Goal: Task Accomplishment & Management: Manage account settings

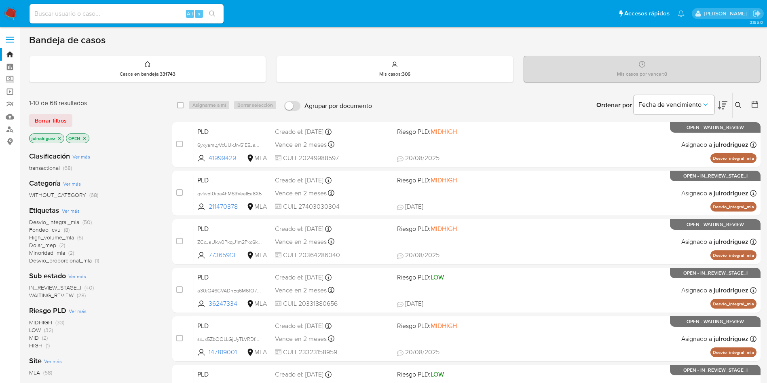
click at [122, 11] on input at bounding box center [127, 13] width 194 height 11
paste input "IIFJmrI1IZV1WlB0In3fu3dz"
type input "IIFJmrI1IZV1WlB0In3fu3dz"
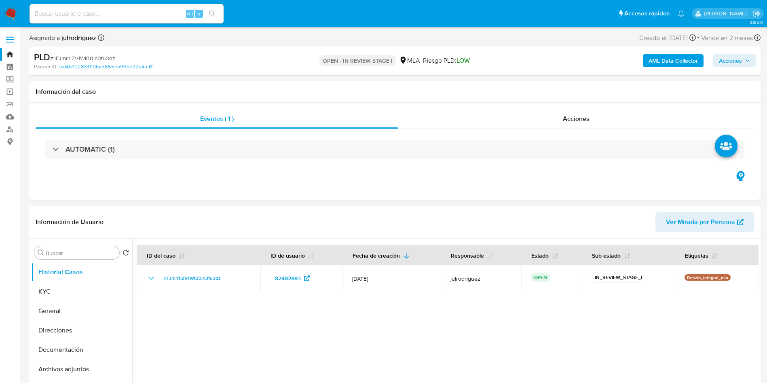
select select "10"
click at [41, 295] on button "KYC" at bounding box center [78, 291] width 95 height 19
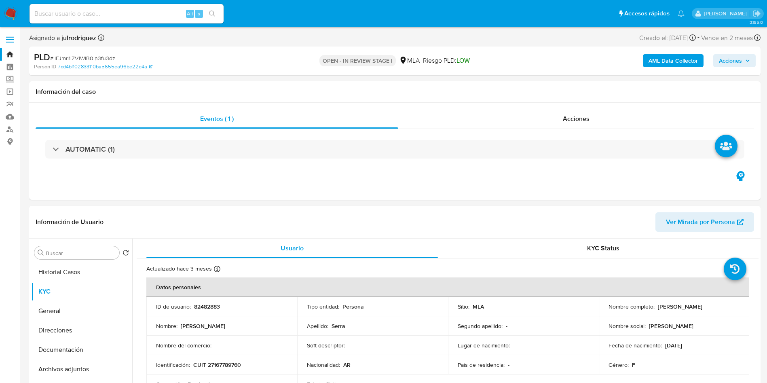
click at [106, 59] on span "# IIFJmrI1IZV1WlB0In3fu3dz" at bounding box center [82, 58] width 65 height 8
copy span "IIFJmrI1IZV1WlB0In3fu3dz"
drag, startPoint x: 655, startPoint y: 308, endPoint x: 711, endPoint y: 302, distance: 56.5
click at [711, 302] on td "Nombre completo : Miriam Alicia Serra" at bounding box center [674, 306] width 151 height 19
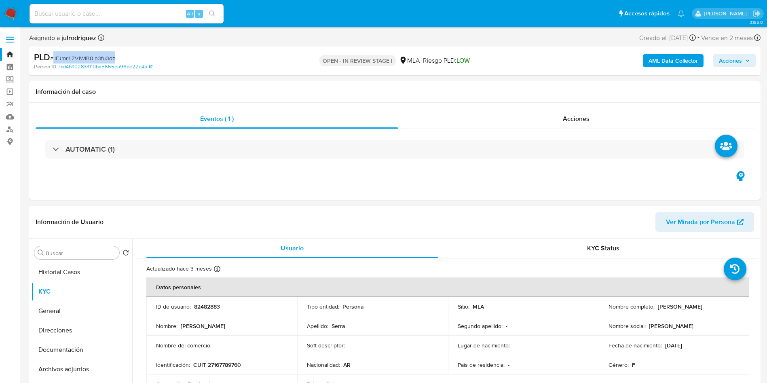
copy p "Miriam Alicia Serra"
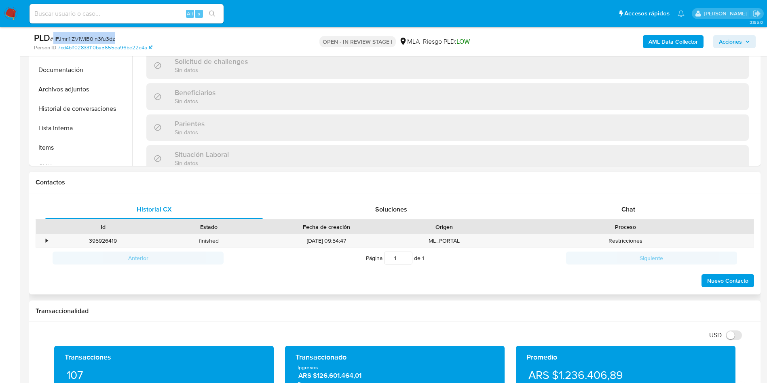
scroll to position [303, 0]
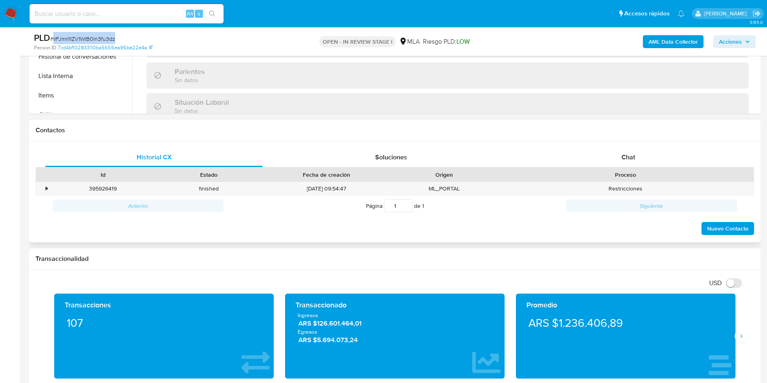
click at [605, 167] on div "Id Estado Fecha de creación Origen Proceso" at bounding box center [395, 174] width 719 height 14
click at [621, 160] on div "Chat" at bounding box center [629, 157] width 218 height 19
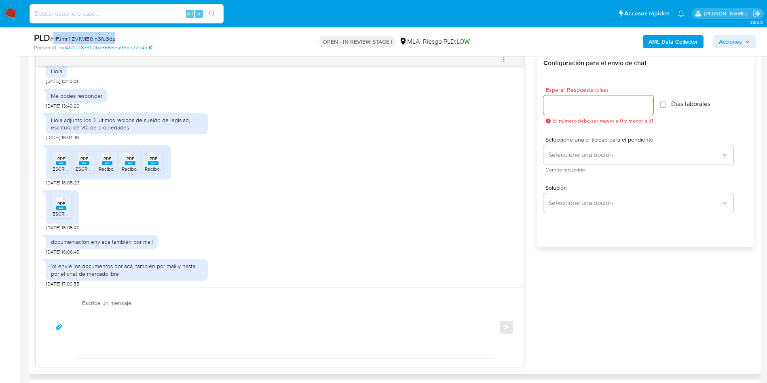
scroll to position [607, 0]
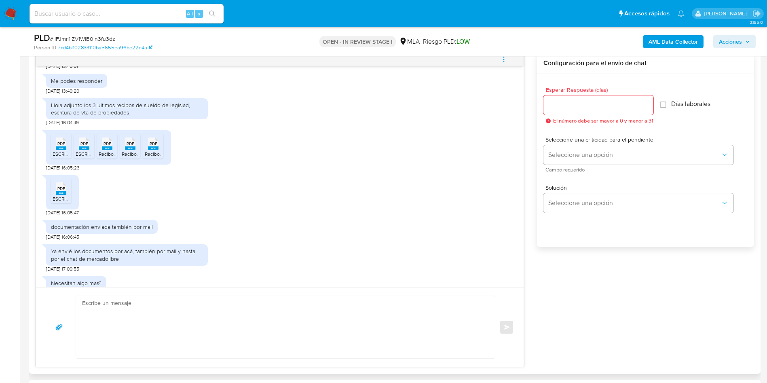
click at [59, 157] on span "ESCRITURA DE VENTA DPTO BARRIO GRAL PAZ.pdf" at bounding box center [121, 153] width 137 height 7
drag, startPoint x: 85, startPoint y: 161, endPoint x: 95, endPoint y: 161, distance: 9.7
click at [85, 146] on span "PDF" at bounding box center [84, 143] width 8 height 5
click at [105, 150] on rect at bounding box center [107, 148] width 11 height 4
click at [131, 146] on span "PDF" at bounding box center [131, 143] width 8 height 5
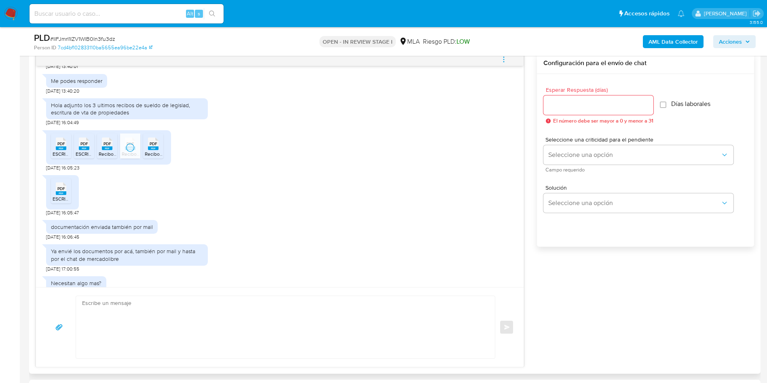
click at [155, 146] on span "PDF" at bounding box center [154, 143] width 8 height 5
click at [64, 191] on span "PDF" at bounding box center [61, 188] width 8 height 5
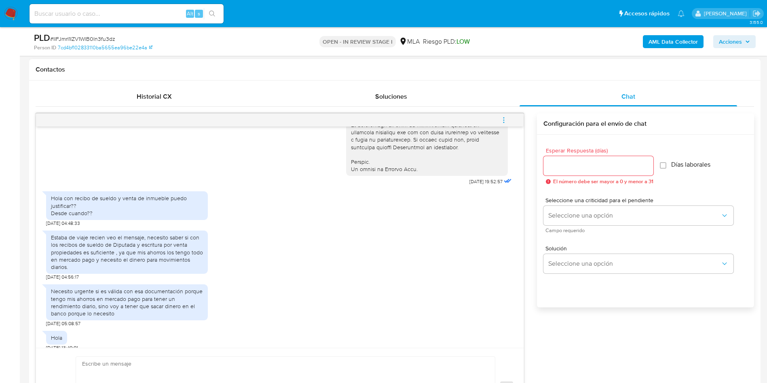
scroll to position [295, 0]
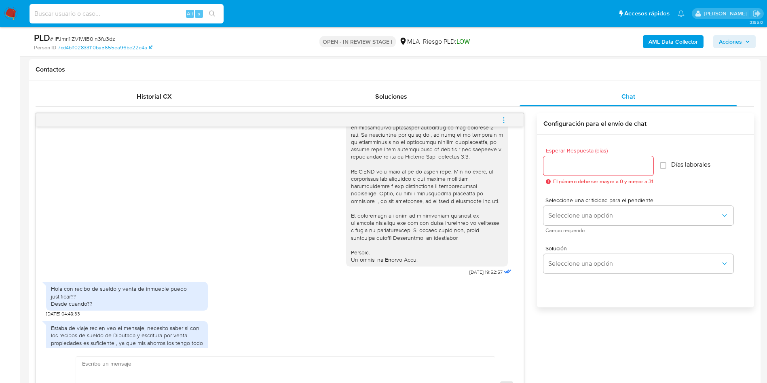
click at [85, 11] on input at bounding box center [127, 13] width 194 height 11
paste input "CkEoRmVmbelz7E1GHHOCHOUj"
type input "CkEoRmVmbelz7E1GHHOCHOUj"
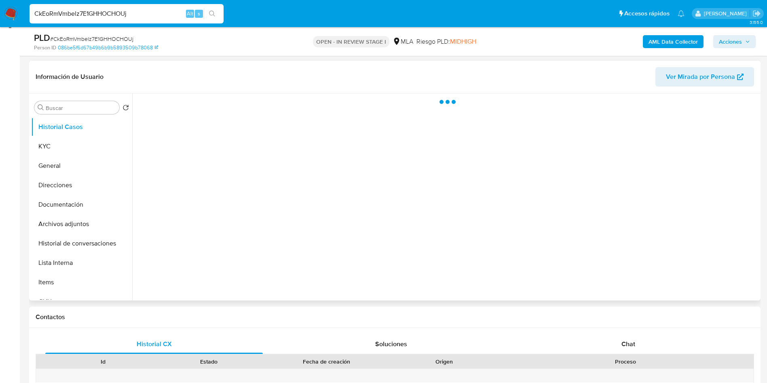
scroll to position [121, 0]
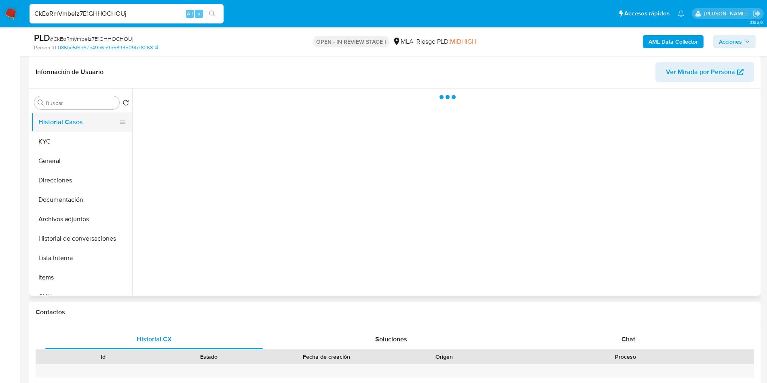
click at [51, 131] on button "Historial Casos" at bounding box center [78, 121] width 95 height 19
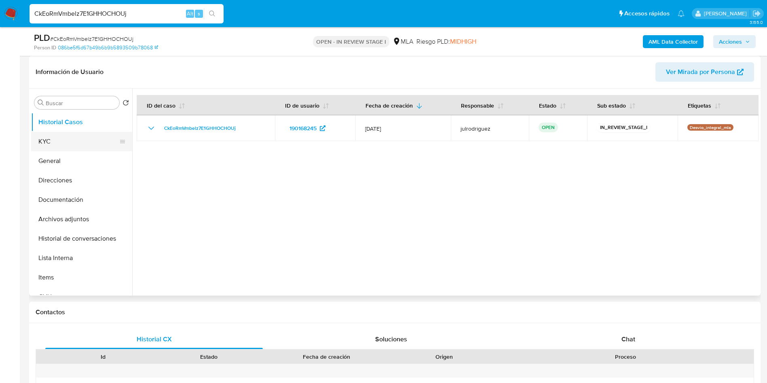
select select "10"
click at [56, 146] on button "KYC" at bounding box center [78, 141] width 95 height 19
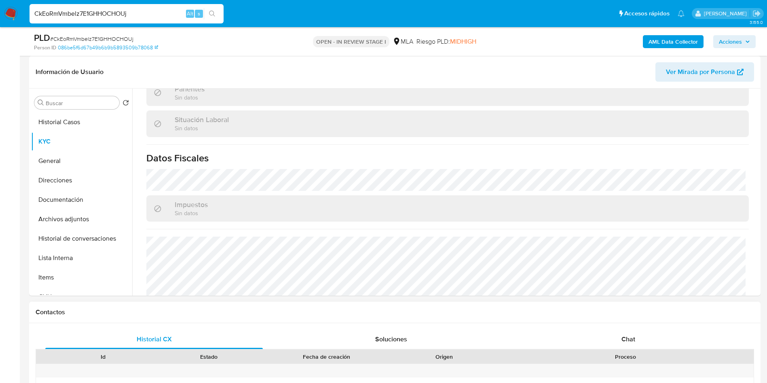
scroll to position [419, 0]
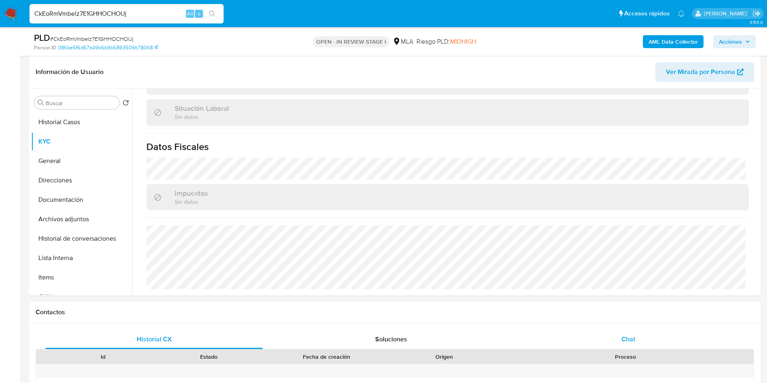
click at [632, 330] on div "Chat" at bounding box center [629, 339] width 218 height 19
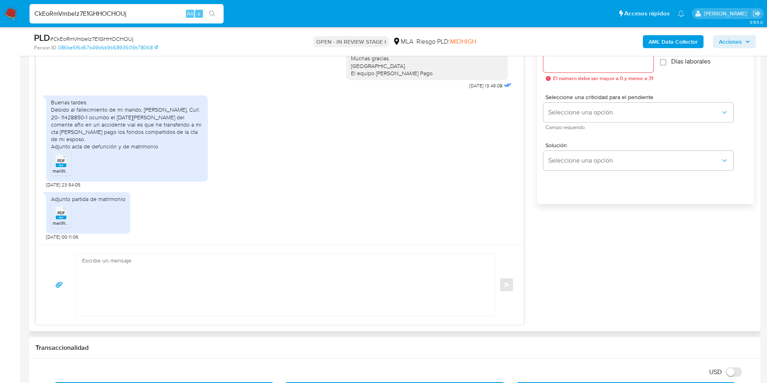
scroll to position [485, 0]
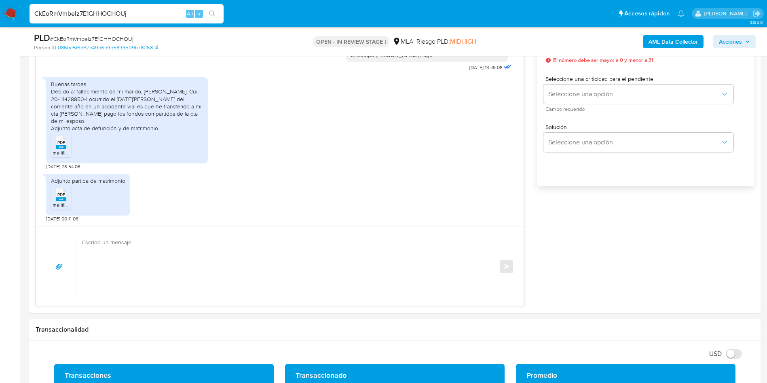
click at [109, 15] on input "CkEoRmVmbelz7E1GHHOCHOUj" at bounding box center [127, 13] width 194 height 11
paste input "5KBukaB6PS4ZtlDZyGn8BlWU"
type input "5KBukaB6PS4ZtlDZyGn8BlWU"
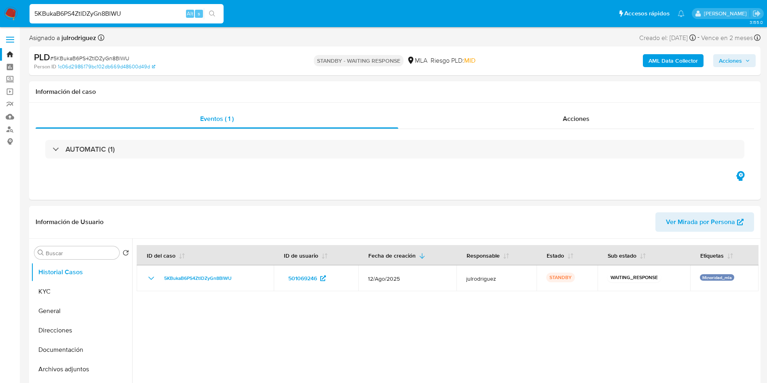
select select "10"
click at [108, 9] on input "5KBukaB6PS4ZtlDZyGn8BlWU" at bounding box center [127, 13] width 194 height 11
paste input "sxJx5ZbOOLLGjUyTLVRDfDPY"
type input "sxJx5ZbOOLLGjUyTLVRDfDPY"
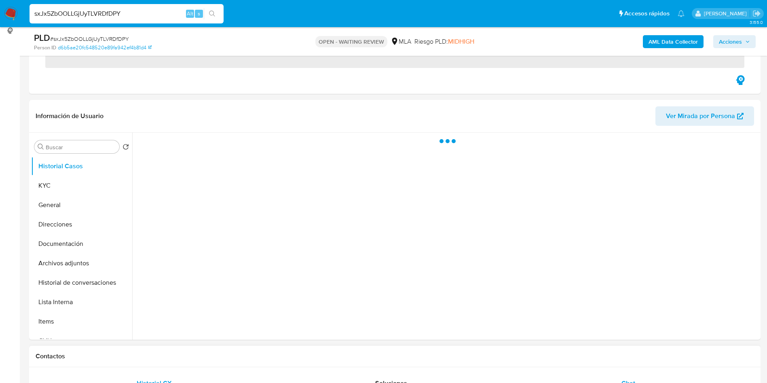
scroll to position [243, 0]
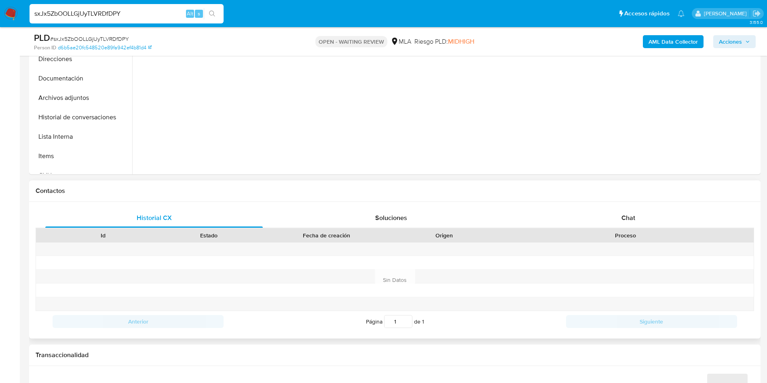
click at [629, 203] on div "Historial CX Soluciones Chat Id Estado Fecha de creación Origen Proceso Anterio…" at bounding box center [395, 270] width 732 height 137
click at [632, 212] on div "Chat" at bounding box center [629, 217] width 218 height 19
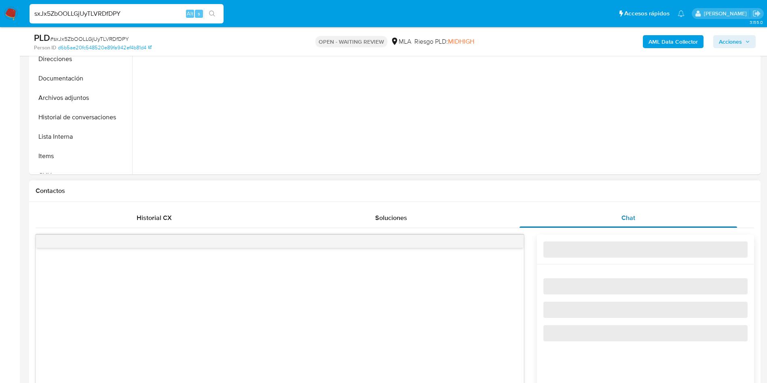
select select "10"
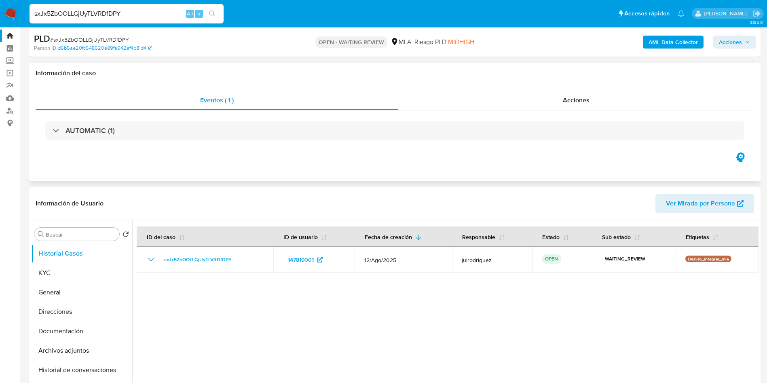
scroll to position [0, 0]
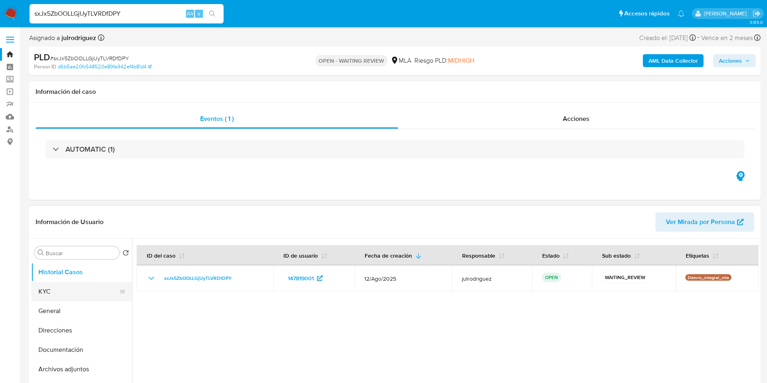
click at [70, 295] on button "KYC" at bounding box center [78, 291] width 95 height 19
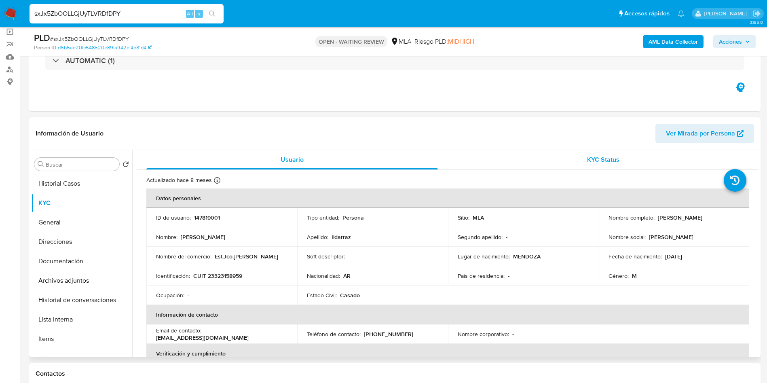
scroll to position [61, 0]
click at [116, 14] on input "sxJx5ZbOOLLGjUyTLVRDfDPY" at bounding box center [127, 13] width 194 height 11
paste input "bMh4ptxBf54sQYagFwVedaB8"
type input "bMh4ptxBf54sQYagFwVedaB8"
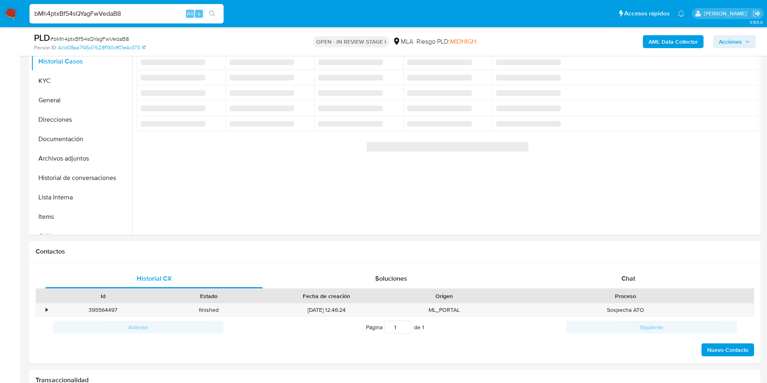
scroll to position [937, 0]
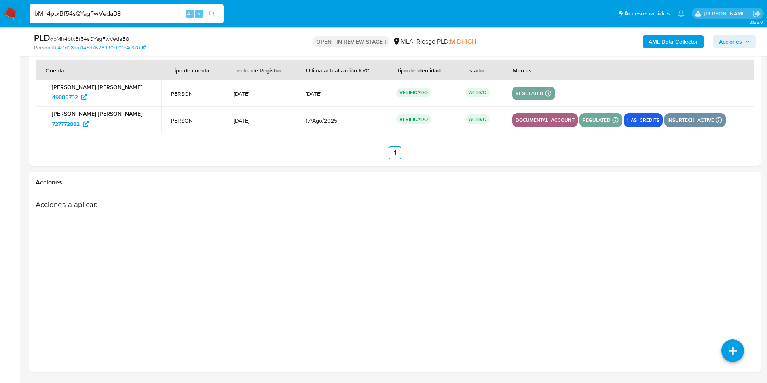
select select "10"
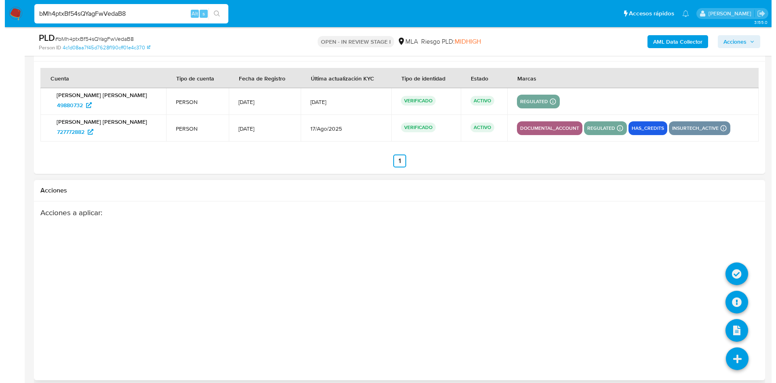
scroll to position [1197, 0]
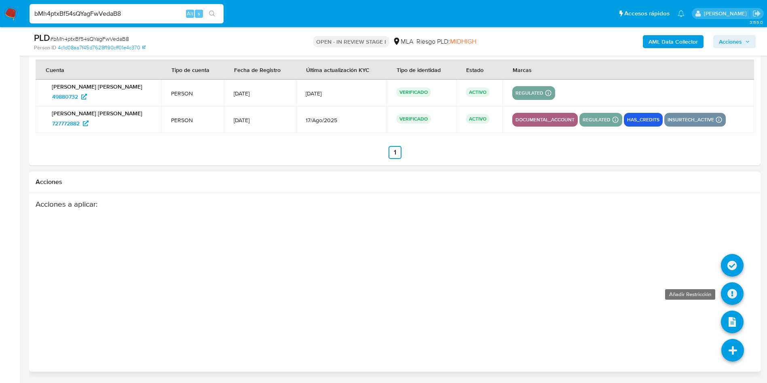
click at [735, 292] on icon at bounding box center [732, 293] width 23 height 23
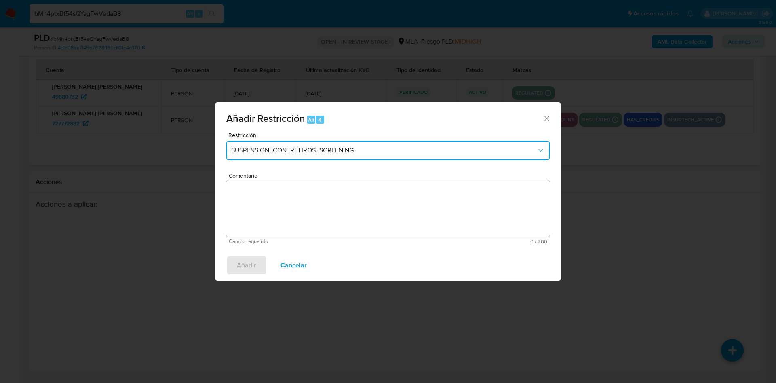
click at [281, 157] on button "SUSPENSION_CON_RETIROS_SCREENING" at bounding box center [388, 150] width 324 height 19
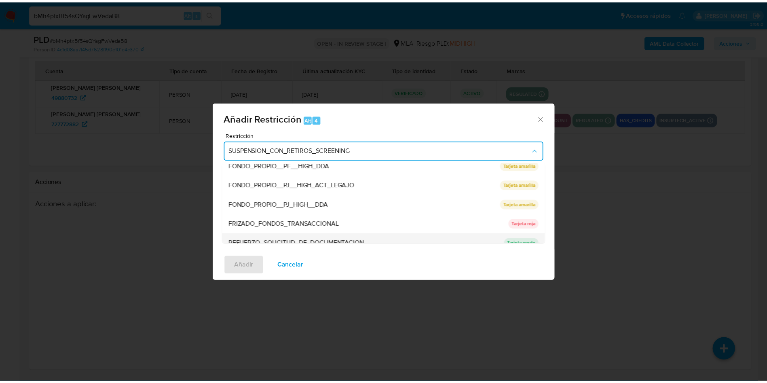
scroll to position [171, 0]
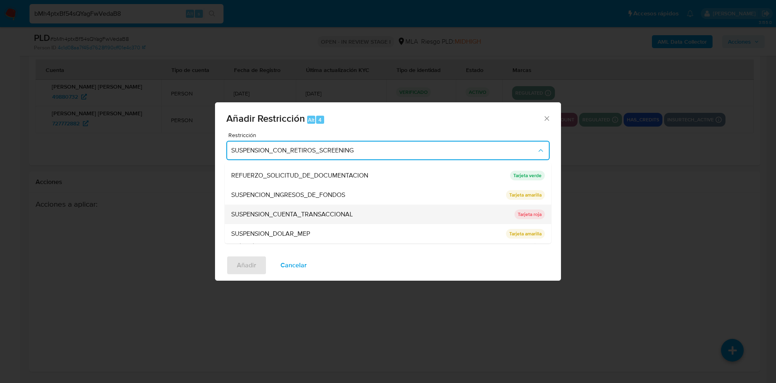
click at [303, 205] on div "SUSPENSION_CUENTA_TRANSACCIONAL" at bounding box center [370, 214] width 279 height 19
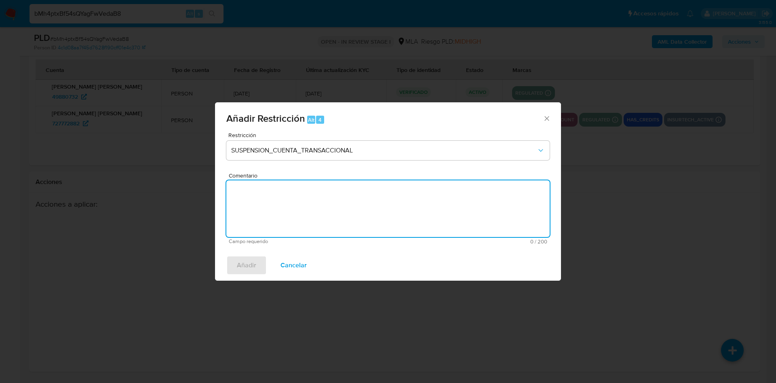
click at [322, 194] on textarea "Comentario" at bounding box center [388, 208] width 324 height 57
type textarea "AML"
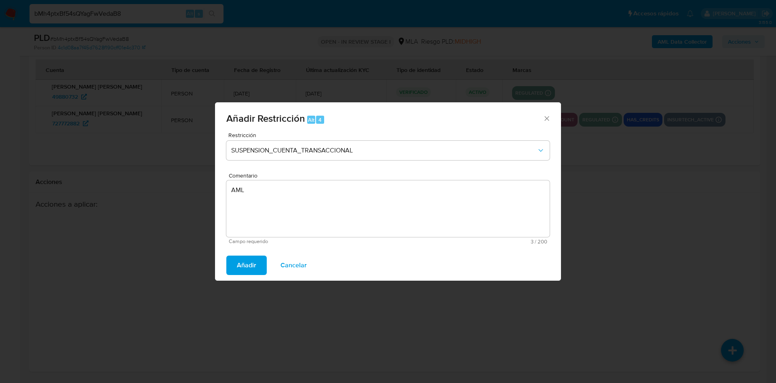
drag, startPoint x: 239, startPoint y: 260, endPoint x: 261, endPoint y: 248, distance: 25.3
click at [239, 260] on span "Añadir" at bounding box center [246, 265] width 19 height 18
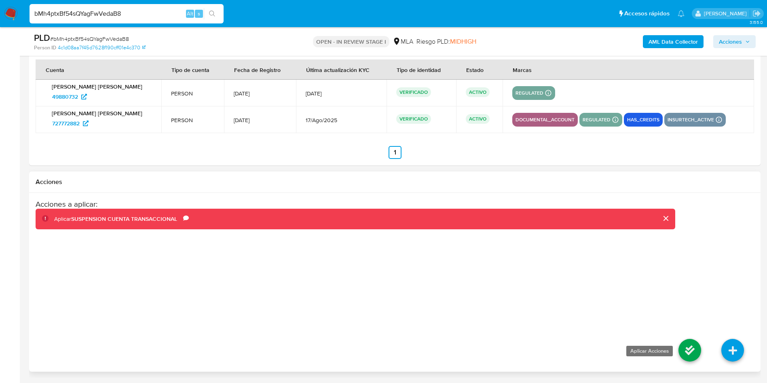
click at [694, 349] on icon at bounding box center [690, 350] width 23 height 23
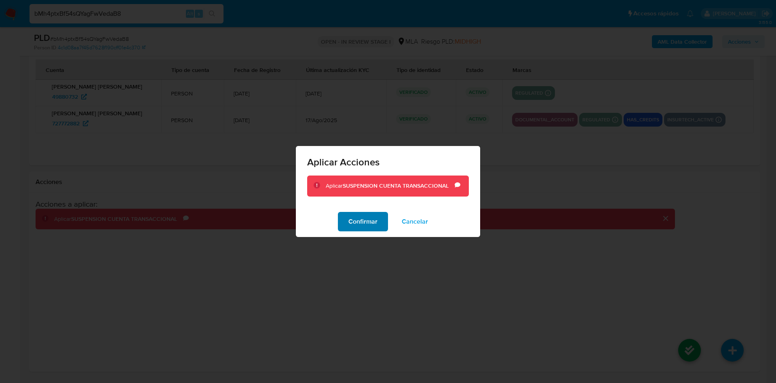
click at [374, 226] on span "Confirmar" at bounding box center [363, 222] width 29 height 18
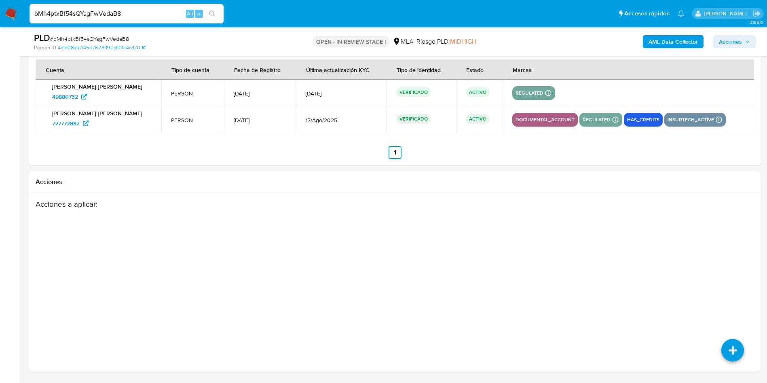
click at [113, 10] on input "bMh4ptxBf54sQYagFwVedaB8" at bounding box center [127, 13] width 194 height 11
paste input "BK4aMu3dk9SpjIMhnWrD1M5a"
type input "BK4aMu3dk9SpjIMhnWrD1M5a"
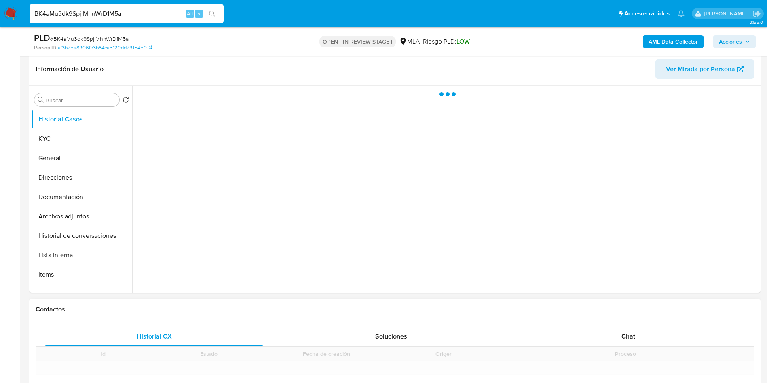
scroll to position [243, 0]
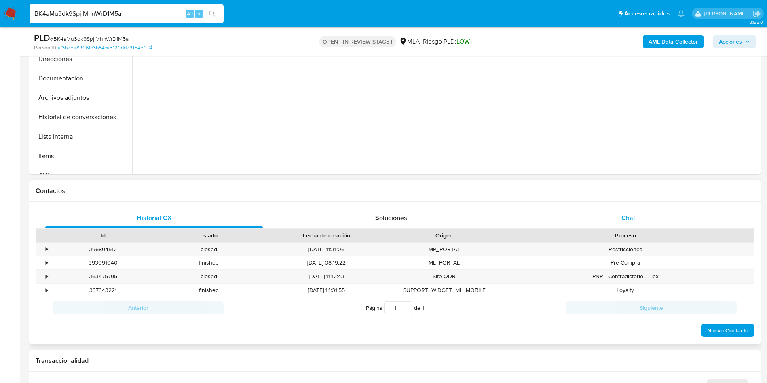
click at [626, 222] on div "Chat" at bounding box center [629, 217] width 218 height 19
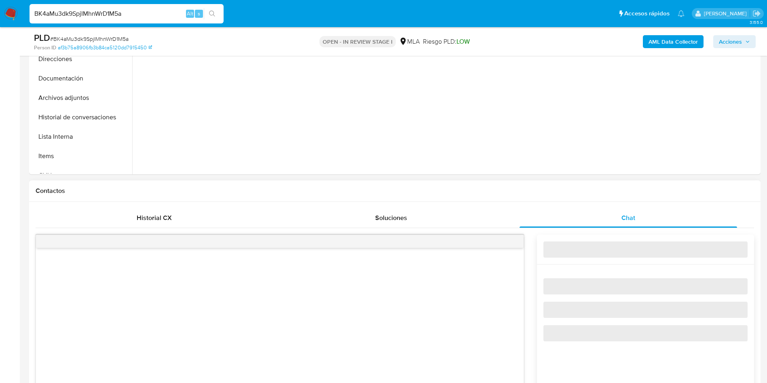
select select "10"
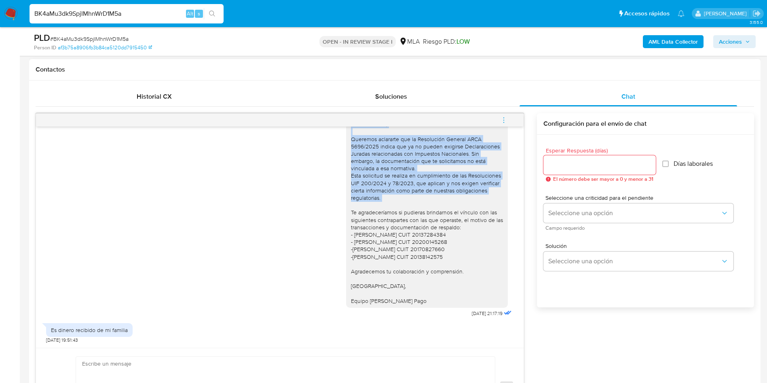
scroll to position [703, 0]
drag, startPoint x: 341, startPoint y: 185, endPoint x: 454, endPoint y: 299, distance: 160.7
click at [454, 299] on div "Buenas tardes, Queremos aclararte que la Resolución General ARCA 5696/2025 indi…" at bounding box center [427, 212] width 162 height 190
copy div "Buenas tardes, Queremos aclararte que la Resolución General ARCA 5696/2025 indi…"
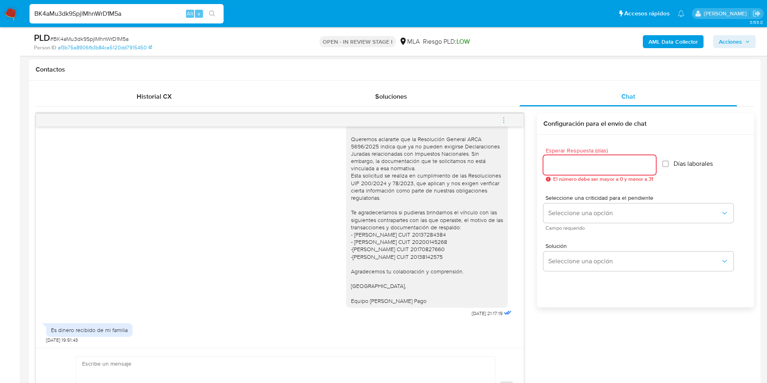
click at [584, 163] on input "Esperar Respuesta (días)" at bounding box center [600, 165] width 112 height 11
click at [586, 165] on input "Esperar Respuesta (días)" at bounding box center [600, 165] width 112 height 11
type input "3"
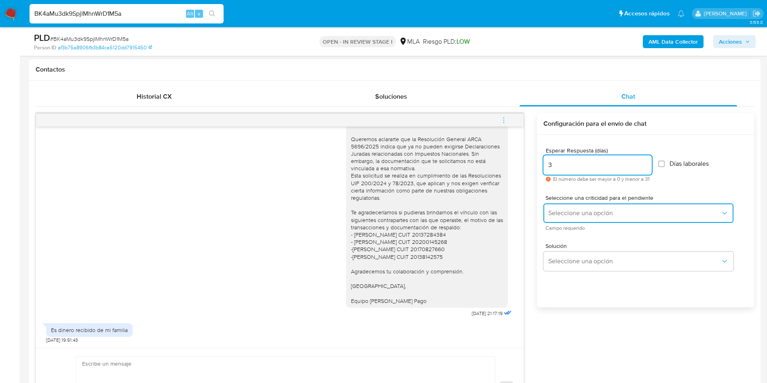
click at [572, 209] on button "Seleccione una opción" at bounding box center [639, 212] width 190 height 19
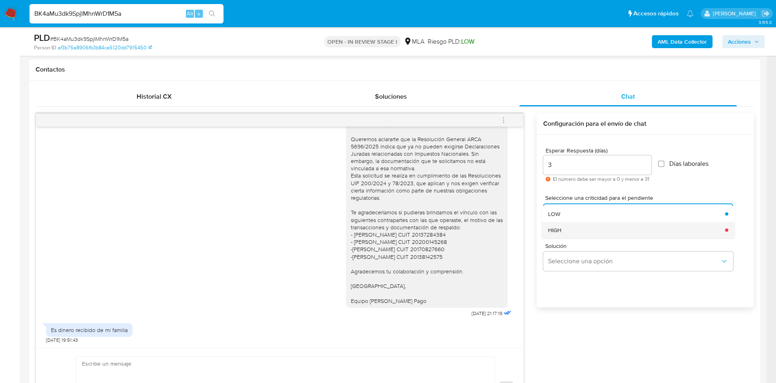
click at [571, 228] on div "HIGH" at bounding box center [634, 230] width 172 height 16
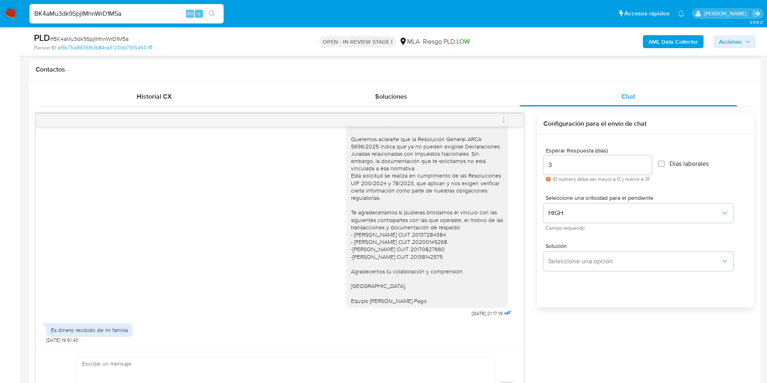
click at [569, 276] on div "Solución Seleccione una opción" at bounding box center [646, 259] width 204 height 44
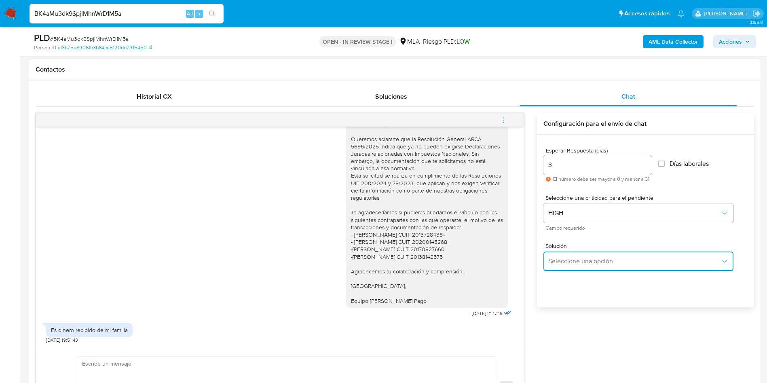
click at [569, 266] on button "Seleccione una opción" at bounding box center [639, 261] width 190 height 19
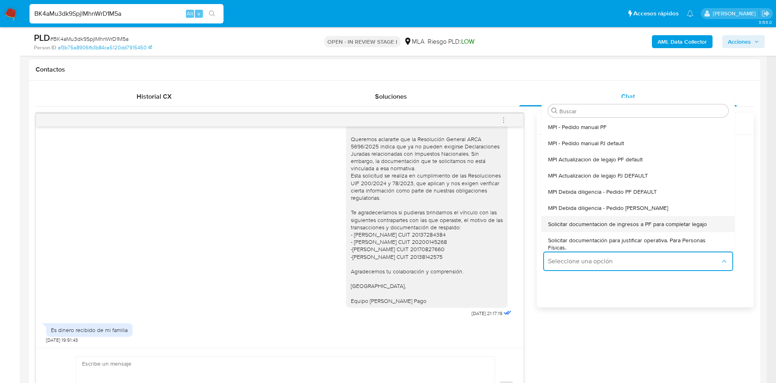
click at [632, 221] on span "Solicitar documentacion de ingresos a PF para completar legajo" at bounding box center [627, 223] width 159 height 7
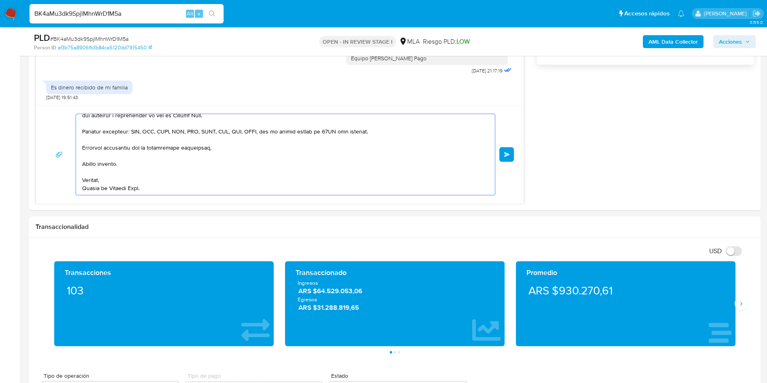
scroll to position [616, 0]
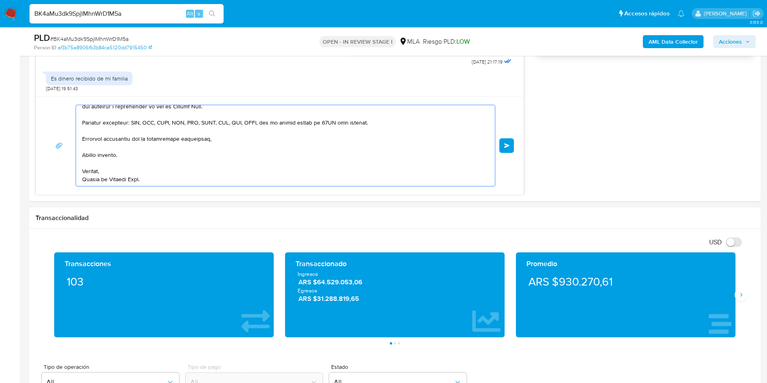
drag, startPoint x: 104, startPoint y: 128, endPoint x: 400, endPoint y: 411, distance: 409.6
click at [400, 383] on html "Pausado Ver notificaciones BK4aMu3dk9SpjIMhnWrD1M5a Alt s Accesos rápidos Presi…" at bounding box center [383, 315] width 767 height 1862
type textarea "Hola,"
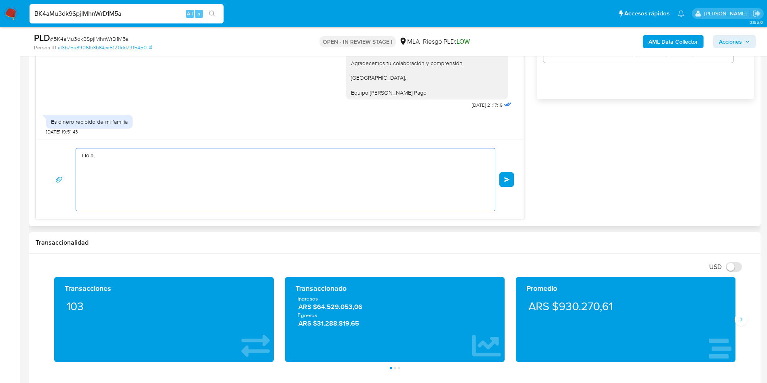
scroll to position [555, 0]
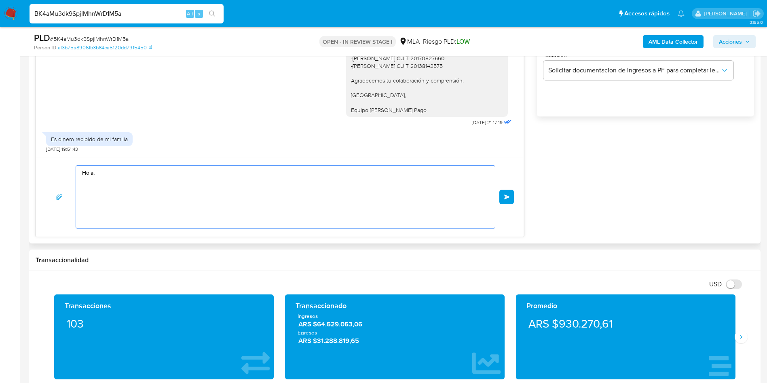
drag, startPoint x: 119, startPoint y: 195, endPoint x: 62, endPoint y: 154, distance: 70.1
click at [62, 154] on div "17/07/2025 19:53:03 Hola, Esperamos que te encuentres muy bien. Te consultamos …" at bounding box center [280, 79] width 489 height 315
paste textarea "Buenas tardes, Requerimos que por favor nos compartas documentación de ingresos…"
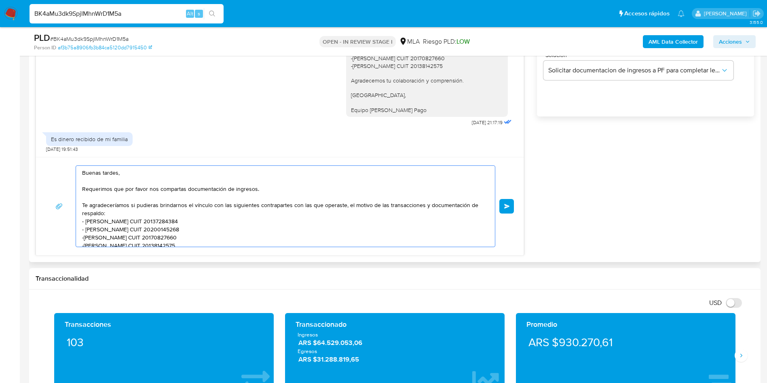
scroll to position [51, 0]
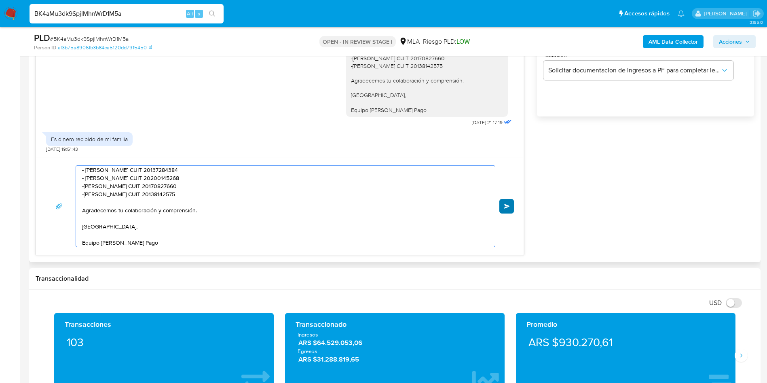
type textarea "Buenas tardes, Requerimos que por favor nos compartas documentación de ingresos…"
click at [510, 209] on button "Enviar" at bounding box center [506, 206] width 15 height 15
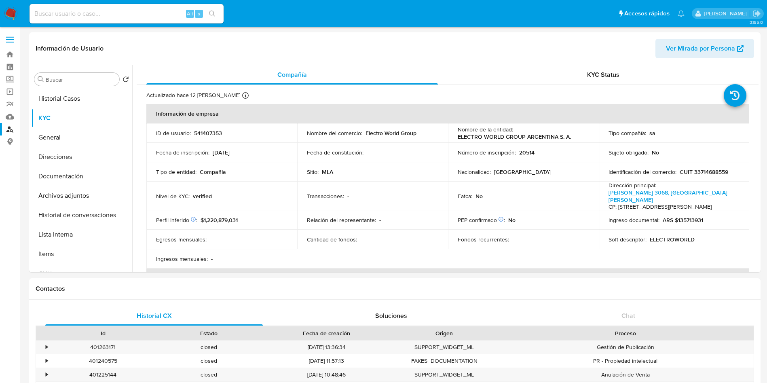
select select "10"
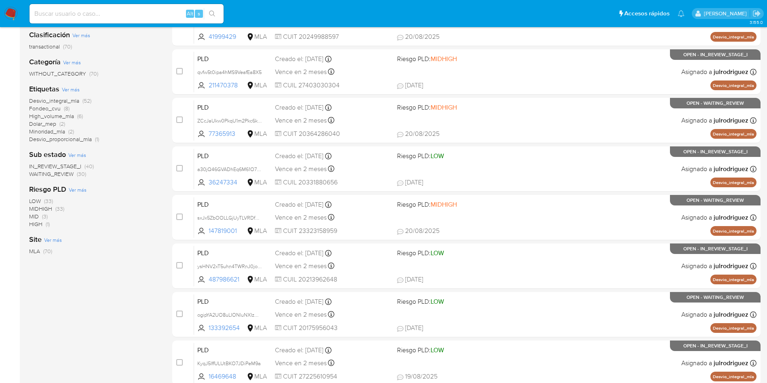
scroll to position [61, 0]
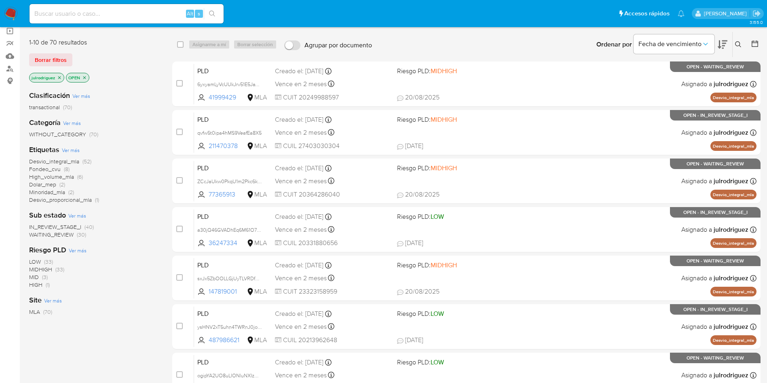
click at [67, 233] on span "WAITING_REVIEW" at bounding box center [51, 235] width 44 height 8
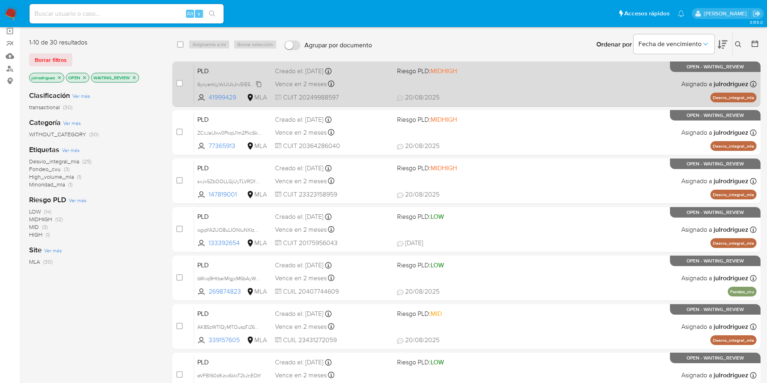
click at [260, 84] on span "6yxyamLyVcUUkJrv51E5JaWN" at bounding box center [230, 83] width 66 height 9
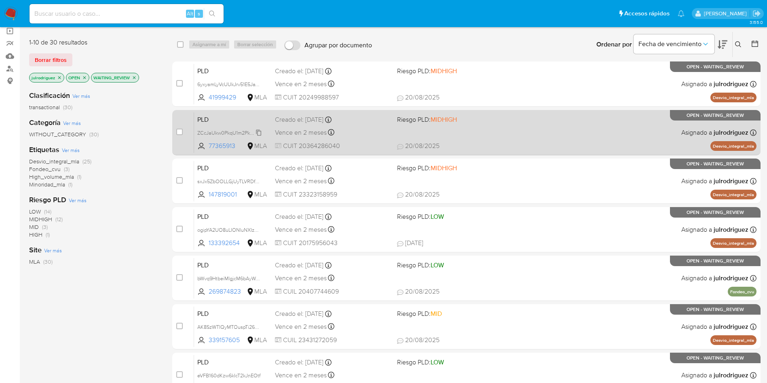
click at [226, 131] on span "ZCcJaUkw0PkqU1m2Pkc6kInl" at bounding box center [230, 132] width 66 height 9
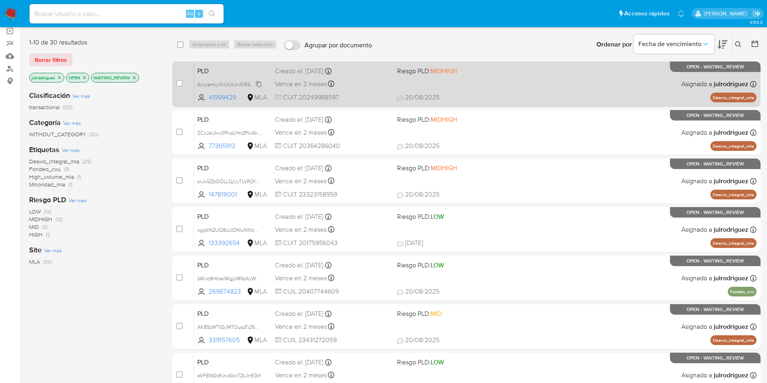
click at [233, 87] on span "6yxyamLyVcUUkJrv51E5JaWN" at bounding box center [230, 83] width 66 height 9
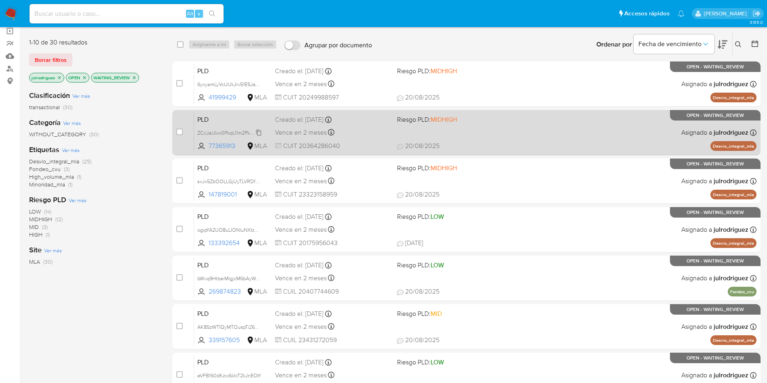
click at [223, 132] on span "ZCcJaUkw0PkqU1m2Pkc6kInl" at bounding box center [230, 132] width 66 height 9
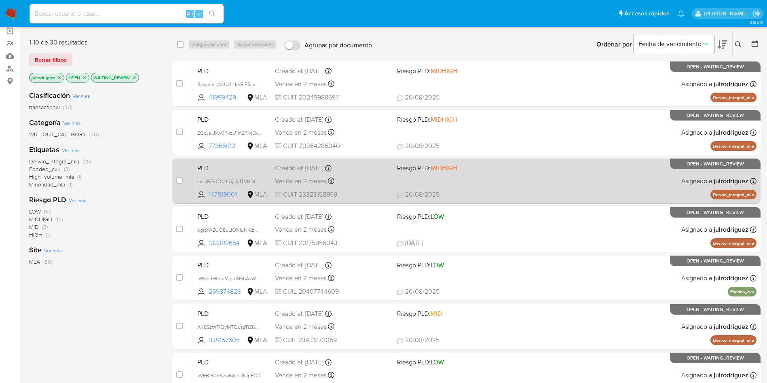
click at [218, 176] on div "PLD sxJx5ZbOOLLGjUyTLVRDfDPY 147819001 MLA Riesgo PLD: MIDHIGH Creado el: 12/08…" at bounding box center [475, 181] width 563 height 41
click at [226, 181] on span "sxJx5ZbOOLLGjUyTLVRDfDPY" at bounding box center [231, 180] width 68 height 9
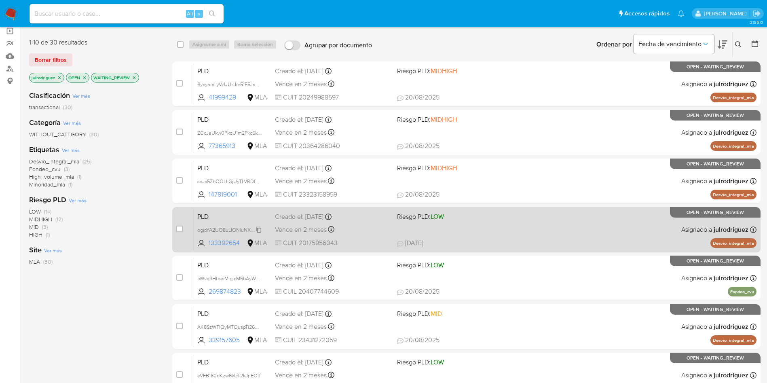
click at [222, 227] on span "ogipYA2UO8uLIONluNXIzW8z" at bounding box center [230, 229] width 67 height 9
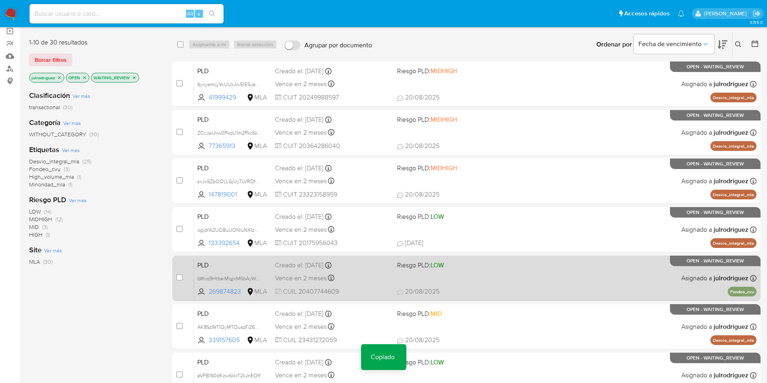
click at [228, 271] on div "PLD bWvq9HtbeiMIgjcM6bAyWcgE 269874823 MLA Riesgo PLD: LOW Creado el: 12/08/202…" at bounding box center [475, 278] width 563 height 41
click at [224, 274] on div "bWvq9HtbeiMIgjcM6bAyWcgE" at bounding box center [229, 278] width 65 height 9
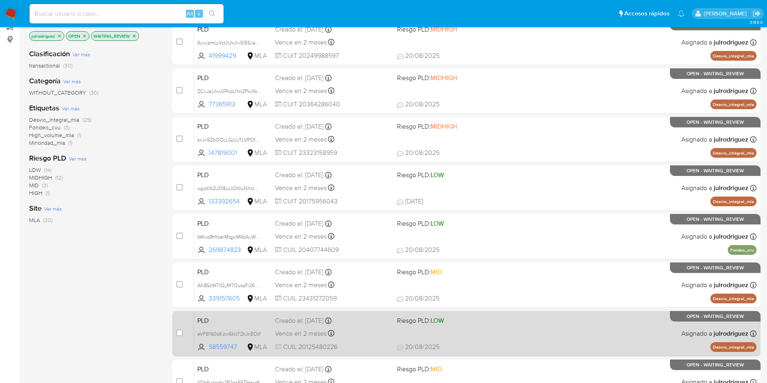
scroll to position [121, 0]
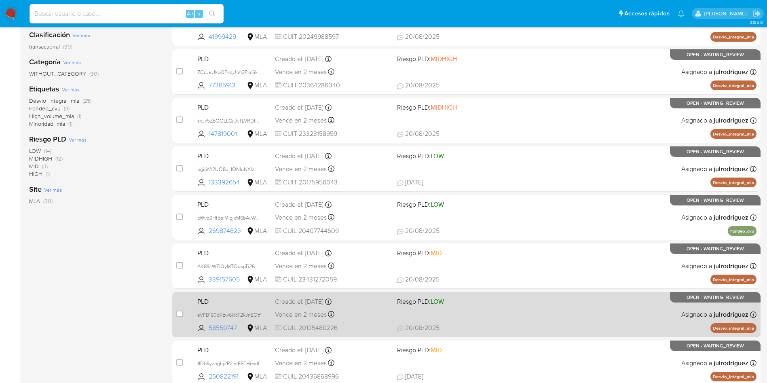
click at [228, 322] on div "PLD eVFB160dKzw6kIcT2kJnEOtf 58559747 MLA Riesgo PLD: LOW Creado el: 12/08/2025…" at bounding box center [475, 314] width 563 height 41
click at [216, 311] on span "eVFB160dKzw6kIcT2kJnEOtf" at bounding box center [228, 314] width 63 height 9
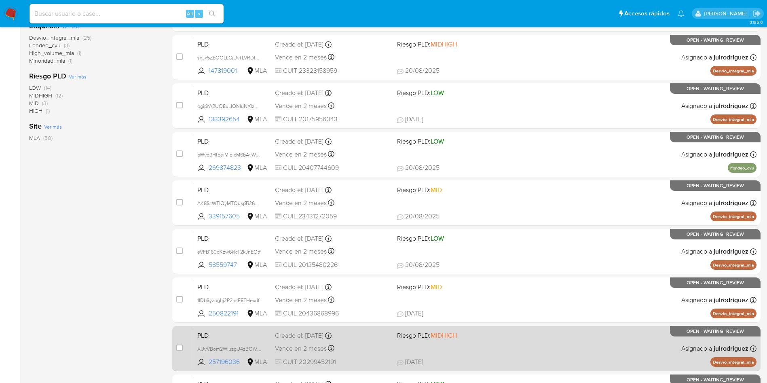
scroll to position [243, 0]
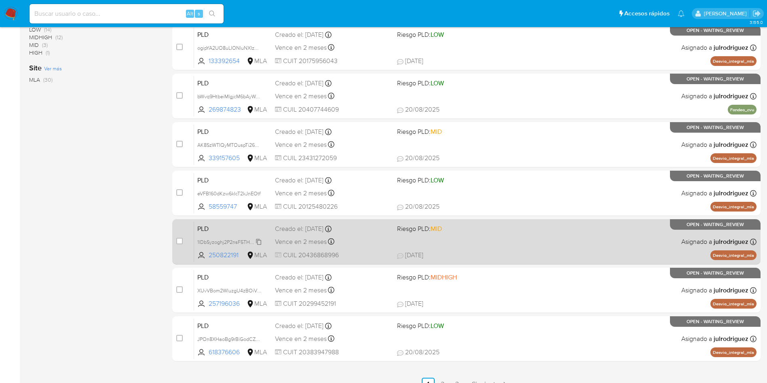
click at [225, 241] on span "1lDbSyzoghj2P2nsF5THexdf" at bounding box center [228, 241] width 62 height 9
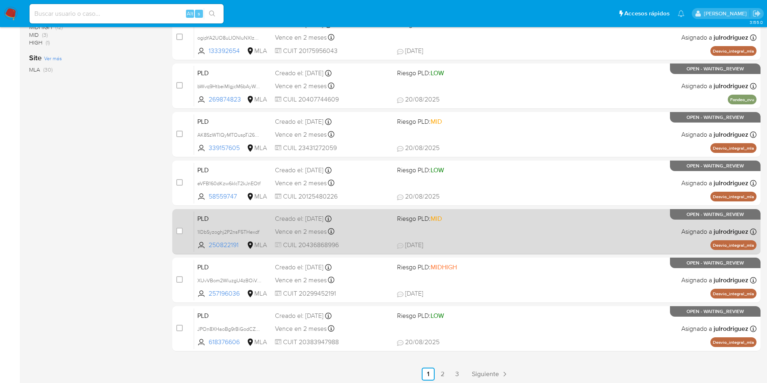
scroll to position [256, 0]
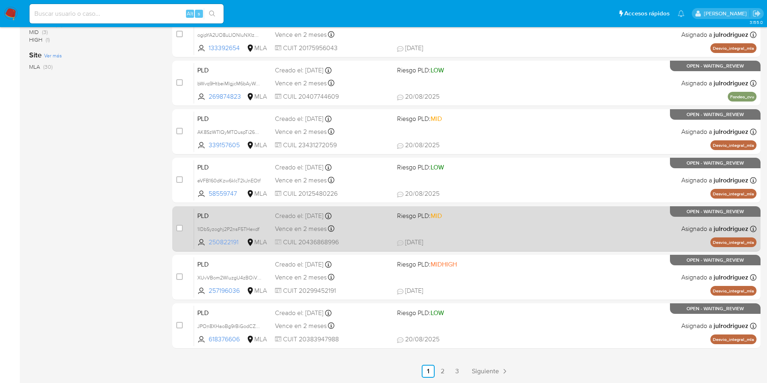
click at [231, 273] on span "XUvVBom2WluzgU4zBOiVTVT5" at bounding box center [233, 277] width 72 height 9
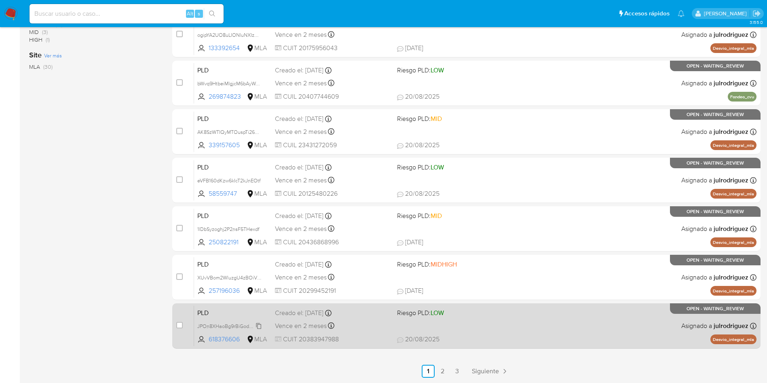
click at [236, 322] on span "JPOn8XHaoBg9rBiGodCZdg2l" at bounding box center [231, 325] width 68 height 9
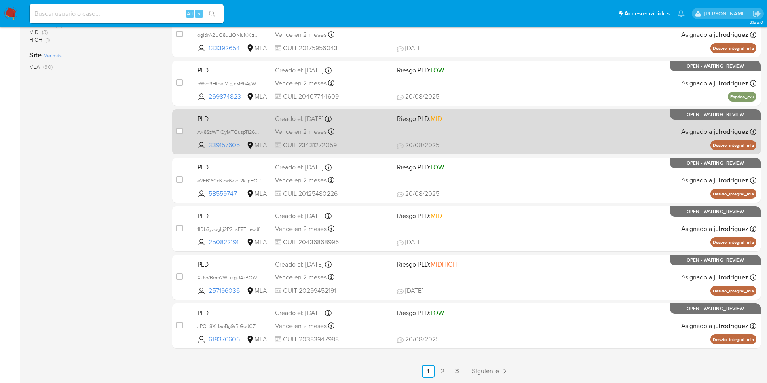
click at [222, 125] on div "PLD AK8SzWTIQyMTOuspTi26KSGI 339157605 MLA Riesgo PLD: MID Creado el: 12/08/202…" at bounding box center [475, 131] width 563 height 41
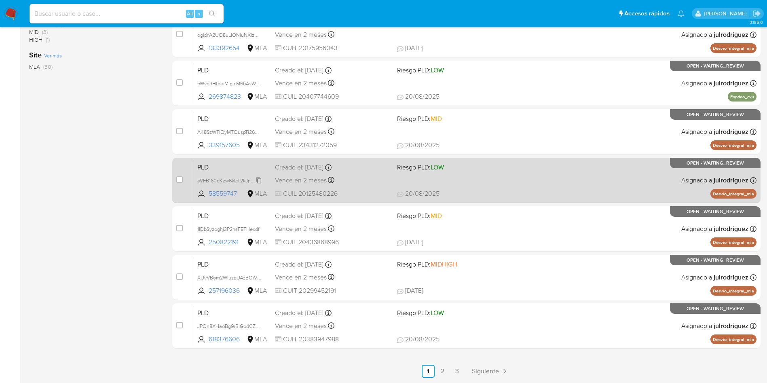
click at [220, 181] on span "eVFB160dKzw6kIcT2kJnEOtf" at bounding box center [228, 180] width 63 height 9
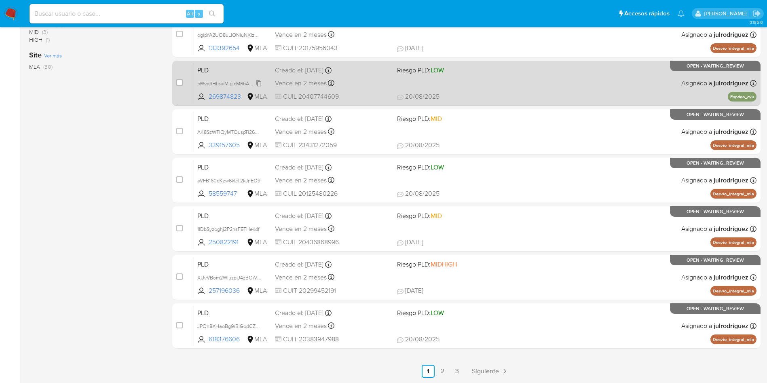
click at [221, 80] on span "bWvq9HtbeiMIgjcM6bAyWcgE" at bounding box center [230, 82] width 66 height 9
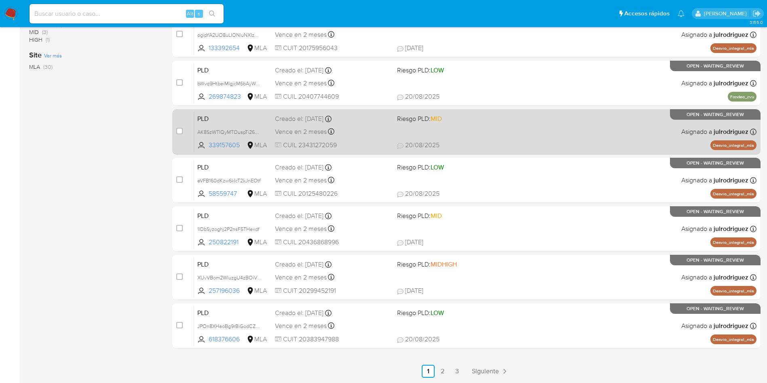
click at [486, 368] on span "Siguiente" at bounding box center [485, 371] width 27 height 6
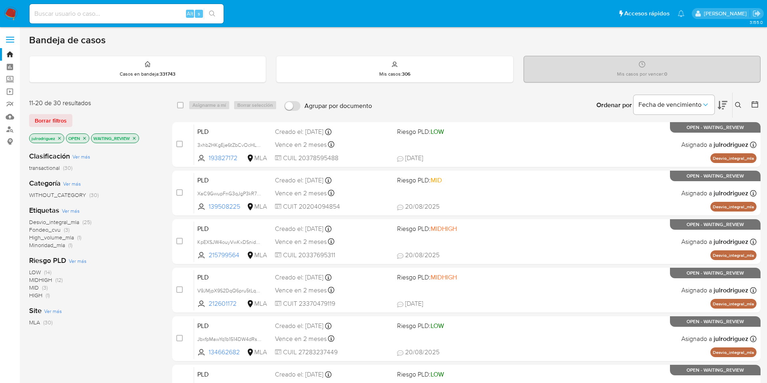
drag, startPoint x: 232, startPoint y: 142, endPoint x: 232, endPoint y: 115, distance: 27.1
click at [232, 142] on span "3xhb2HKgEje6tZbCvOcHLAhG" at bounding box center [231, 144] width 69 height 9
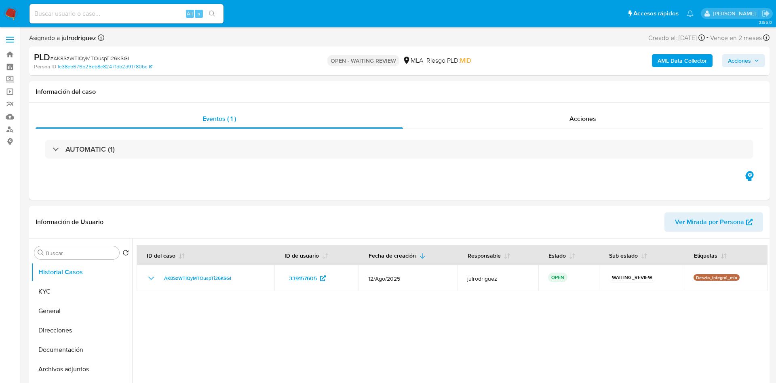
select select "10"
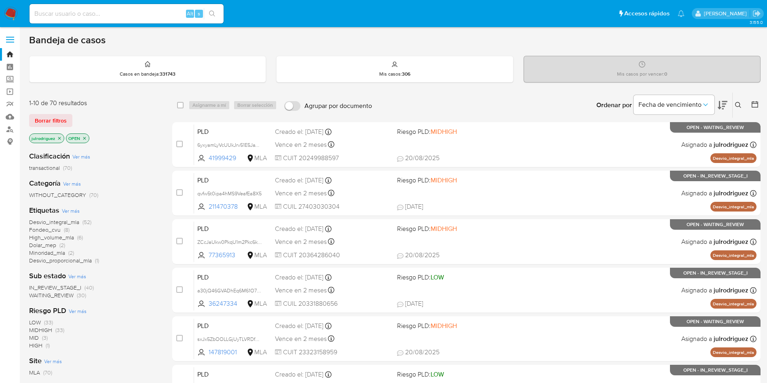
click at [67, 295] on span "WAITING_REVIEW" at bounding box center [51, 295] width 44 height 8
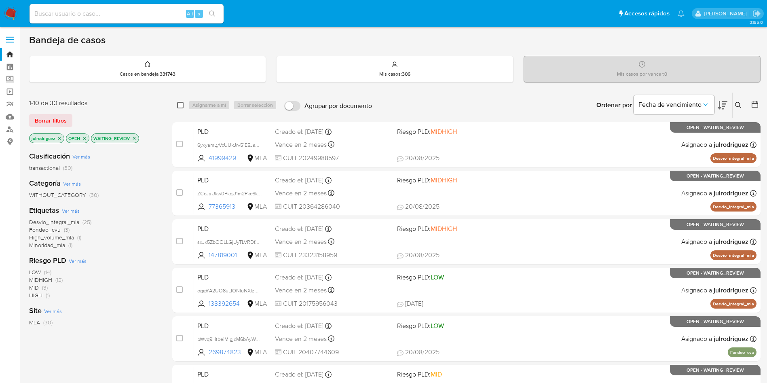
click at [184, 104] on div "select-all-cases-checkbox" at bounding box center [182, 105] width 10 height 10
click at [181, 106] on input "checkbox" at bounding box center [180, 105] width 6 height 6
checkbox input "true"
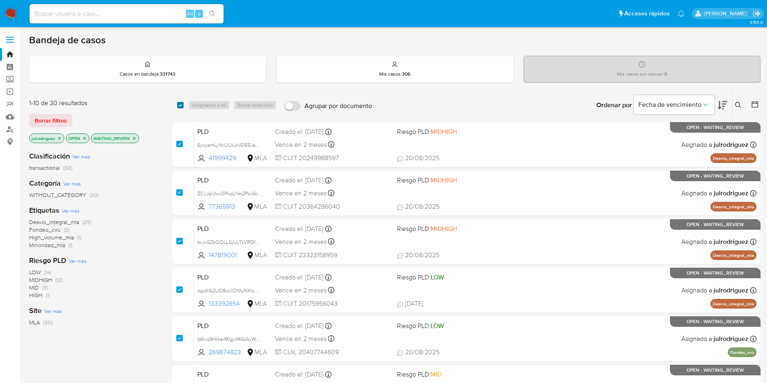
checkbox input "true"
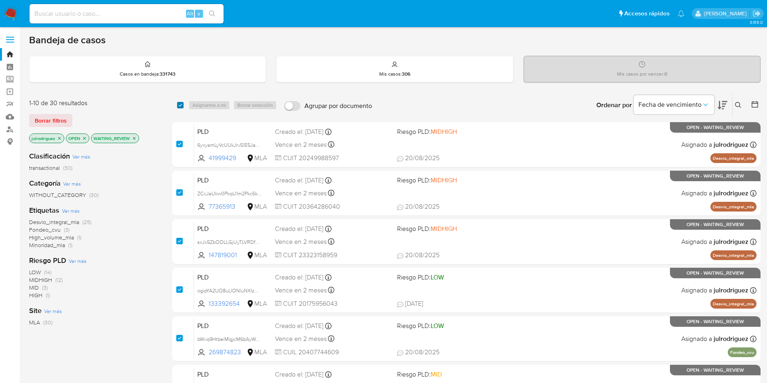
checkbox input "true"
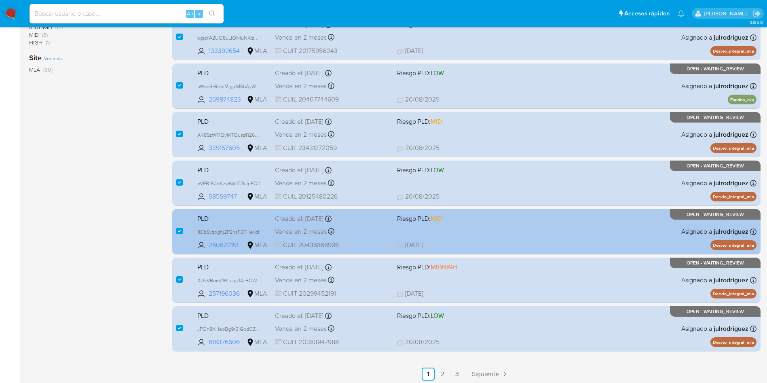
scroll to position [256, 0]
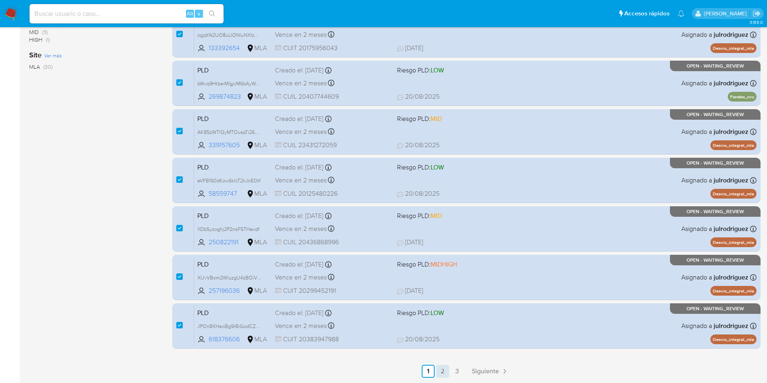
click at [447, 373] on link "2" at bounding box center [442, 371] width 13 height 13
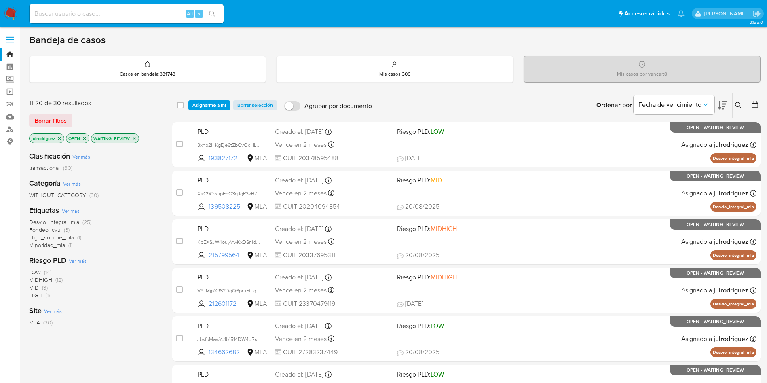
click at [184, 103] on div "select-all-cases-checkbox" at bounding box center [182, 105] width 10 height 10
click at [179, 106] on input "checkbox" at bounding box center [180, 105] width 6 height 6
checkbox input "true"
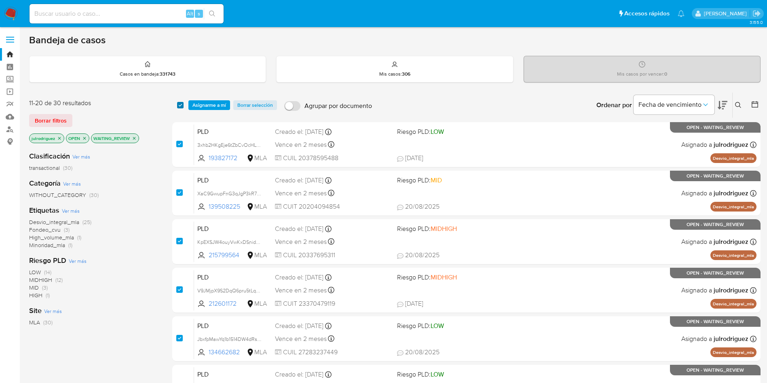
checkbox input "true"
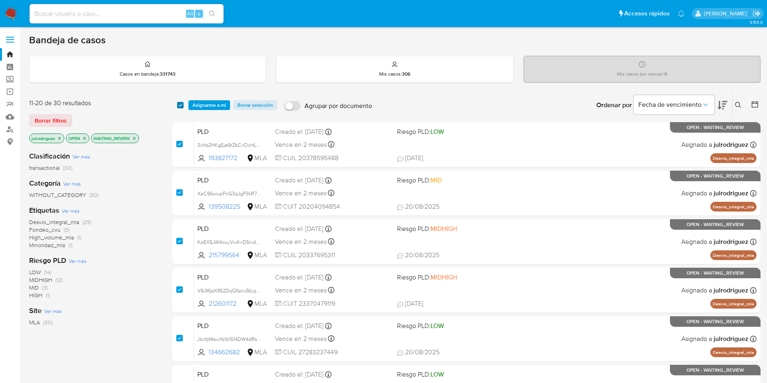
checkbox input "true"
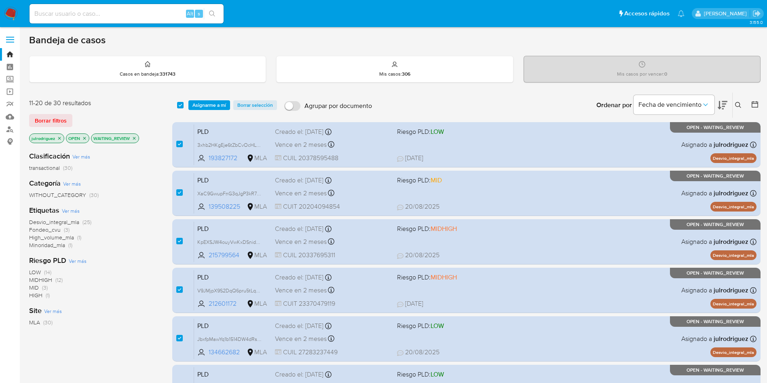
scroll to position [256, 0]
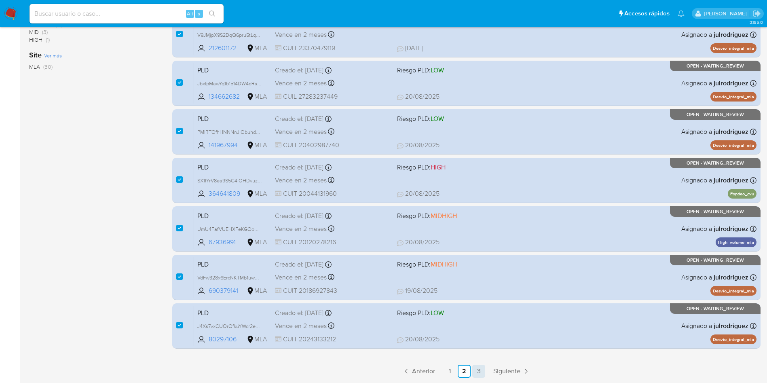
click at [476, 369] on link "3" at bounding box center [478, 371] width 13 height 13
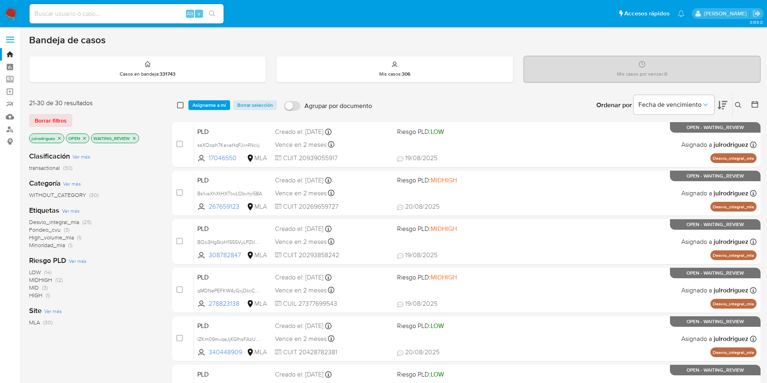
click at [179, 104] on input "checkbox" at bounding box center [180, 105] width 6 height 6
checkbox input "true"
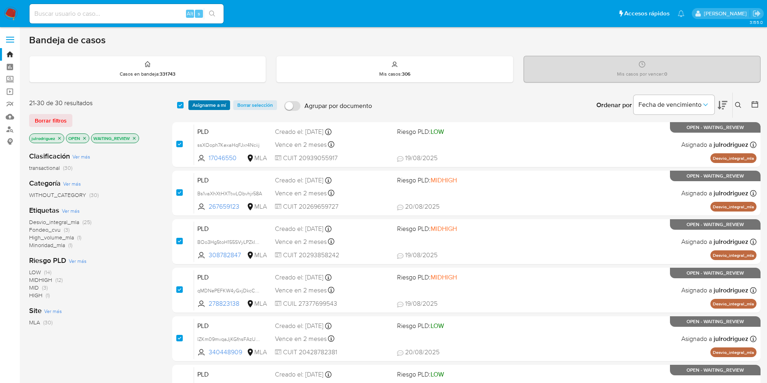
checkbox input "true"
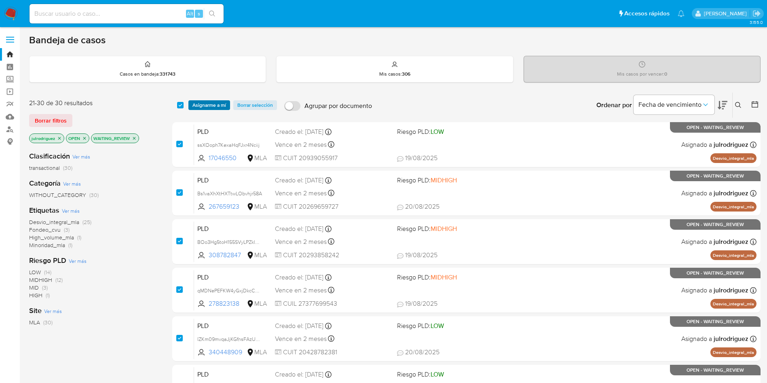
checkbox input "true"
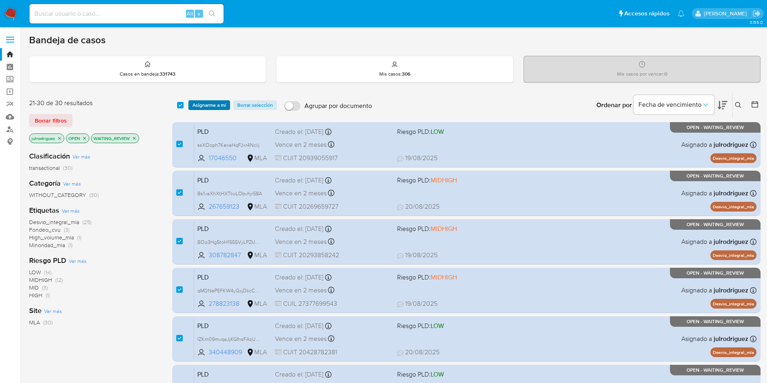
click at [202, 104] on span "Asignarme a mí" at bounding box center [209, 105] width 34 height 8
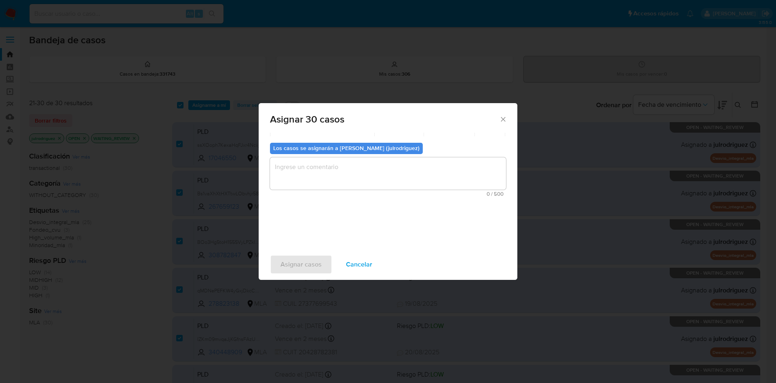
scroll to position [198, 0]
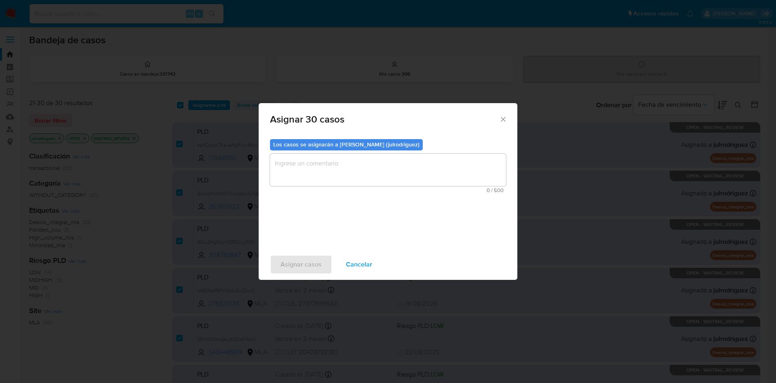
click at [476, 172] on textarea "assign-modal" at bounding box center [388, 170] width 236 height 32
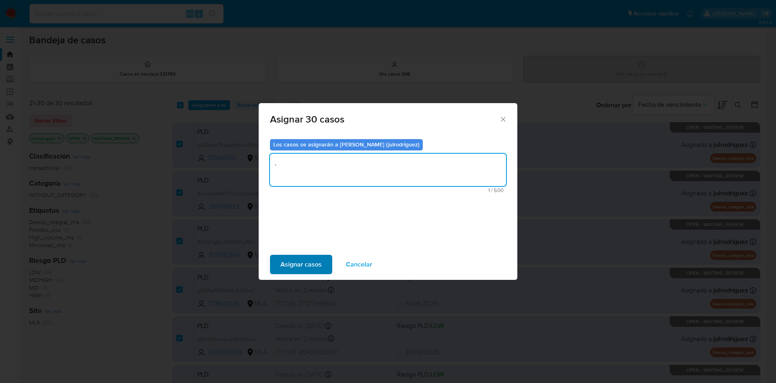
type textarea "."
click at [300, 266] on span "Asignar casos" at bounding box center [301, 265] width 41 height 18
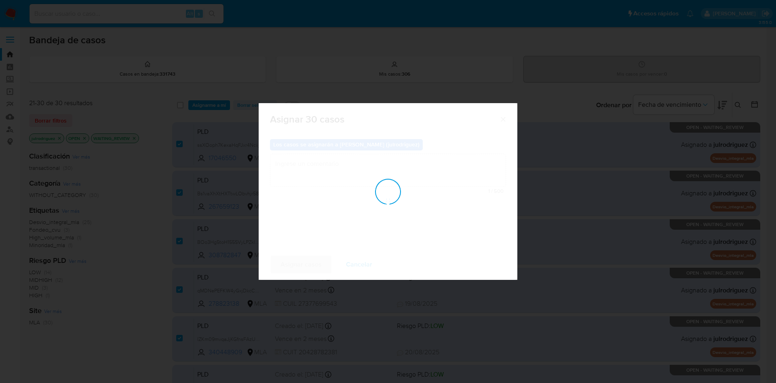
checkbox input "false"
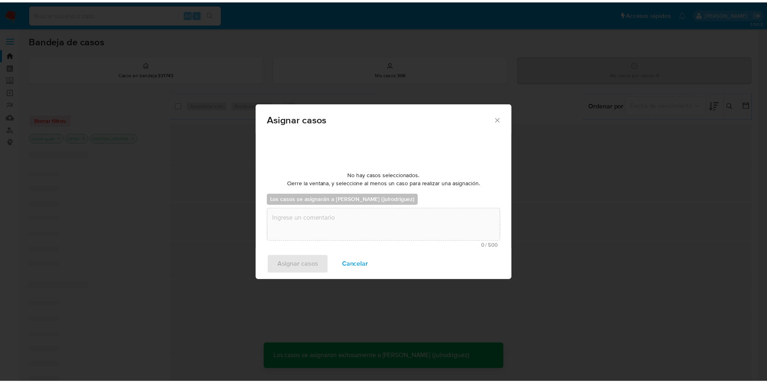
scroll to position [49, 0]
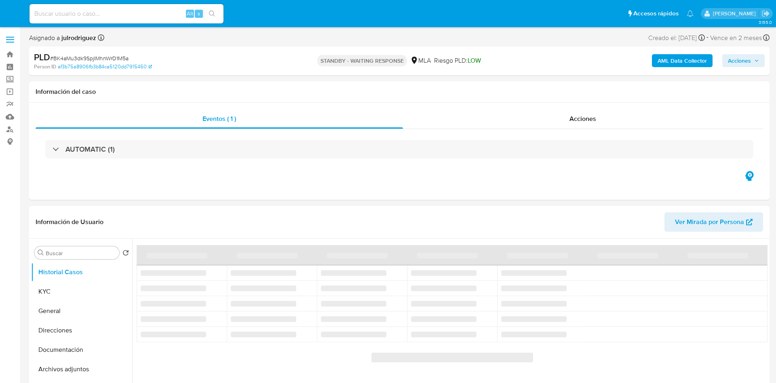
select select "10"
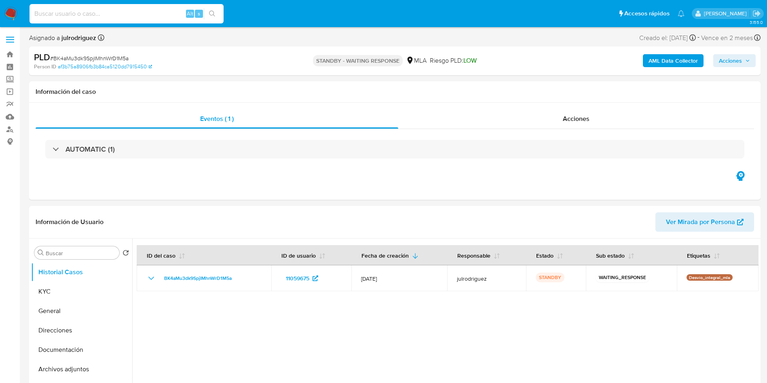
click at [103, 9] on input at bounding box center [127, 13] width 194 height 11
paste input "uf6XLgwZeydkMsDVQUD4Phtv"
type input "uf6XLgwZeydkMsDVQUD4Phtv"
select select "10"
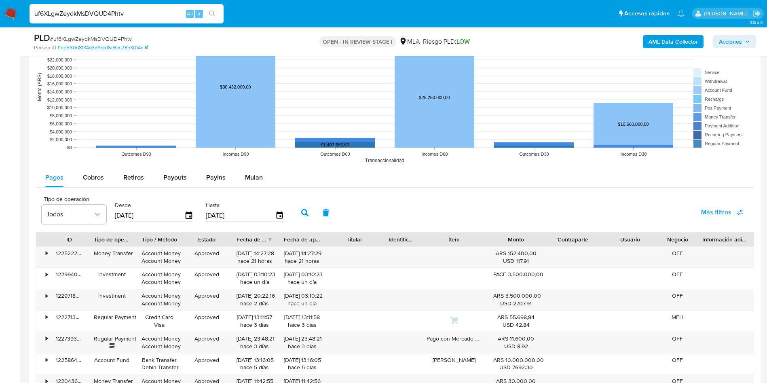
scroll to position [971, 0]
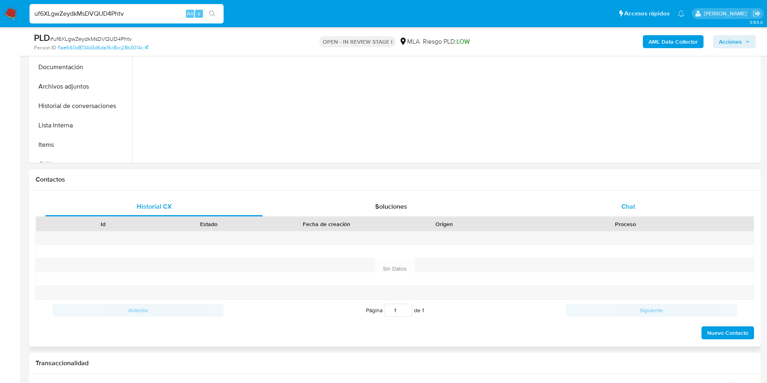
click at [639, 212] on div "Chat" at bounding box center [629, 206] width 218 height 19
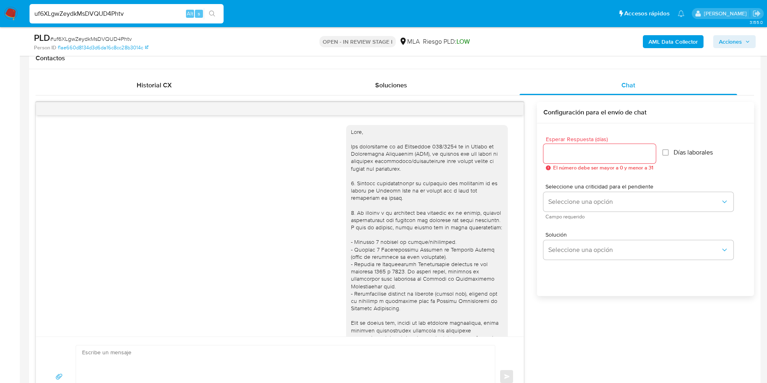
scroll to position [415, 0]
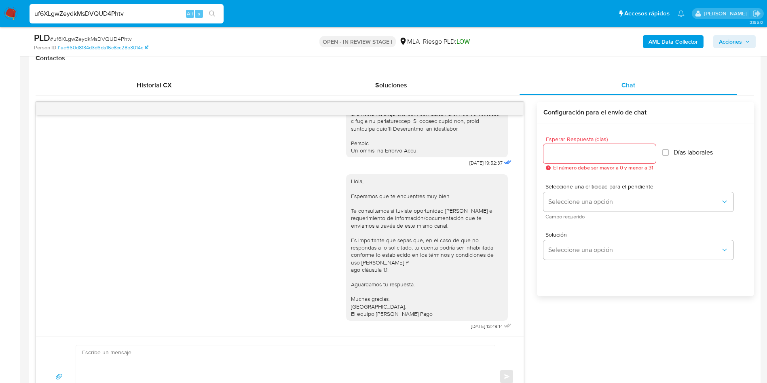
click at [568, 154] on input "Esperar Respuesta (días)" at bounding box center [600, 153] width 112 height 11
type input "3"
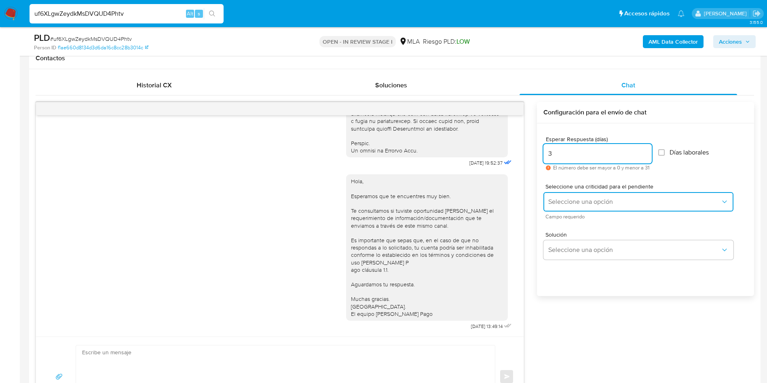
click at [569, 198] on span "Seleccione una opción" at bounding box center [634, 202] width 172 height 8
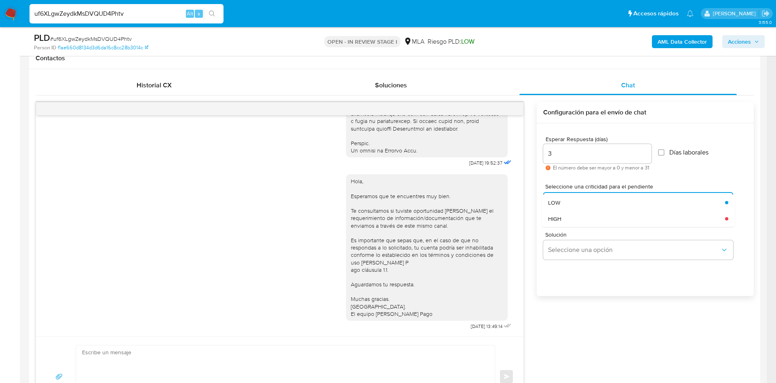
click at [567, 233] on span "Solución" at bounding box center [641, 235] width 190 height 6
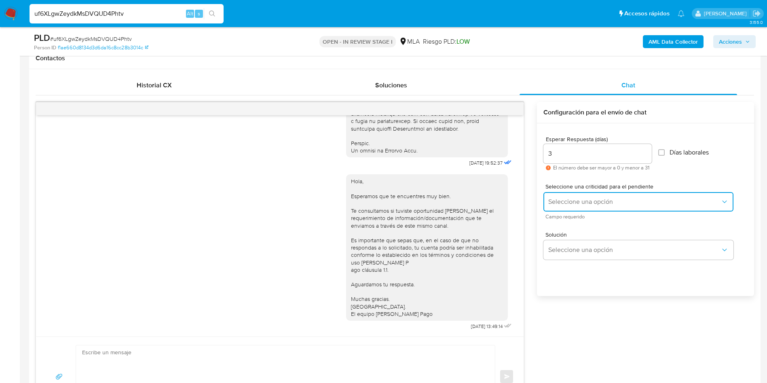
click at [565, 202] on span "Seleccione una opción" at bounding box center [634, 202] width 172 height 8
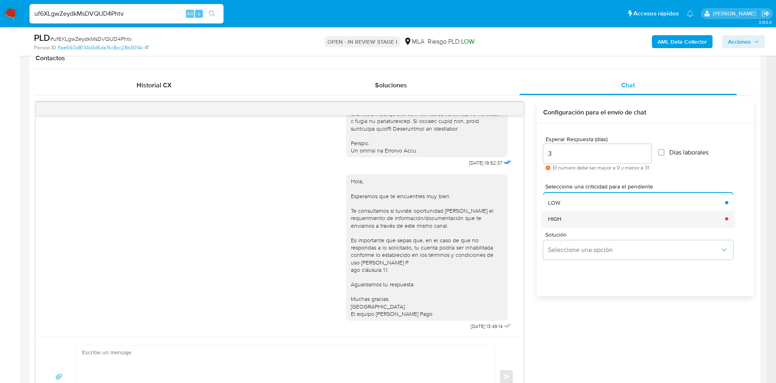
click at [558, 219] on span "HIGH" at bounding box center [554, 218] width 13 height 7
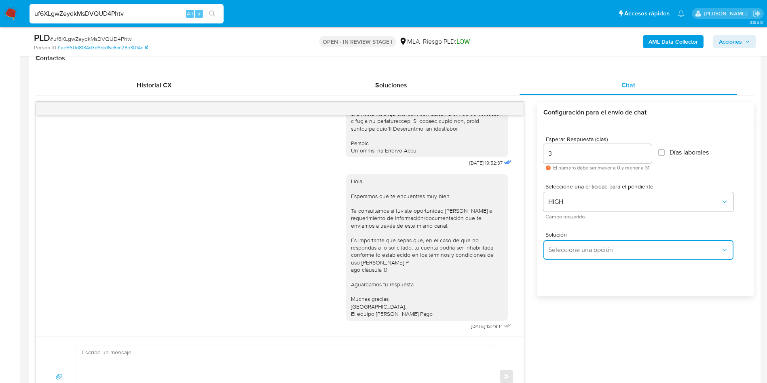
click at [568, 250] on span "Seleccione una opción" at bounding box center [634, 250] width 172 height 8
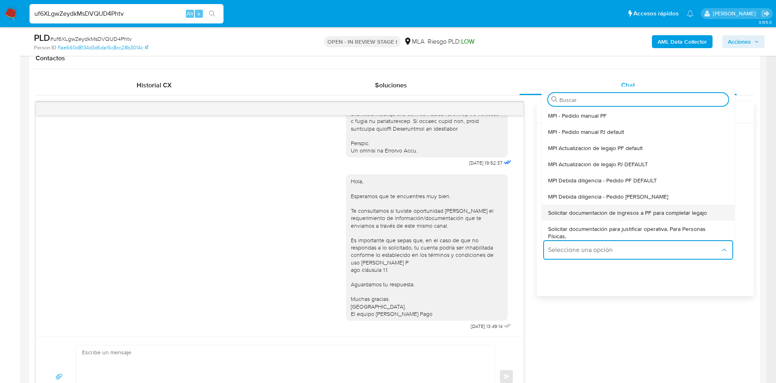
click at [633, 211] on span "Solicitar documentacion de ingresos a PF para completar legajo" at bounding box center [627, 212] width 159 height 7
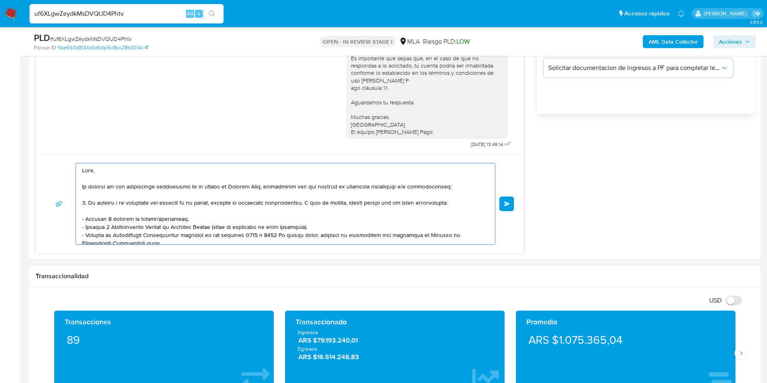
scroll to position [135, 0]
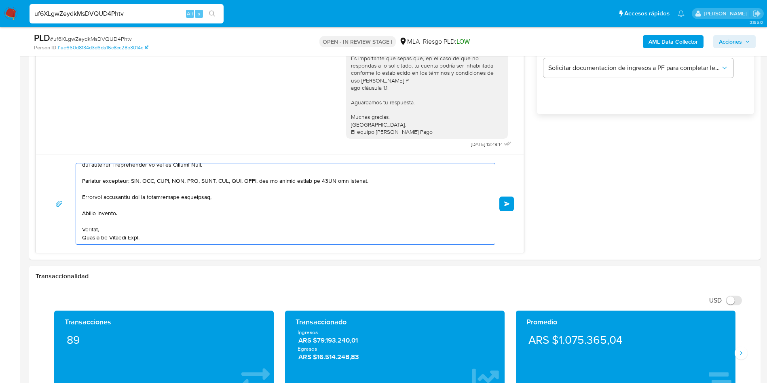
drag, startPoint x: 140, startPoint y: 185, endPoint x: 370, endPoint y: 388, distance: 306.3
click at [370, 383] on html "Pausado Ver notificaciones uf6XLgwZeydkMsDVQUD4Phtv Alt s Accesos rápidos Presi…" at bounding box center [383, 355] width 767 height 1824
type textarea "Hola, En función de las opera"
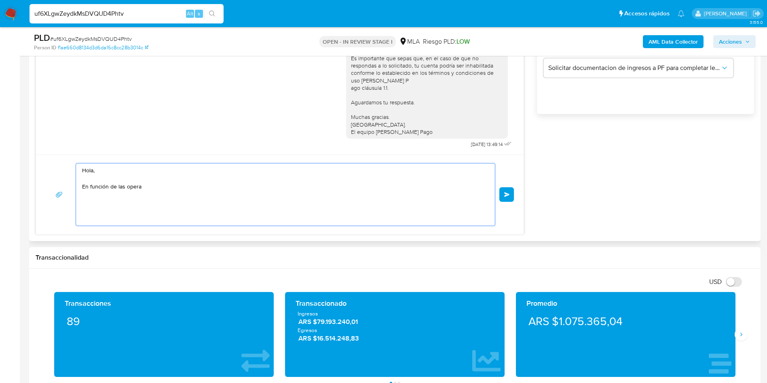
scroll to position [0, 0]
drag, startPoint x: 96, startPoint y: 157, endPoint x: 73, endPoint y: 153, distance: 23.5
click at [36, 142] on div "[DATE] 19:52:37 Hola, Esperamos que te encuentres muy bien. Te consultamos si t…" at bounding box center [280, 77] width 489 height 315
paste textarea "Buenas tardes, Te agradeceríamos si pudieras enviarnos el contrato que posees c…"
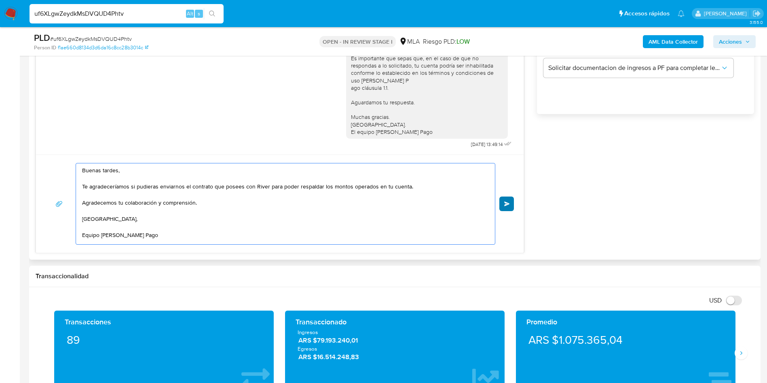
type textarea "Buenas tardes, Te agradeceríamos si pudieras enviarnos el contrato que posees c…"
click at [506, 206] on button "Enviar" at bounding box center [506, 204] width 15 height 15
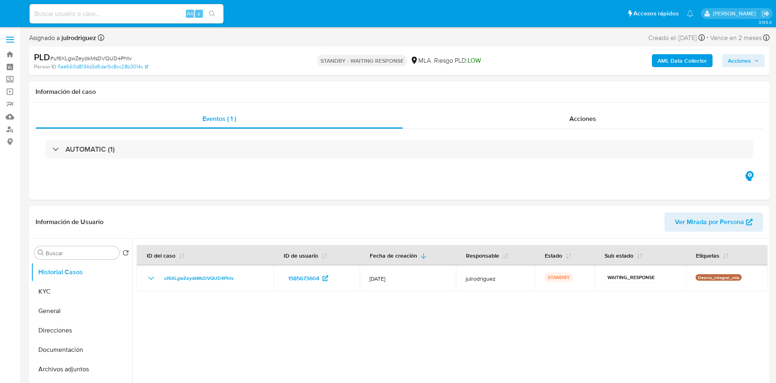
select select "10"
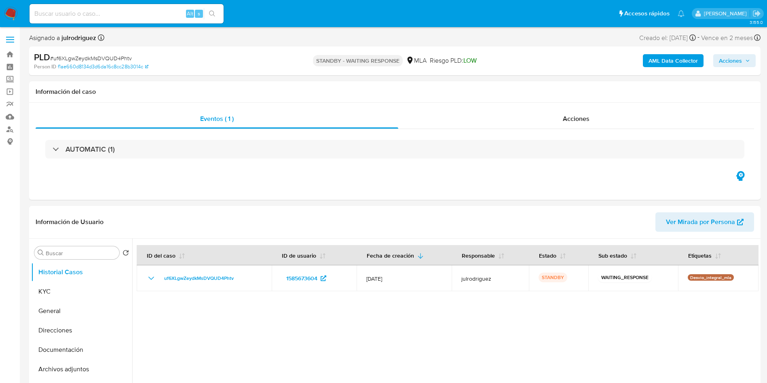
click at [111, 8] on div "Alt s" at bounding box center [127, 13] width 194 height 19
click at [112, 11] on input at bounding box center [127, 13] width 194 height 11
paste input "vVtj6mvafsNwdexFrT3yeJmU"
type input "vVtj6mvafsNwdexFrT3yeJmU"
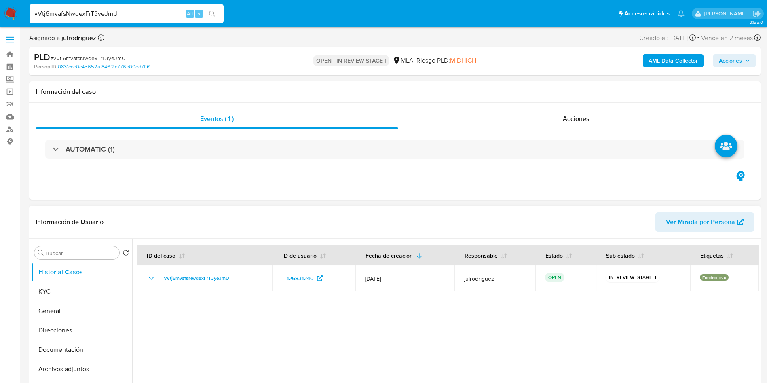
select select "10"
click at [52, 285] on button "KYC" at bounding box center [78, 291] width 95 height 19
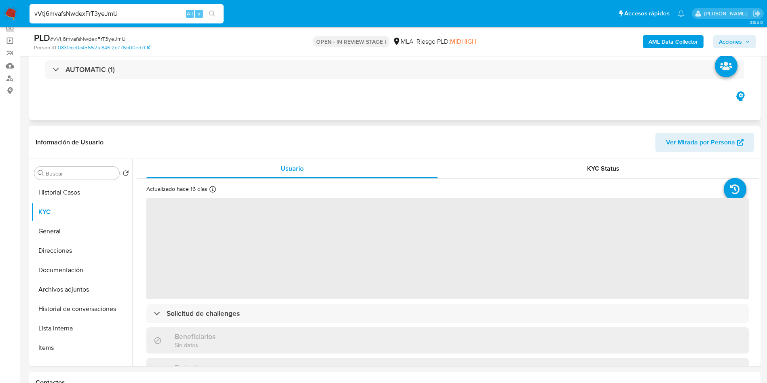
scroll to position [121, 0]
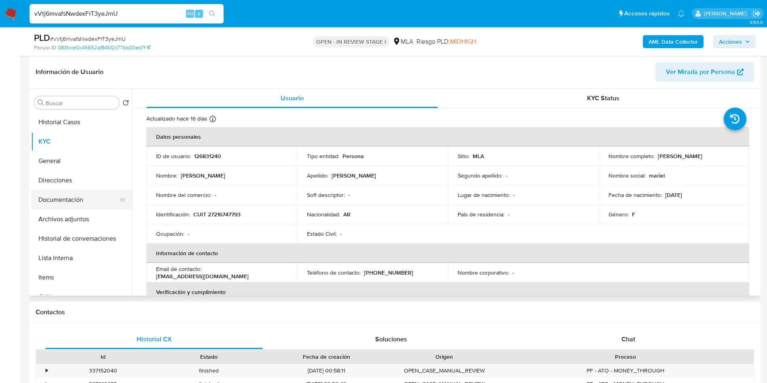
click at [47, 197] on button "Documentación" at bounding box center [78, 199] width 95 height 19
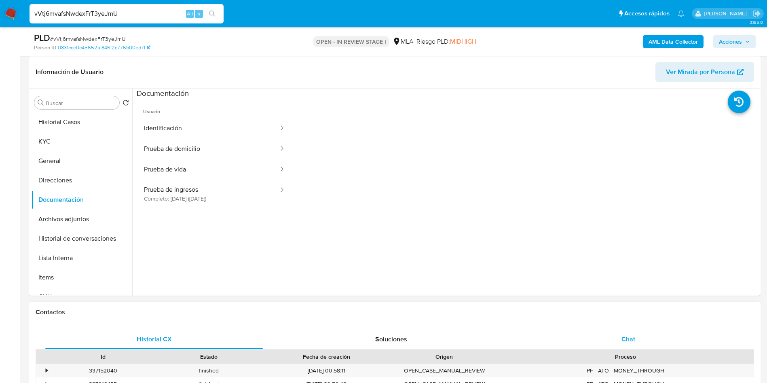
click at [629, 335] on span "Chat" at bounding box center [629, 338] width 14 height 9
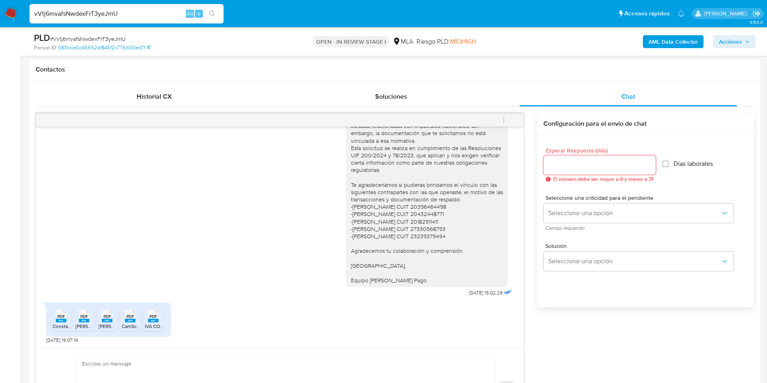
scroll to position [588, 0]
click at [65, 314] on icon at bounding box center [61, 316] width 11 height 13
click at [82, 318] on span "PDF" at bounding box center [84, 316] width 8 height 5
drag, startPoint x: 108, startPoint y: 316, endPoint x: 117, endPoint y: 316, distance: 9.3
click at [108, 316] on span "PDF" at bounding box center [108, 316] width 8 height 5
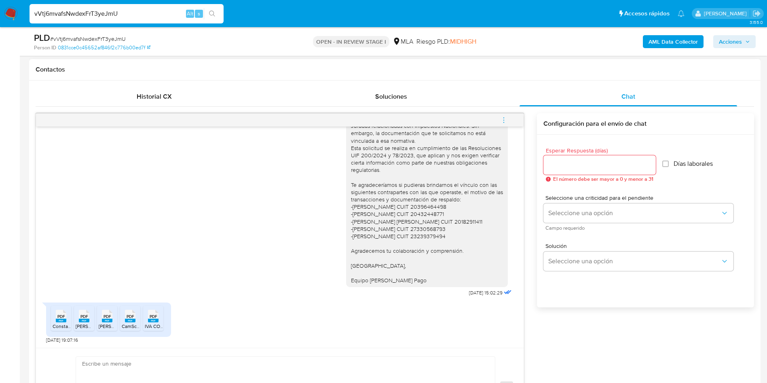
click at [130, 317] on span "PDF" at bounding box center [131, 316] width 8 height 5
click at [150, 317] on span "PDF" at bounding box center [154, 316] width 8 height 5
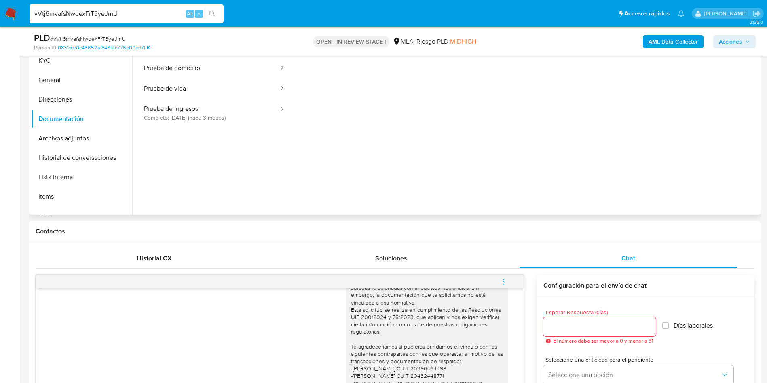
scroll to position [182, 0]
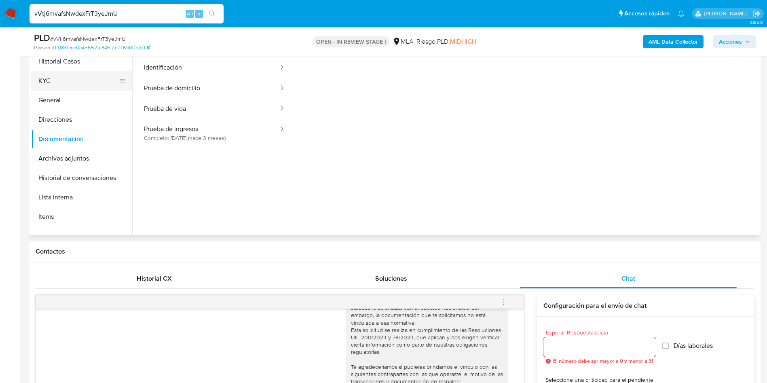
click at [66, 78] on button "KYC" at bounding box center [78, 80] width 95 height 19
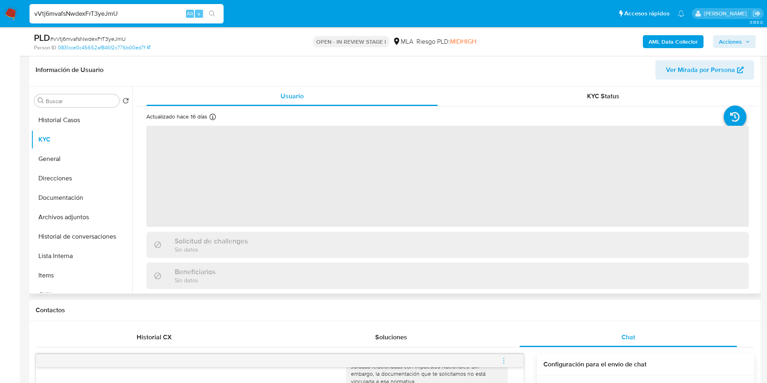
scroll to position [121, 0]
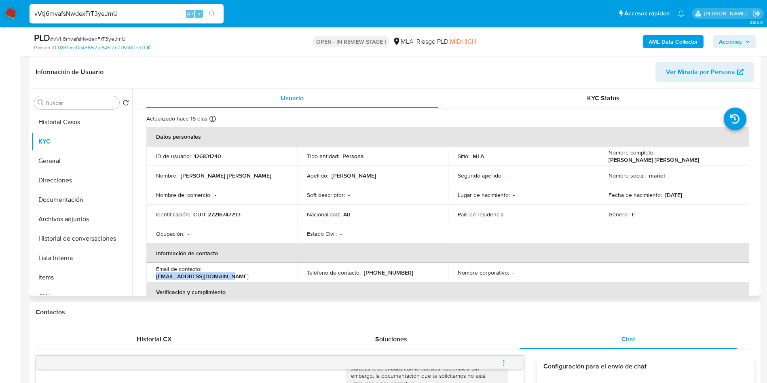
drag, startPoint x: 277, startPoint y: 274, endPoint x: 205, endPoint y: 275, distance: 72.0
click at [205, 275] on div "Email de contacto : marielmarcos@hotmail.com" at bounding box center [221, 272] width 131 height 15
copy p "marielmarcos@hotmail.com"
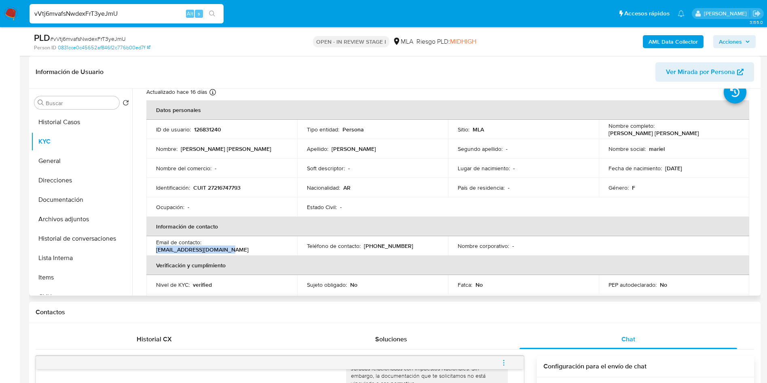
scroll to position [0, 0]
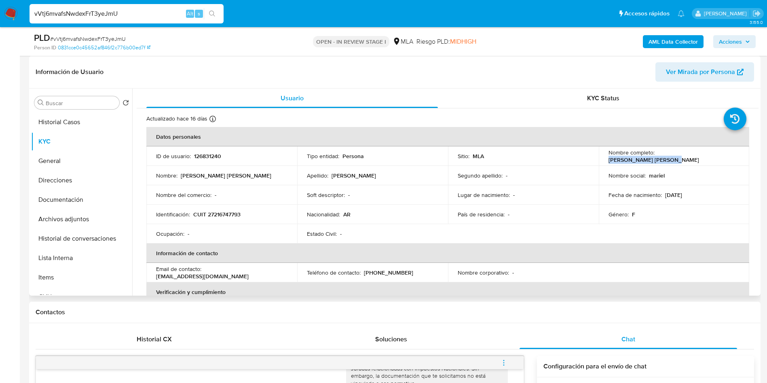
drag, startPoint x: 656, startPoint y: 157, endPoint x: 727, endPoint y: 157, distance: 70.8
click at [727, 157] on div "Nombre completo : Mariel Veronica Marcos" at bounding box center [674, 156] width 131 height 15
copy p "Mariel Veronica Marcos"
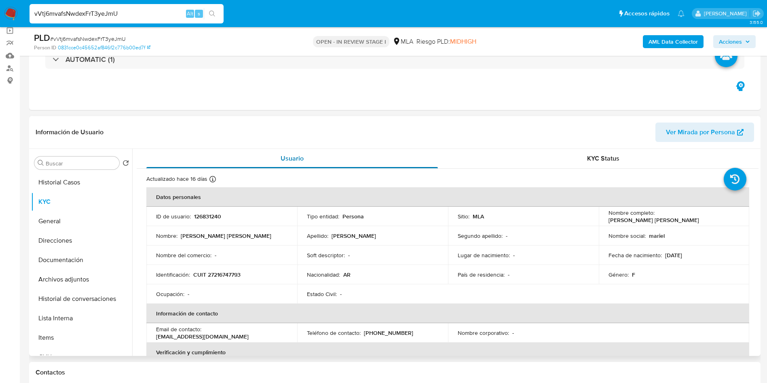
scroll to position [61, 0]
click at [210, 214] on p "126831240" at bounding box center [207, 216] width 27 height 7
copy p "126831240"
click at [102, 39] on span "# vVtj6mvafsNwdexFrT3yeJmU" at bounding box center [88, 39] width 76 height 8
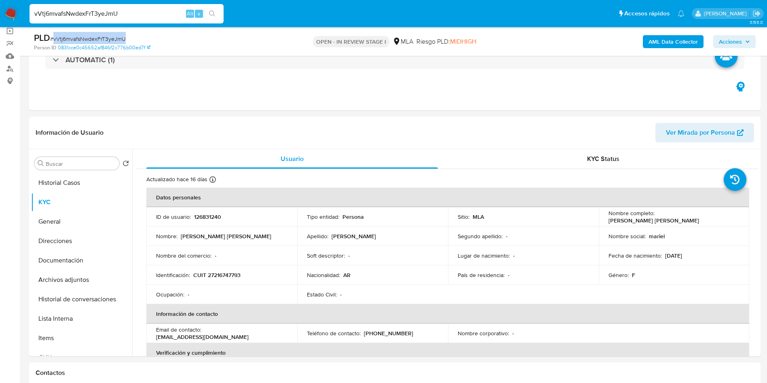
click at [102, 40] on span "# vVtj6mvafsNwdexFrT3yeJmU" at bounding box center [88, 39] width 76 height 8
copy span "vVtj6mvafsNwdexFrT3yeJmU"
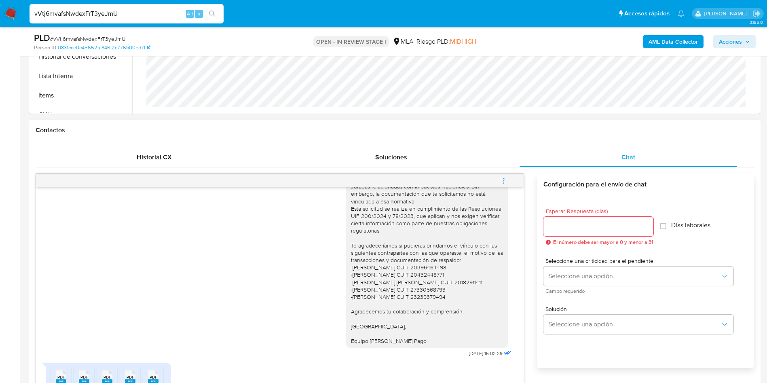
scroll to position [425, 0]
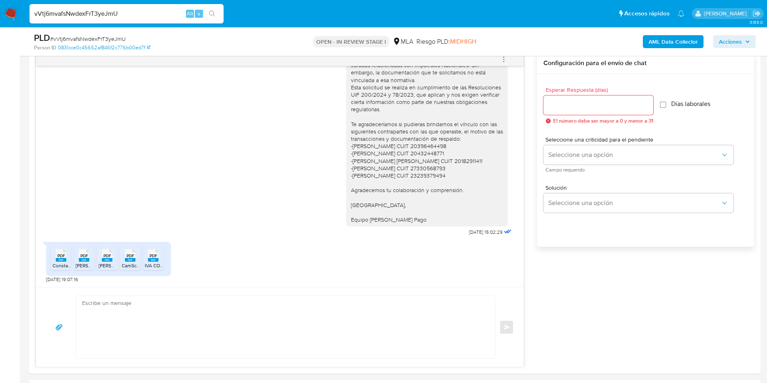
click at [105, 38] on span "# vVtj6mvafsNwdexFrT3yeJmU" at bounding box center [88, 39] width 76 height 8
copy span "vVtj6mvafsNwdexFrT3yeJmU"
click at [572, 110] on input "Esperar Respuesta (días)" at bounding box center [599, 105] width 110 height 11
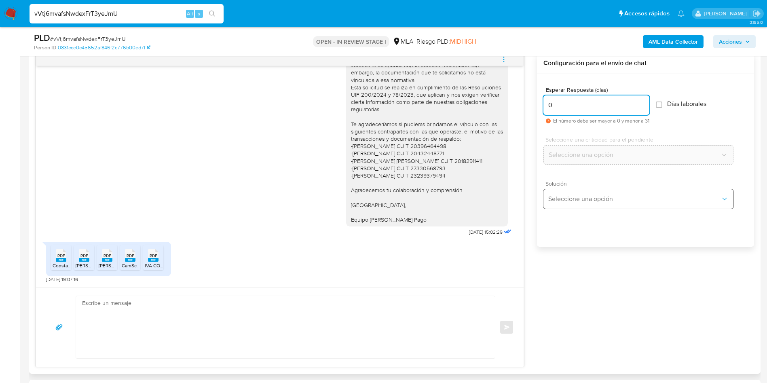
type input "0"
click at [572, 190] on button "Seleccione una opción" at bounding box center [639, 198] width 190 height 19
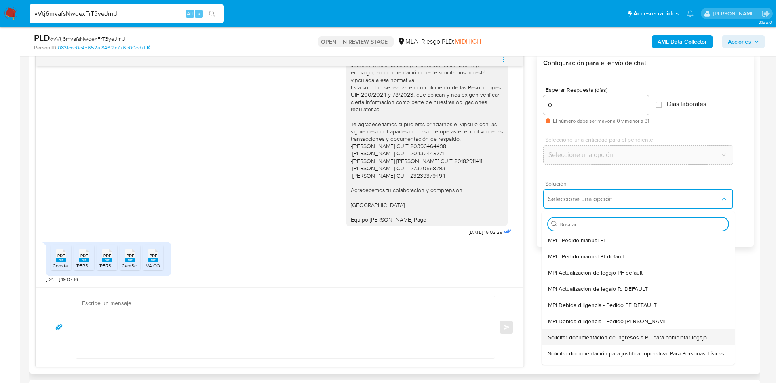
click at [627, 336] on span "Solicitar documentacion de ingresos a PF para completar legajo" at bounding box center [627, 337] width 159 height 7
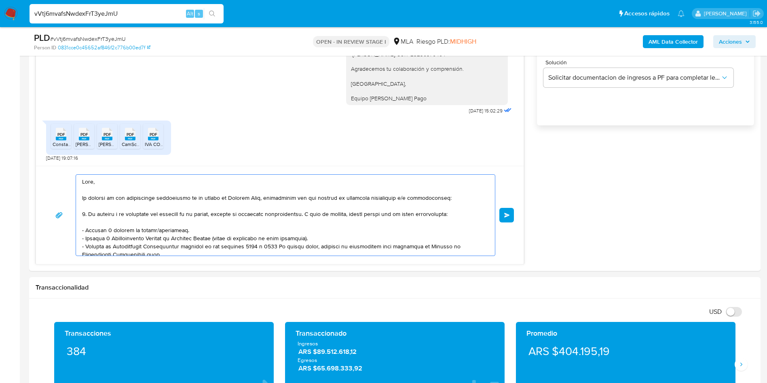
scroll to position [135, 0]
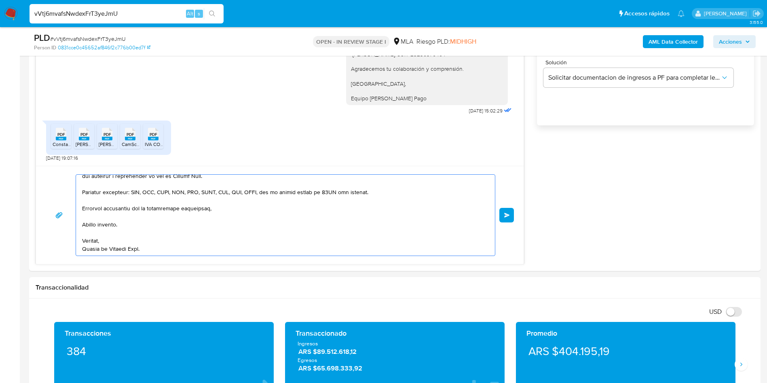
drag, startPoint x: 98, startPoint y: 212, endPoint x: 429, endPoint y: 386, distance: 374.3
type textarea "Hola, En función de las operaciones registradas en tu cuenta de Mercado Pago, n…"
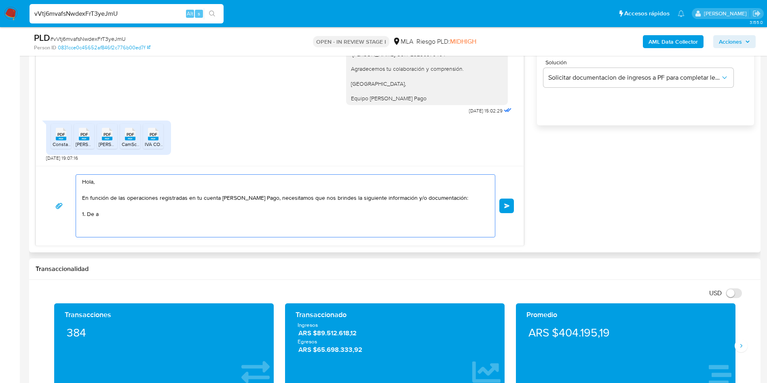
scroll to position [0, 0]
drag, startPoint x: 158, startPoint y: 221, endPoint x: 31, endPoint y: 163, distance: 139.7
click at [31, 163] on div "Historial CX Soluciones Chat Id Estado Fecha de creación Origen Proceso • 33715…" at bounding box center [395, 75] width 732 height 354
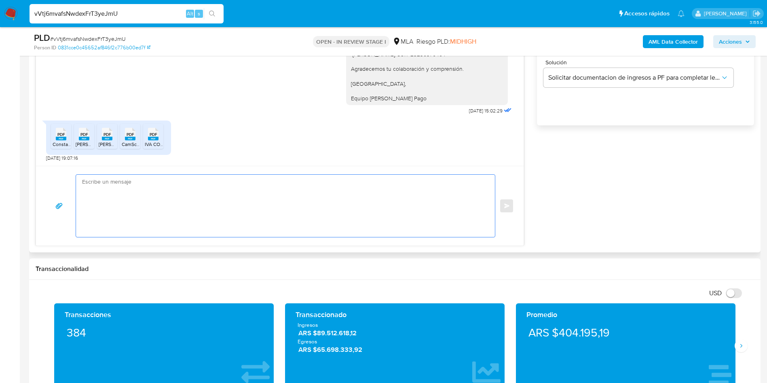
paste textarea "Buenas tardes, ¡Muchas gracias por tu respuesta! Confirmamos la recepción de la…"
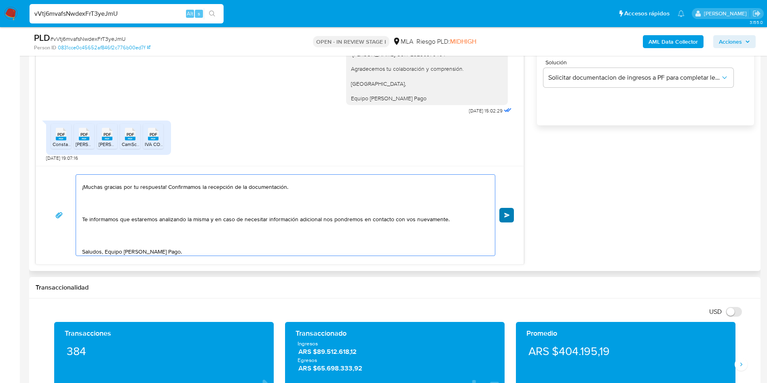
type textarea "Buenas tardes, ¡Muchas gracias por tu respuesta! Confirmamos la recepción de la…"
click at [505, 222] on button "Enviar" at bounding box center [506, 215] width 15 height 15
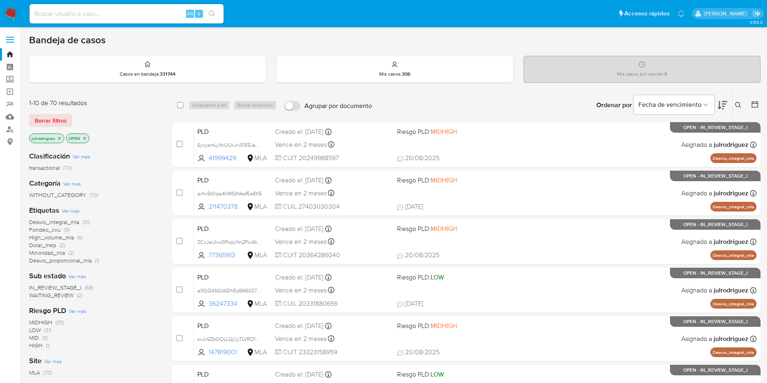
click at [738, 107] on icon at bounding box center [738, 105] width 6 height 6
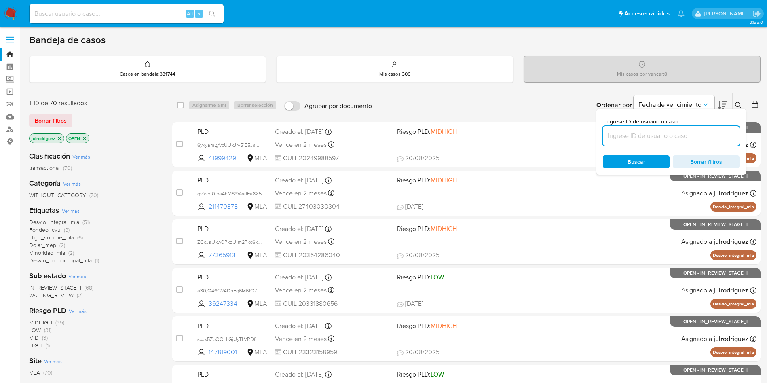
drag, startPoint x: 662, startPoint y: 136, endPoint x: 657, endPoint y: 140, distance: 6.1
click at [661, 136] on input at bounding box center [671, 136] width 137 height 11
type input "vVtj6mvafsNwdexFrT3yeJmU"
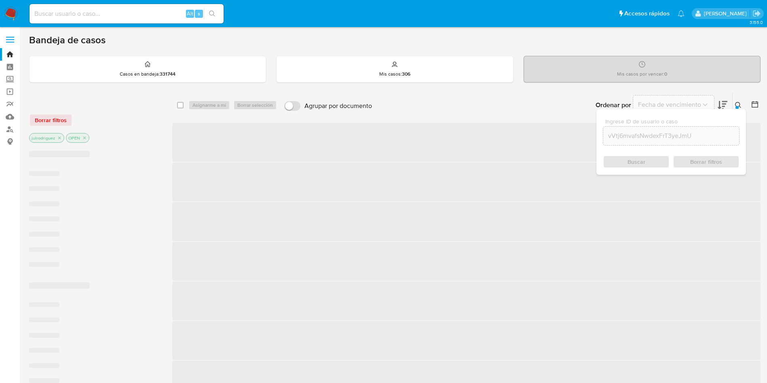
click at [618, 161] on div "Buscar Borrar filtros" at bounding box center [671, 161] width 137 height 13
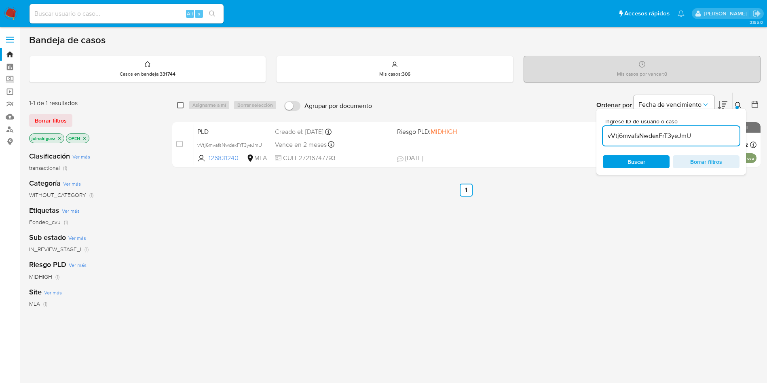
click at [181, 106] on input "checkbox" at bounding box center [180, 105] width 6 height 6
checkbox input "true"
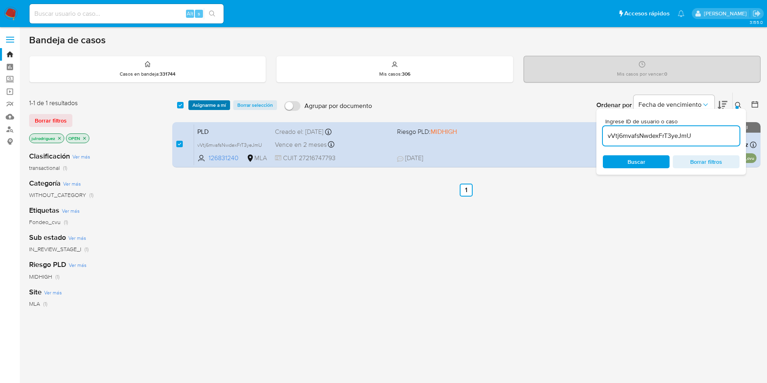
click at [211, 105] on span "Asignarme a mí" at bounding box center [209, 105] width 34 height 8
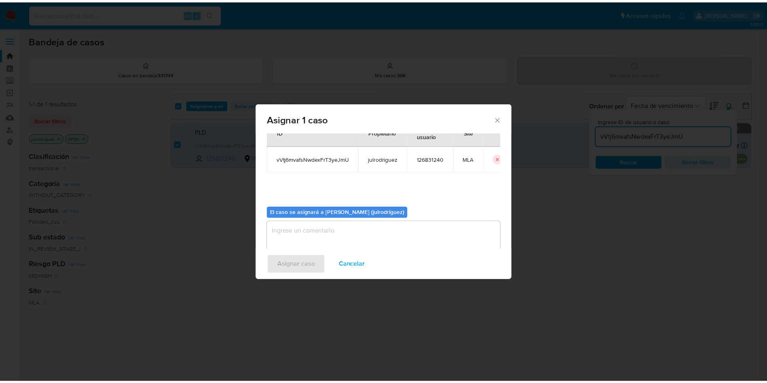
scroll to position [42, 0]
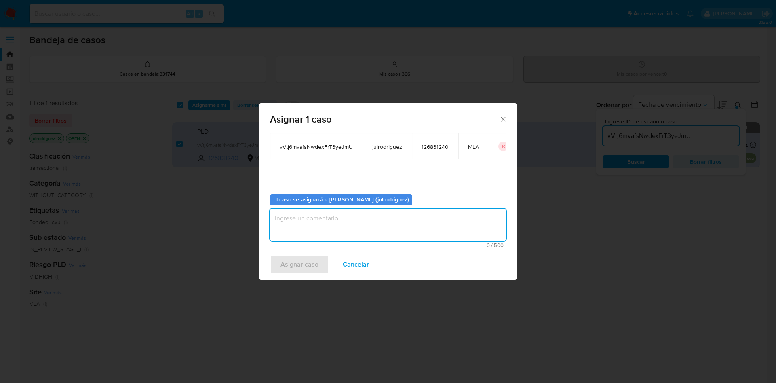
click at [330, 225] on textarea "assign-modal" at bounding box center [388, 225] width 236 height 32
type textarea "."
click at [308, 258] on span "Asignar caso" at bounding box center [300, 265] width 38 height 18
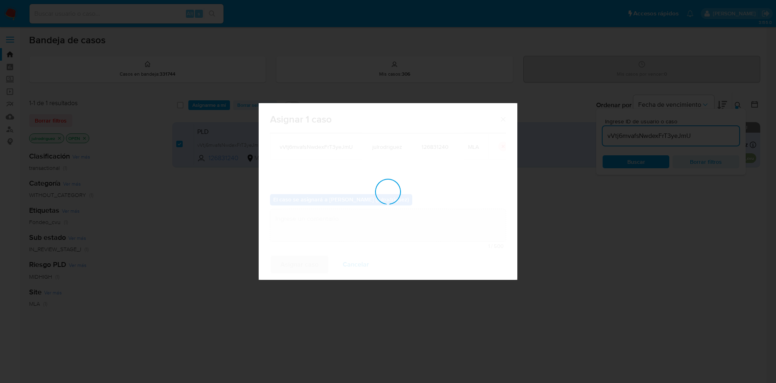
checkbox input "false"
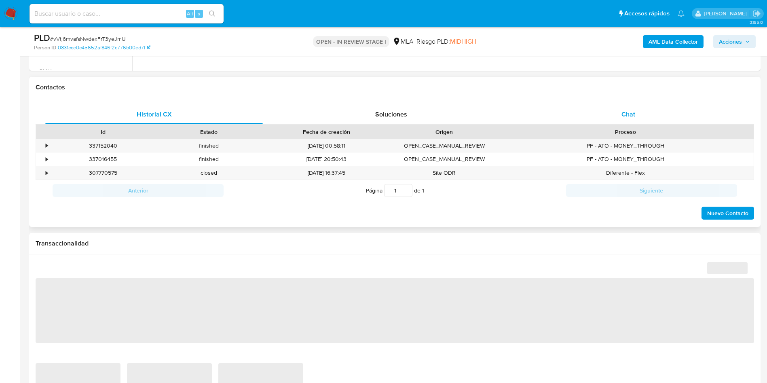
scroll to position [303, 0]
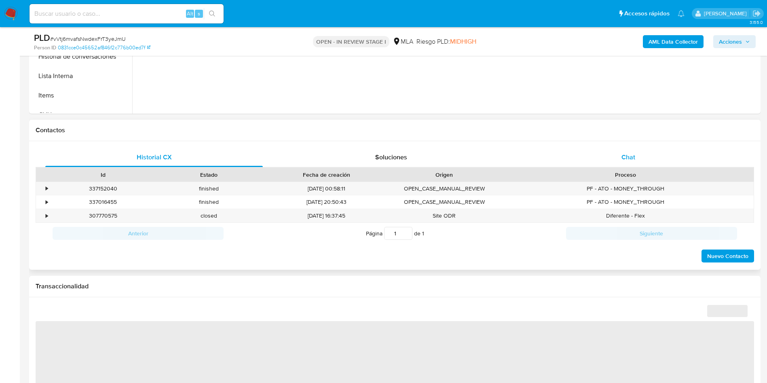
click at [634, 163] on div "Chat" at bounding box center [629, 157] width 218 height 19
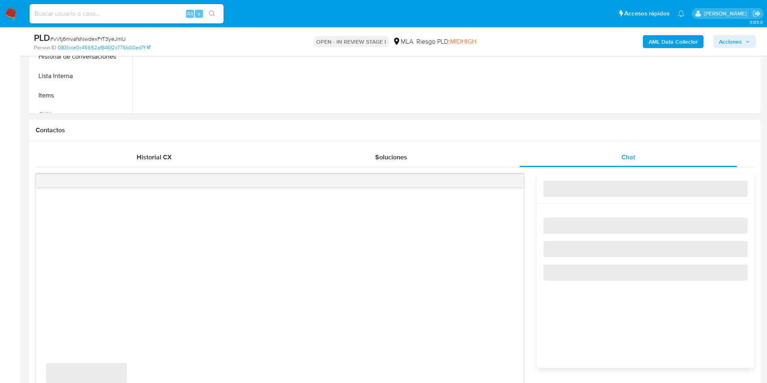
select select "10"
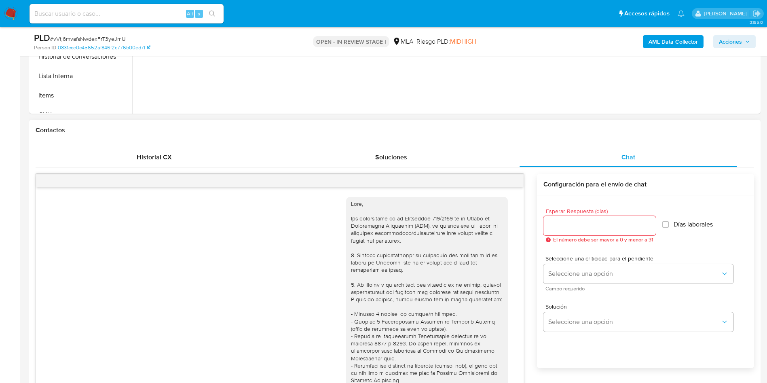
scroll to position [729, 0]
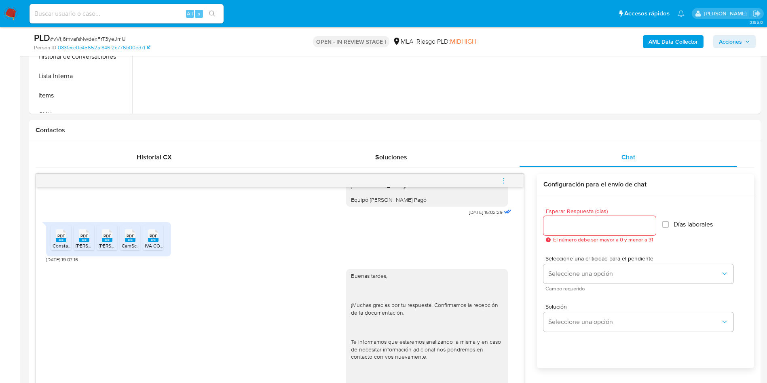
click at [507, 181] on icon "menu-action" at bounding box center [503, 180] width 7 height 7
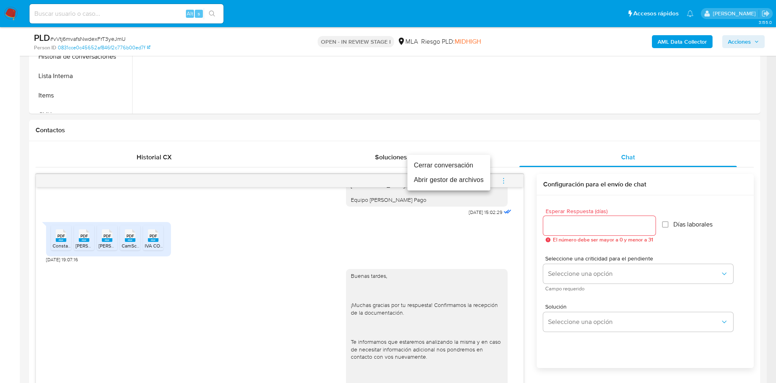
click at [427, 168] on li "Cerrar conversación" at bounding box center [449, 165] width 83 height 15
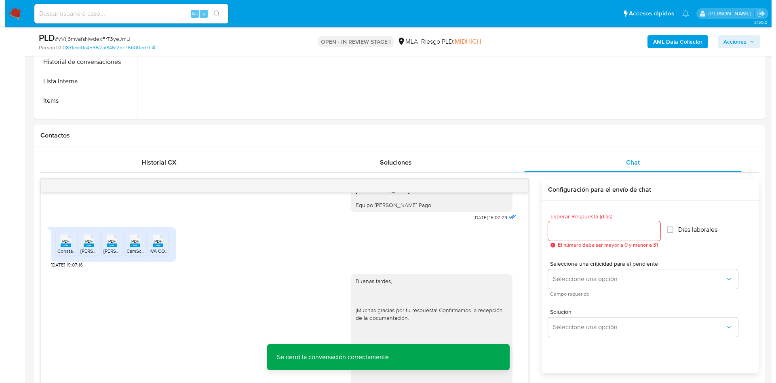
scroll to position [61, 0]
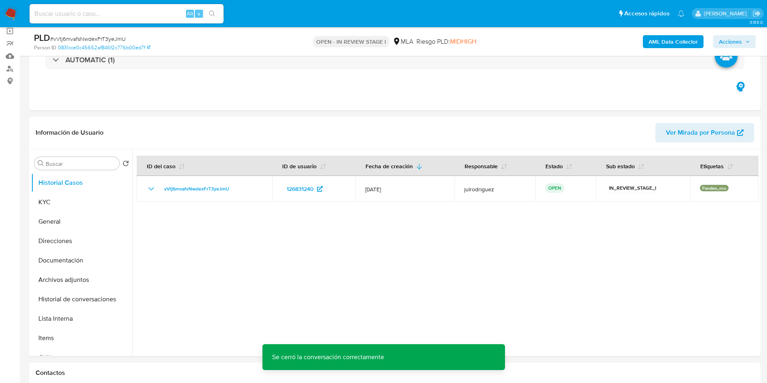
click at [668, 44] on b "AML Data Collector" at bounding box center [673, 41] width 49 height 13
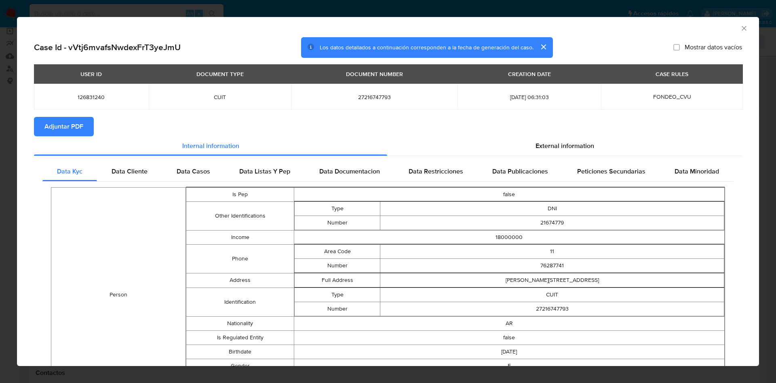
click at [69, 119] on span "Adjuntar PDF" at bounding box center [63, 127] width 39 height 18
click at [740, 32] on icon "Cerrar ventana" at bounding box center [744, 28] width 8 height 8
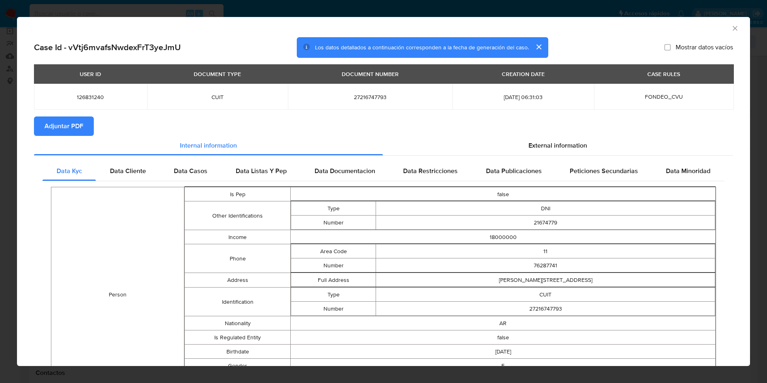
click at [732, 32] on div "AML Data Collector Acciones" at bounding box center [636, 41] width 239 height 19
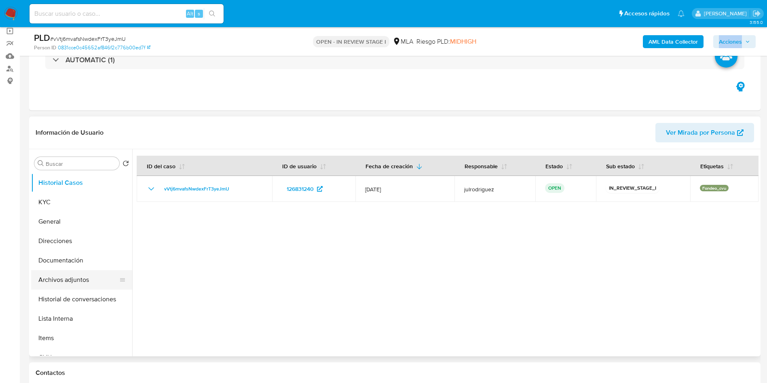
click at [78, 289] on button "Archivos adjuntos" at bounding box center [78, 279] width 95 height 19
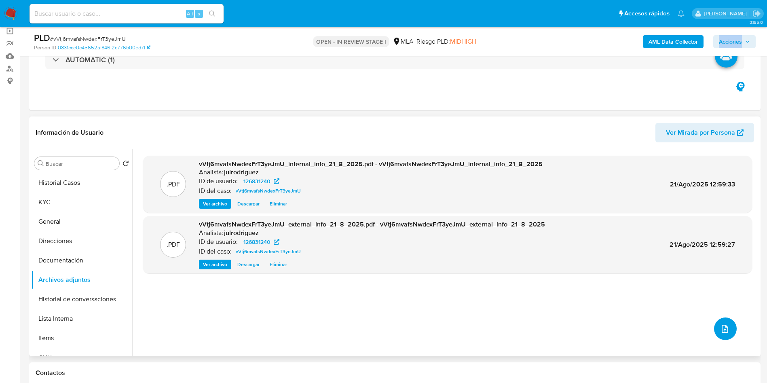
click at [720, 328] on icon "upload-file" at bounding box center [725, 329] width 10 height 10
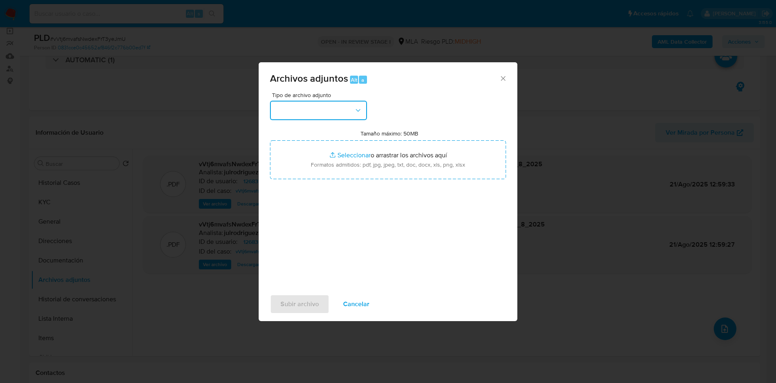
click at [304, 102] on button "button" at bounding box center [318, 110] width 97 height 19
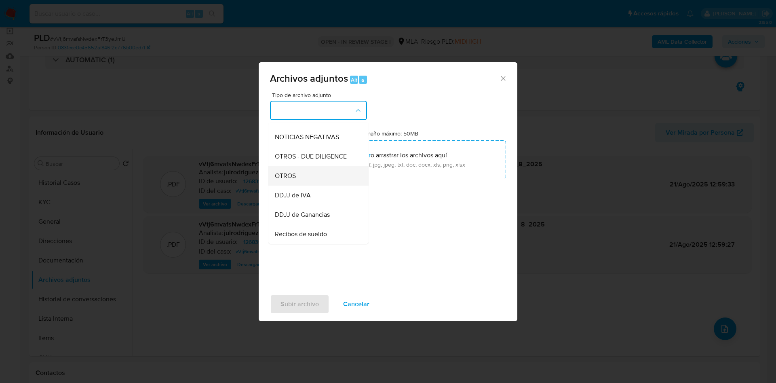
scroll to position [121, 0]
click at [308, 176] on div "OTROS" at bounding box center [316, 166] width 82 height 19
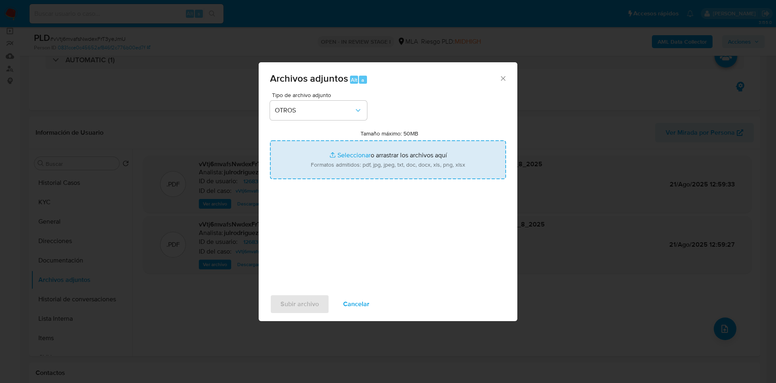
click at [316, 175] on input "Tamaño máximo: 50MB Seleccionar archivos" at bounding box center [388, 159] width 236 height 39
type input "C:\fakepath\Certificación sobre los ingresos personales - 126831240 - vVtj6mvaf…"
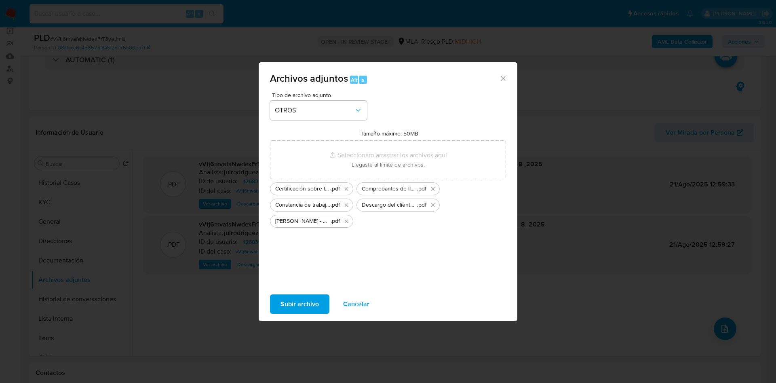
click at [309, 298] on span "Subir archivo" at bounding box center [300, 304] width 38 height 18
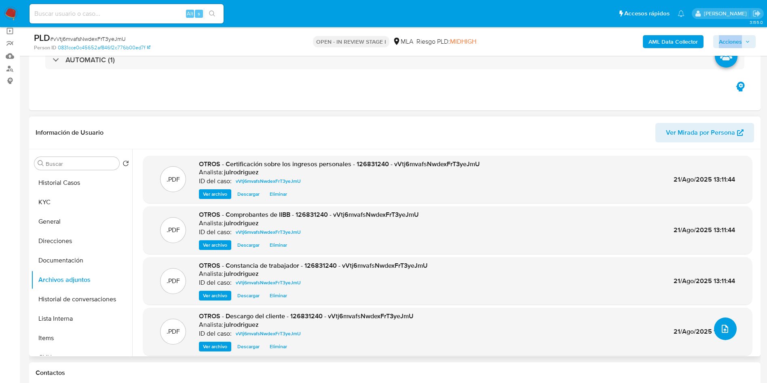
click at [721, 328] on icon "upload-file" at bounding box center [725, 329] width 10 height 10
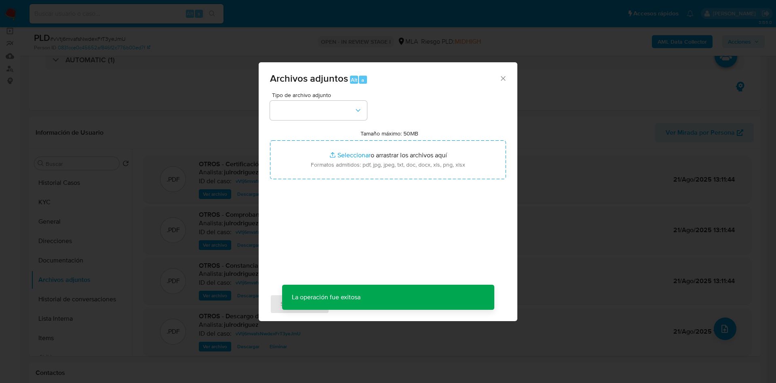
click at [335, 123] on div "Tipo de archivo adjunto Tamaño máximo: 50MB Seleccionar archivos Seleccionar o …" at bounding box center [388, 187] width 236 height 191
drag, startPoint x: 334, startPoint y: 112, endPoint x: 334, endPoint y: 117, distance: 4.9
click at [334, 112] on button "button" at bounding box center [318, 110] width 97 height 19
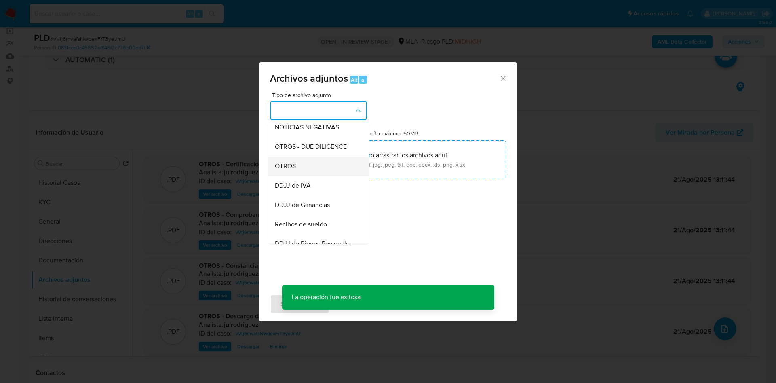
click at [315, 167] on div "OTROS" at bounding box center [316, 166] width 82 height 19
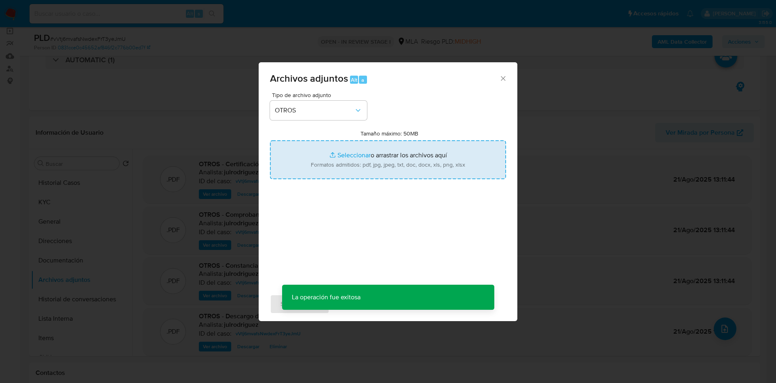
click at [397, 161] on input "Tamaño máximo: 50MB Seleccionar archivos" at bounding box center [388, 159] width 236 height 39
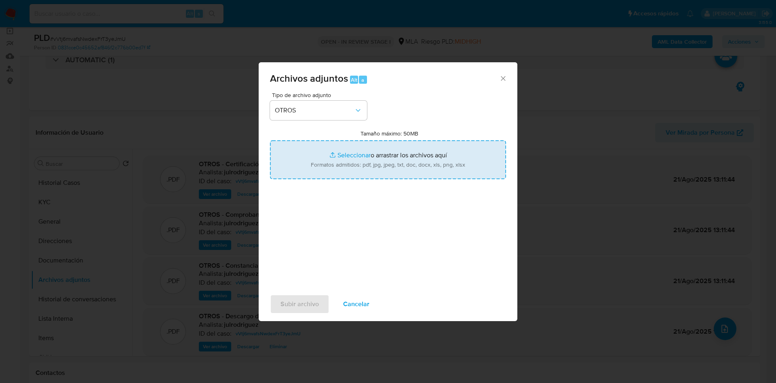
type input "C:\fakepath\Calculador IVA - 126831240 - vVtj6mvafsNwdexFrT3yeJmU.xlsx"
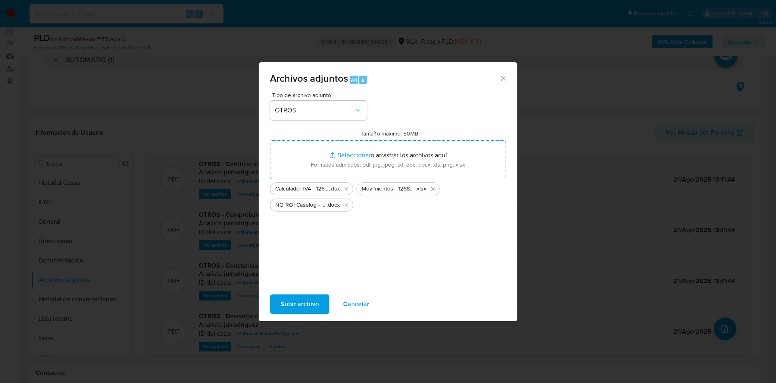
click at [309, 302] on span "Subir archivo" at bounding box center [300, 304] width 38 height 18
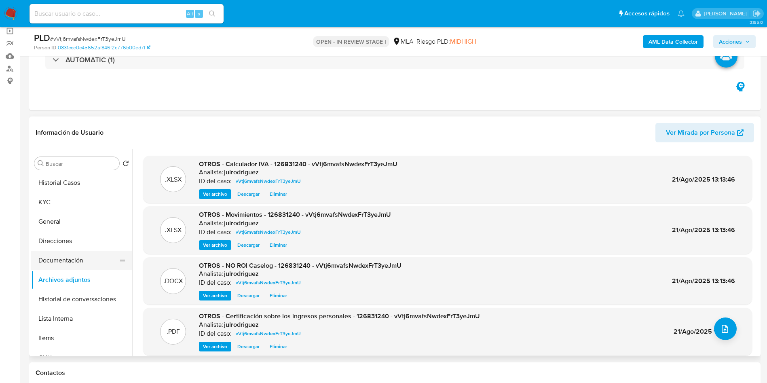
click at [70, 265] on button "Documentación" at bounding box center [78, 260] width 95 height 19
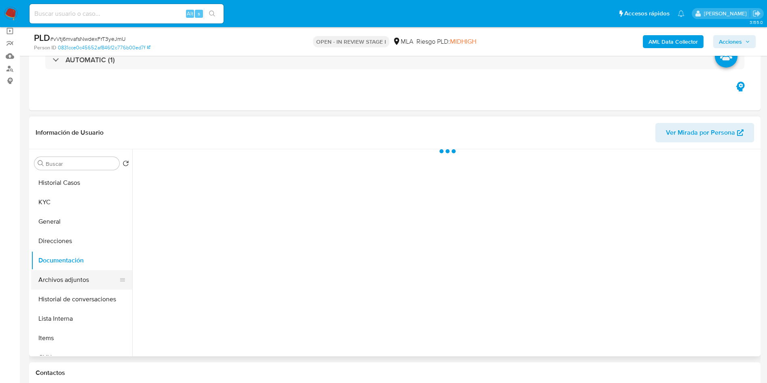
click at [78, 284] on button "Archivos adjuntos" at bounding box center [78, 279] width 95 height 19
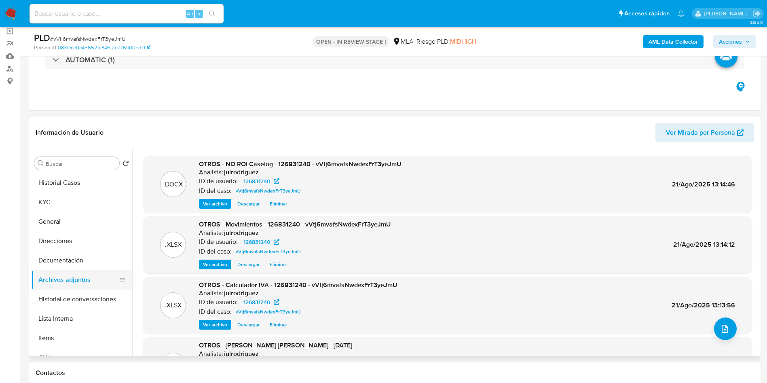
drag, startPoint x: 68, startPoint y: 309, endPoint x: 68, endPoint y: 281, distance: 27.1
click at [68, 305] on ul "Historial Casos KYC General Direcciones Documentación Archivos adjuntos Histori…" at bounding box center [81, 264] width 101 height 182
click at [67, 278] on button "Archivos adjuntos" at bounding box center [78, 279] width 95 height 19
click at [73, 302] on button "Historial de conversaciones" at bounding box center [78, 299] width 95 height 19
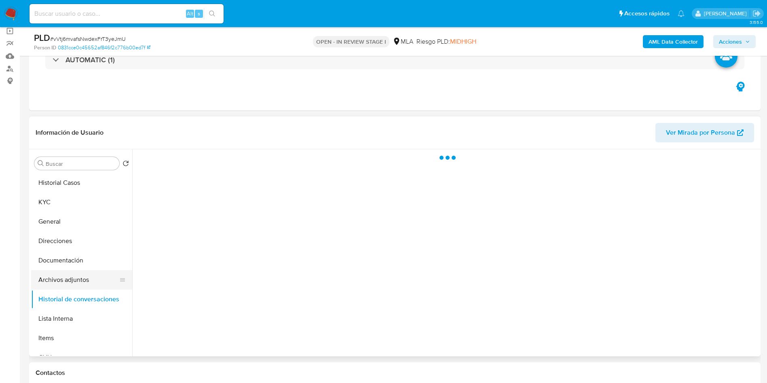
click at [72, 284] on button "Archivos adjuntos" at bounding box center [78, 279] width 95 height 19
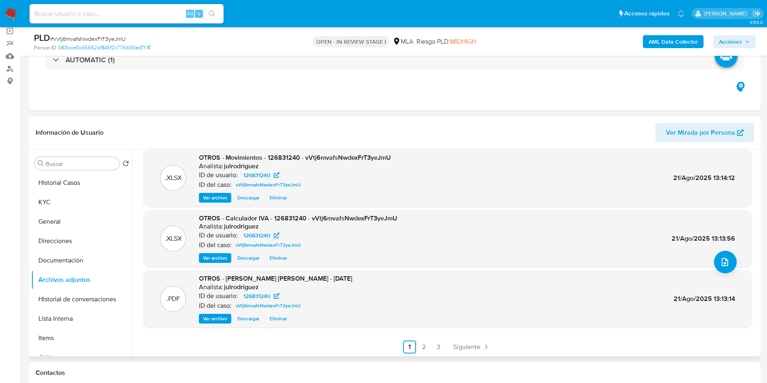
scroll to position [68, 0]
click at [472, 351] on link "Siguiente" at bounding box center [471, 345] width 43 height 13
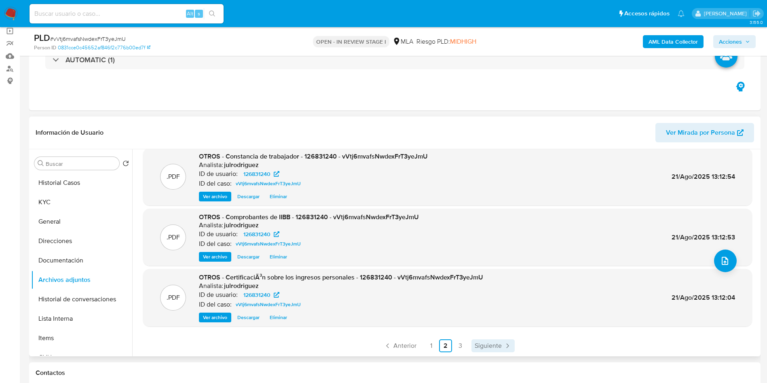
click at [487, 347] on span "Siguiente" at bounding box center [488, 346] width 27 height 6
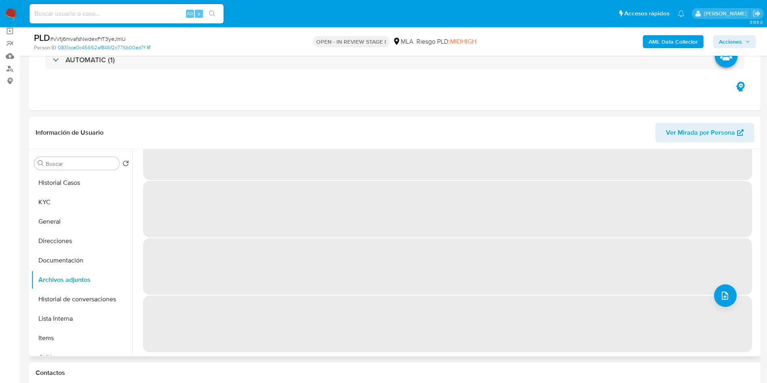
scroll to position [0, 0]
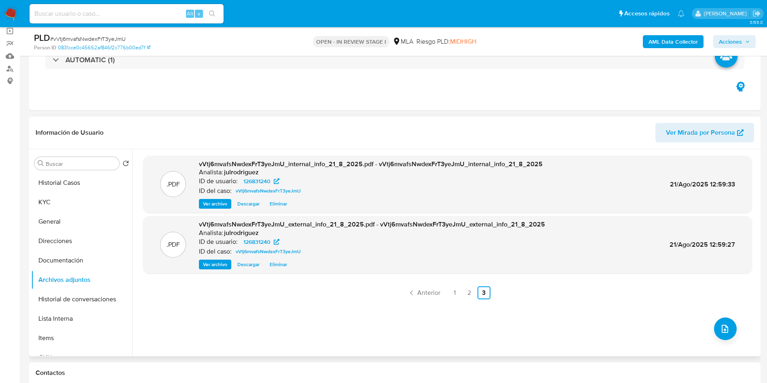
click at [738, 40] on span "Acciones" at bounding box center [730, 41] width 23 height 13
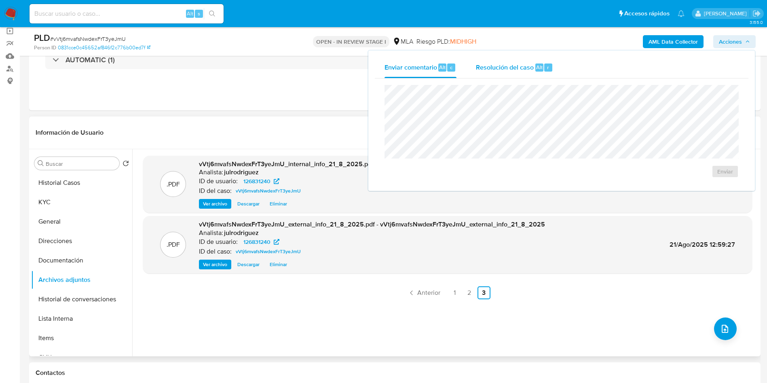
click at [531, 67] on span "Resolución del caso" at bounding box center [505, 66] width 58 height 9
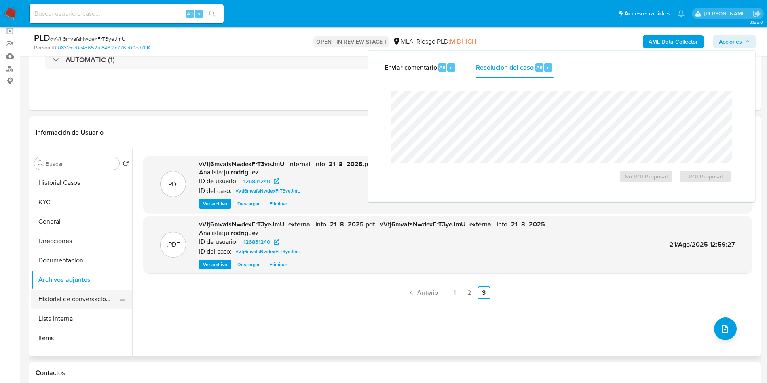
click at [87, 301] on button "Historial de conversaciones" at bounding box center [78, 299] width 95 height 19
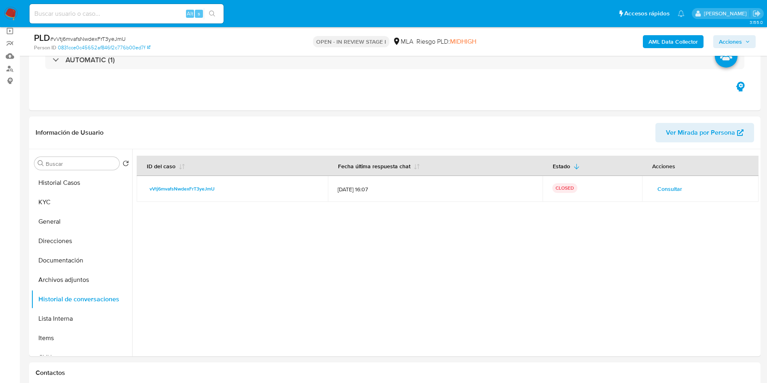
click at [734, 41] on span "Acciones" at bounding box center [730, 41] width 23 height 13
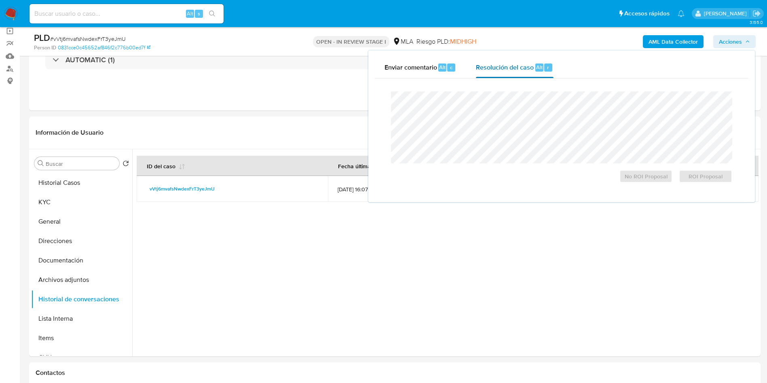
click at [535, 62] on div "Resolución del caso Alt r" at bounding box center [514, 67] width 77 height 21
click at [653, 175] on span "No ROI Proposal" at bounding box center [646, 176] width 42 height 11
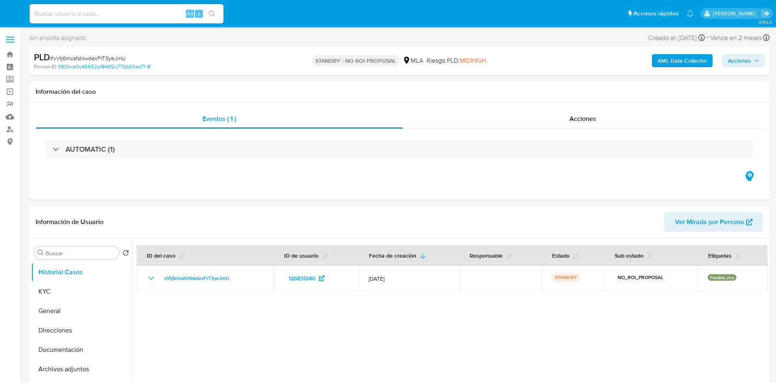
select select "10"
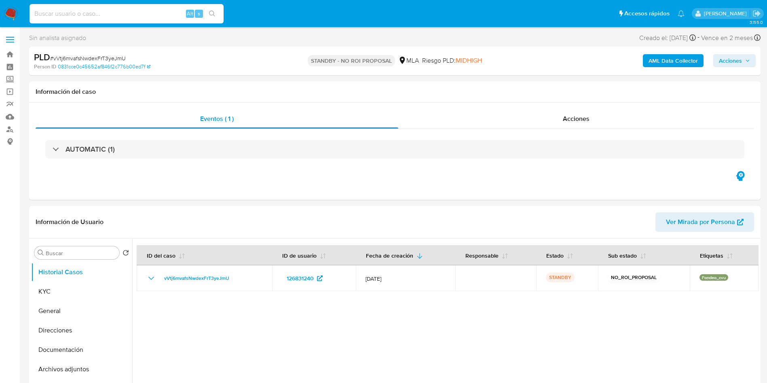
click at [124, 14] on input at bounding box center [127, 13] width 194 height 11
paste input "IIFJmrI1IZV1WlB0In3fu3dz"
type input "IIFJmrI1IZV1WlB0In3fu3dz"
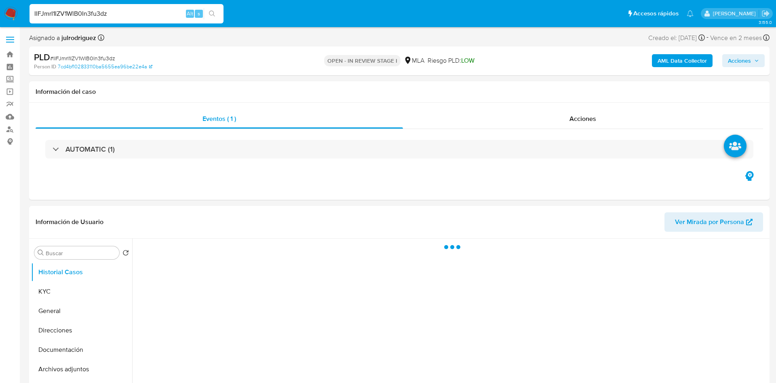
select select "10"
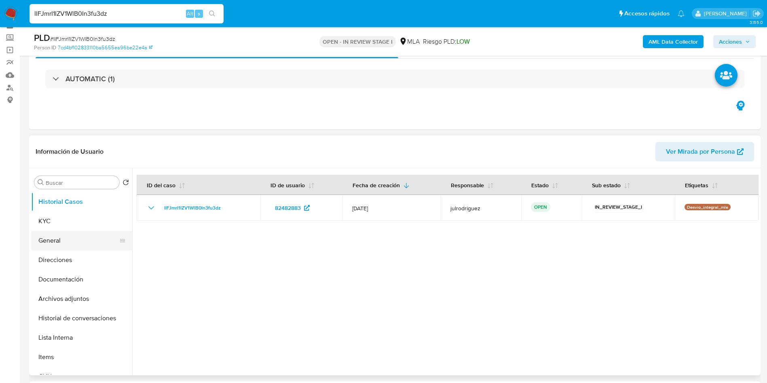
scroll to position [61, 0]
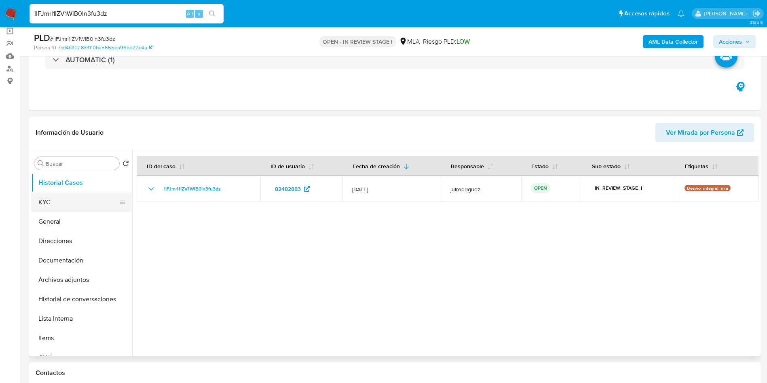
click at [60, 203] on button "KYC" at bounding box center [78, 201] width 95 height 19
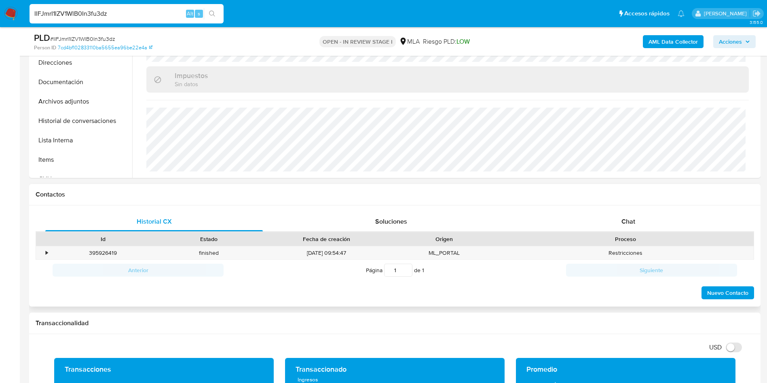
scroll to position [303, 0]
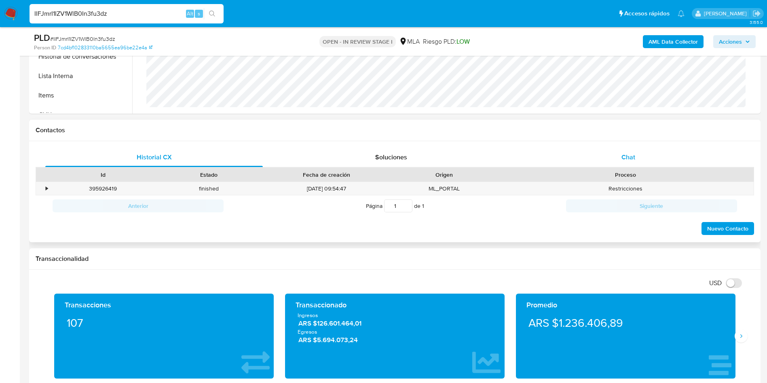
click at [634, 163] on div "Chat" at bounding box center [629, 157] width 218 height 19
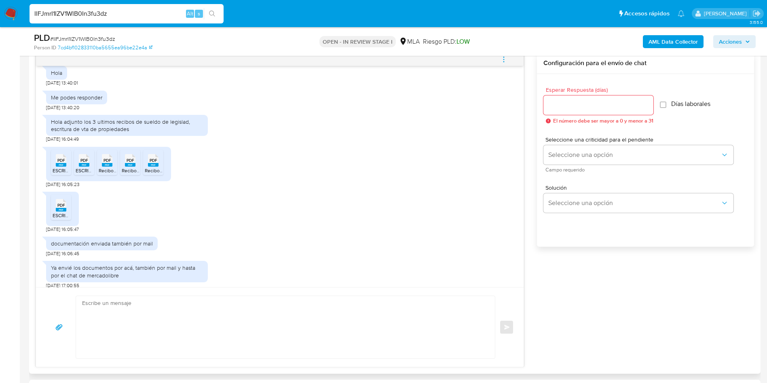
scroll to position [607, 0]
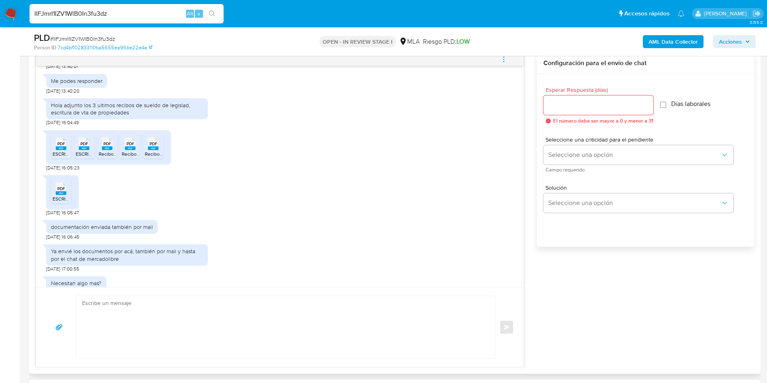
click at [63, 151] on icon "PDF" at bounding box center [61, 144] width 11 height 14
click at [80, 151] on icon "PDF" at bounding box center [84, 144] width 11 height 14
drag, startPoint x: 110, startPoint y: 166, endPoint x: 117, endPoint y: 166, distance: 6.9
click at [110, 157] on span "ReciboSueldo Abril 25 pdf.pdf" at bounding box center [131, 153] width 64 height 7
click at [130, 150] on rect at bounding box center [130, 148] width 11 height 4
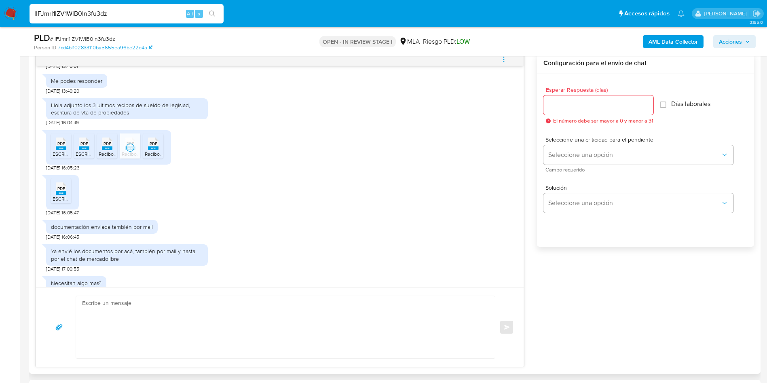
drag, startPoint x: 153, startPoint y: 163, endPoint x: 130, endPoint y: 180, distance: 29.2
click at [153, 150] on rect at bounding box center [153, 148] width 11 height 4
click at [68, 196] on div "PDF PDF" at bounding box center [61, 188] width 17 height 16
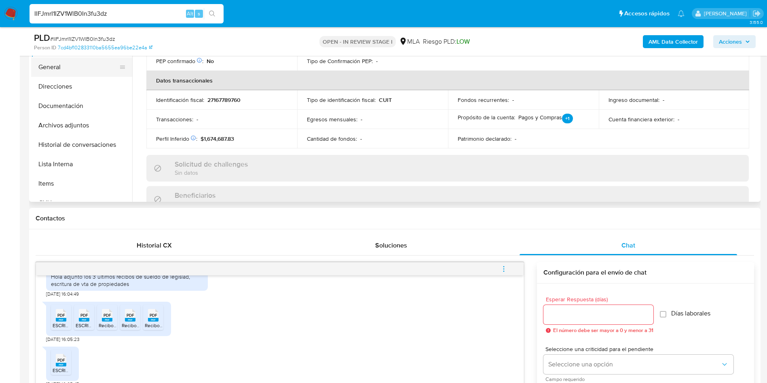
scroll to position [61, 0]
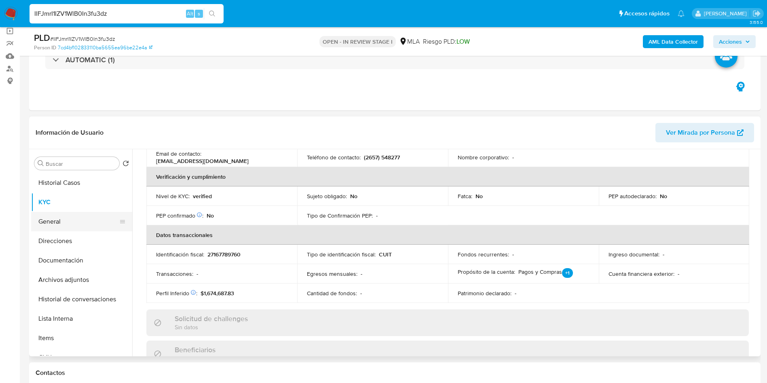
click at [61, 215] on button "General" at bounding box center [78, 221] width 95 height 19
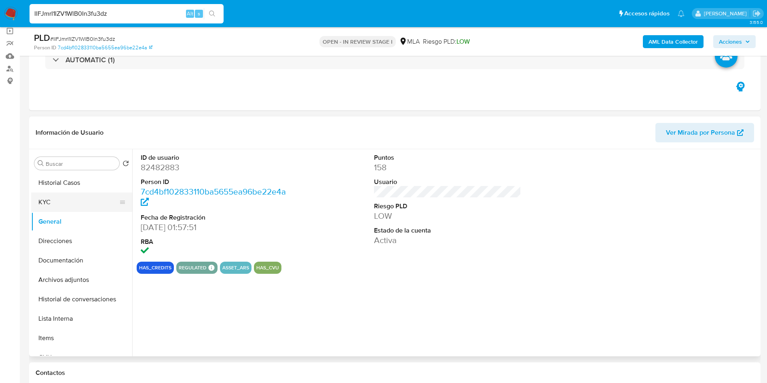
click at [53, 204] on button "KYC" at bounding box center [78, 201] width 95 height 19
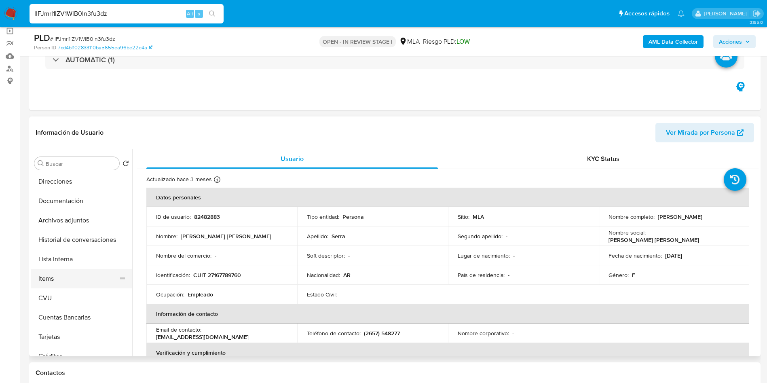
scroll to position [61, 0]
click at [55, 276] on button "Items" at bounding box center [78, 277] width 95 height 19
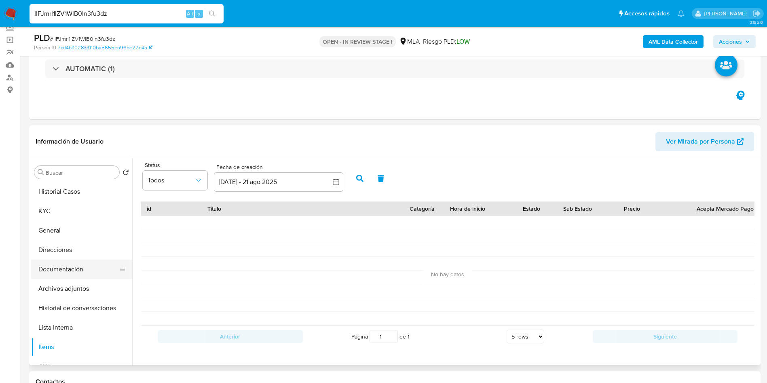
scroll to position [0, 0]
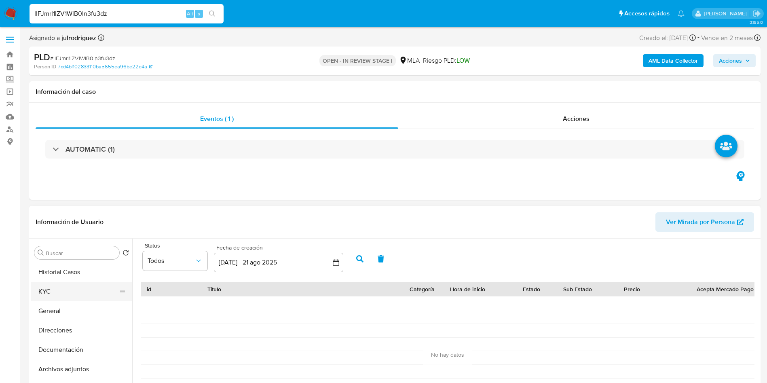
click at [61, 294] on button "KYC" at bounding box center [78, 291] width 95 height 19
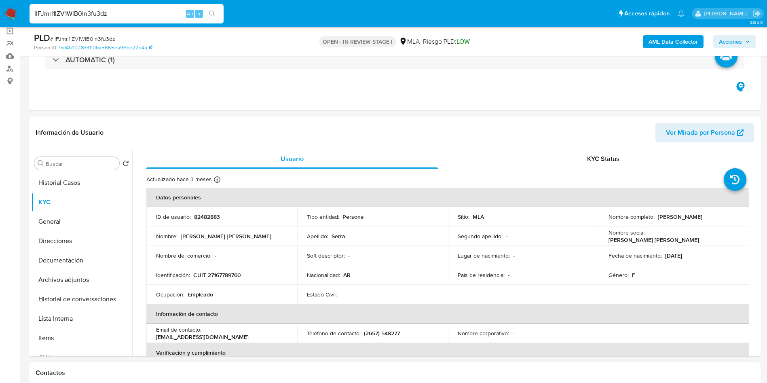
drag, startPoint x: 656, startPoint y: 217, endPoint x: 709, endPoint y: 220, distance: 53.8
click at [709, 220] on div "Nombre completo : Miriam Alicia Serra" at bounding box center [674, 216] width 131 height 7
copy p "Miriam Alicia Serra"
drag, startPoint x: 11, startPoint y: 287, endPoint x: 178, endPoint y: 218, distance: 179.7
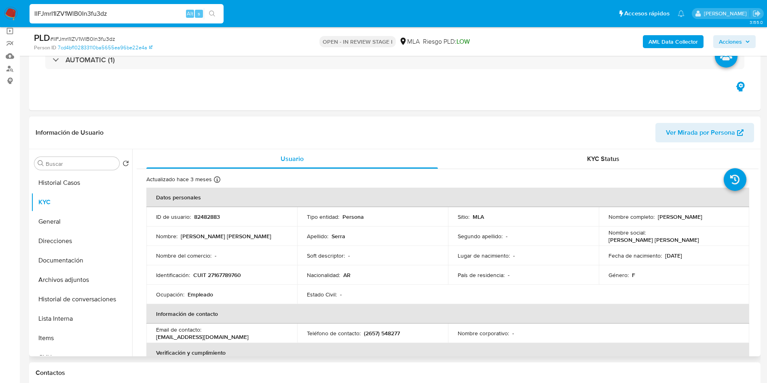
click at [212, 217] on p "82482883" at bounding box center [207, 216] width 26 height 7
copy p "82482883"
drag, startPoint x: 656, startPoint y: 216, endPoint x: 727, endPoint y: 219, distance: 71.2
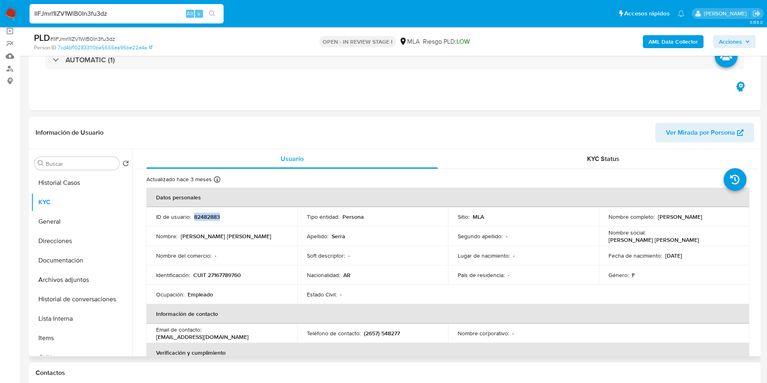
click at [727, 219] on div "Nombre completo : Miriam Alicia Serra" at bounding box center [674, 216] width 131 height 7
copy p "Miriam Alicia Serra"
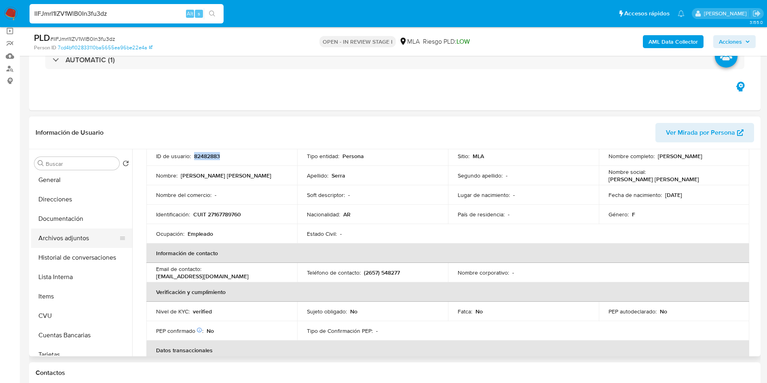
scroll to position [61, 0]
click at [62, 273] on button "Items" at bounding box center [78, 277] width 95 height 19
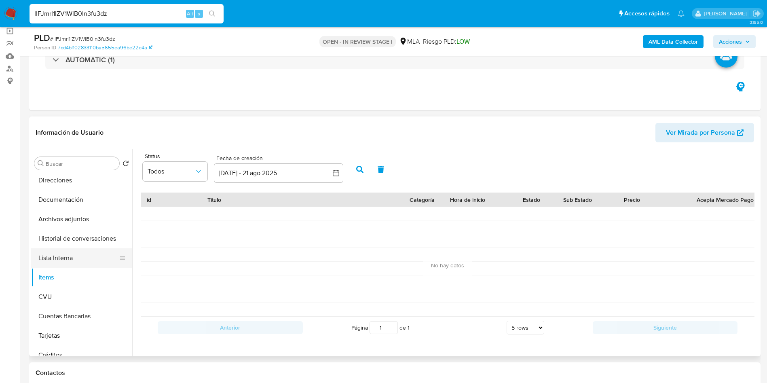
click at [72, 260] on button "Lista Interna" at bounding box center [78, 257] width 95 height 19
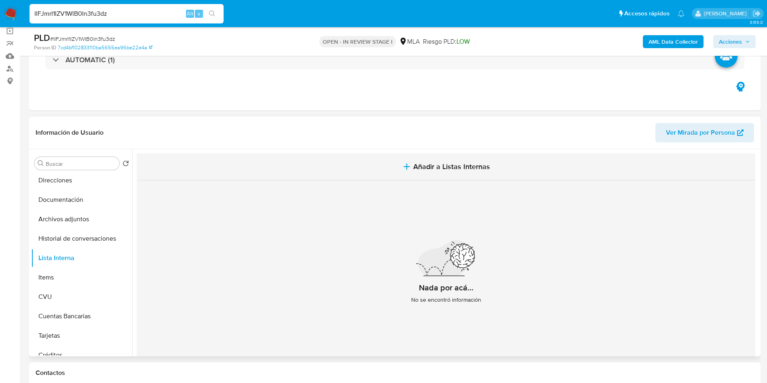
click at [457, 167] on span "Añadir a Listas Internas" at bounding box center [451, 166] width 77 height 9
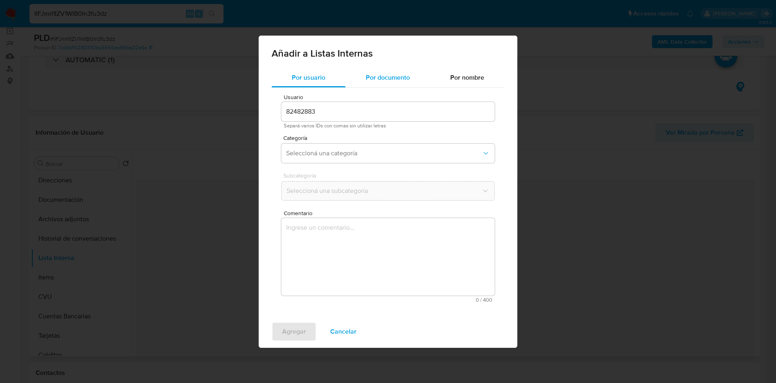
click at [390, 78] on span "Por documento" at bounding box center [388, 77] width 44 height 9
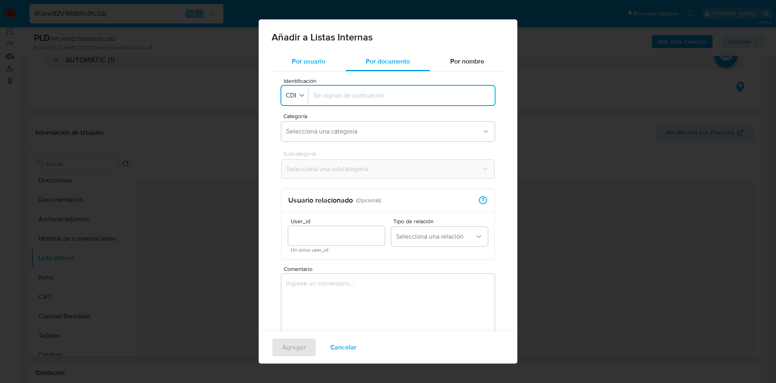
click at [315, 57] on span "Por usuario" at bounding box center [309, 61] width 34 height 9
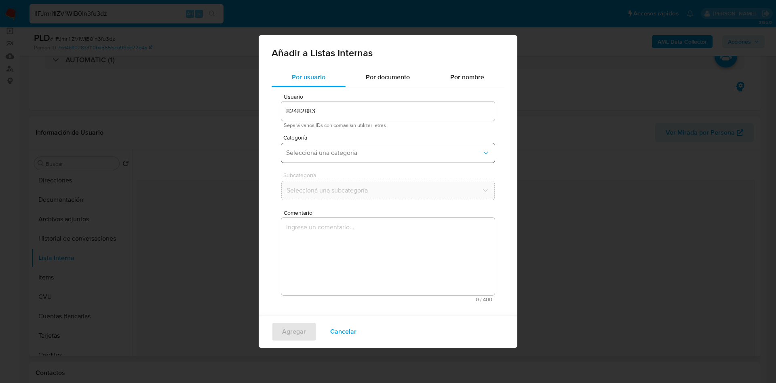
click at [324, 151] on span "Seleccioná una categoría" at bounding box center [384, 153] width 196 height 8
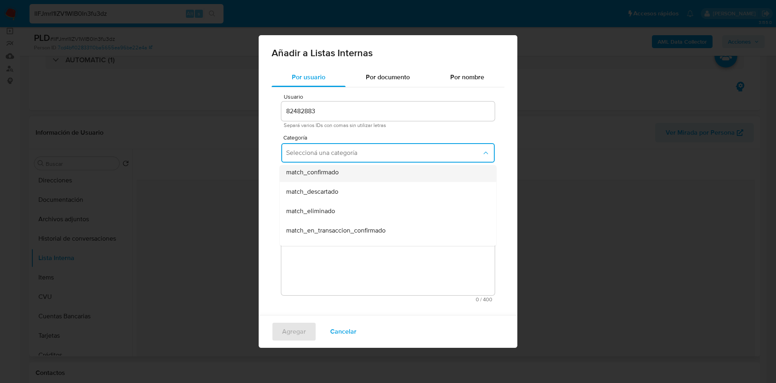
click at [343, 176] on div "match_confirmado" at bounding box center [385, 172] width 199 height 19
click at [339, 191] on span "Seleccioná una subcategoría" at bounding box center [384, 190] width 196 height 8
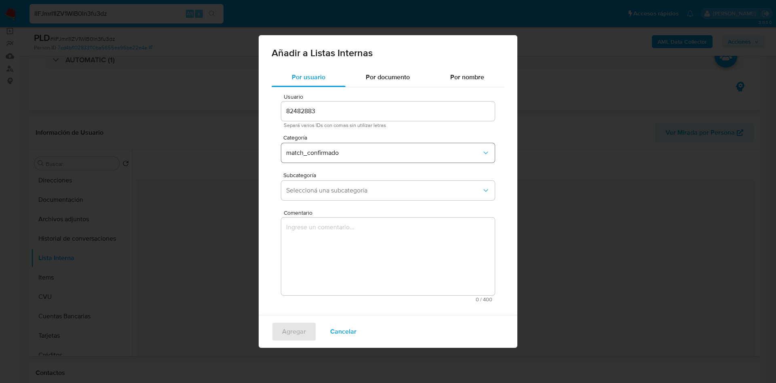
click at [333, 150] on span "match_confirmado" at bounding box center [384, 153] width 196 height 8
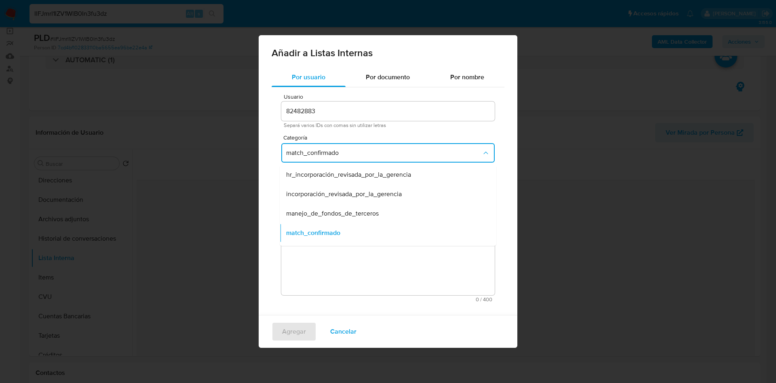
click at [273, 176] on div "Usuario 82482883 Separá varios IDs con comas sin utilizar letras Categoría matc…" at bounding box center [388, 197] width 233 height 221
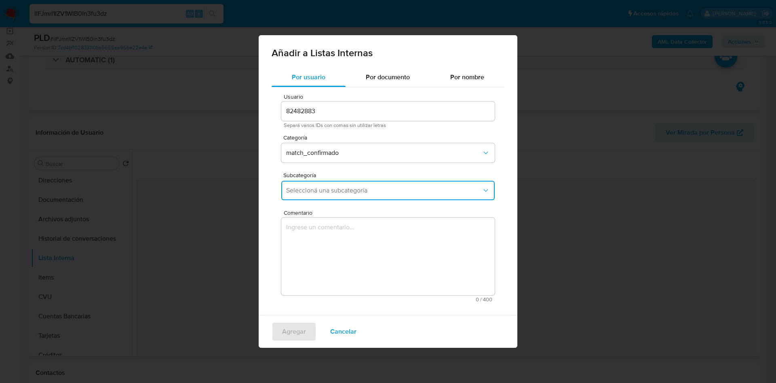
click at [323, 190] on span "Seleccioná una subcategoría" at bounding box center [384, 190] width 196 height 8
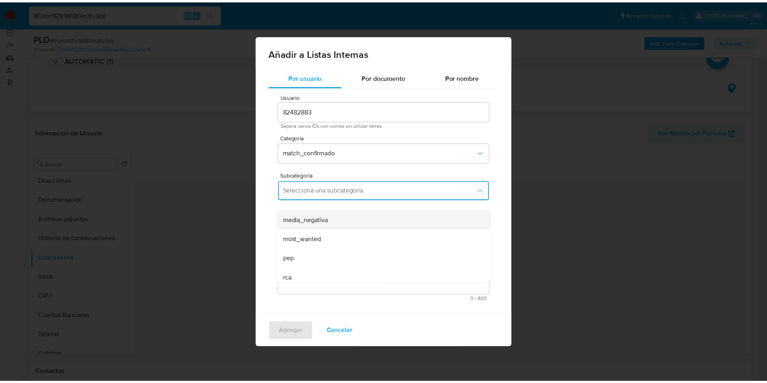
scroll to position [55, 0]
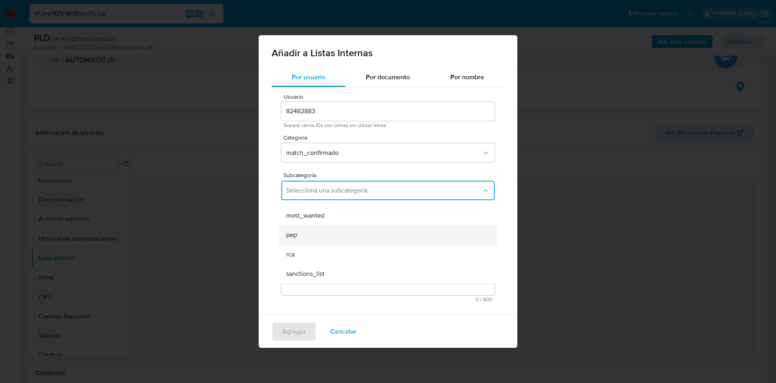
click at [325, 235] on div "pep" at bounding box center [385, 234] width 199 height 19
click at [332, 238] on textarea "Comentario" at bounding box center [388, 257] width 214 height 78
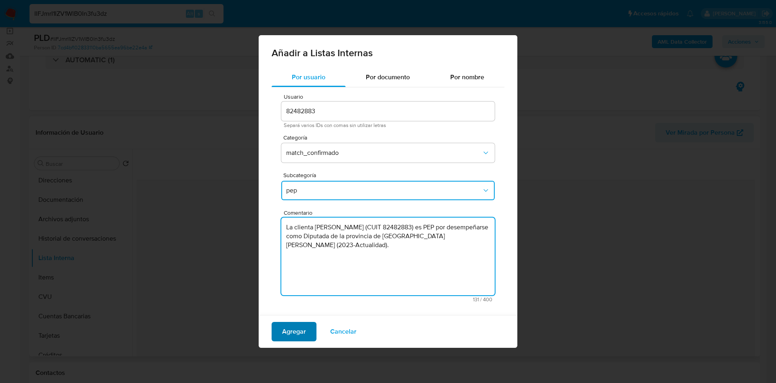
type textarea "La clienta Miriam Alicia Serra (CUIT 82482883) es PEP por desempeñarse como Dip…"
click at [294, 332] on span "Agregar" at bounding box center [294, 332] width 24 height 18
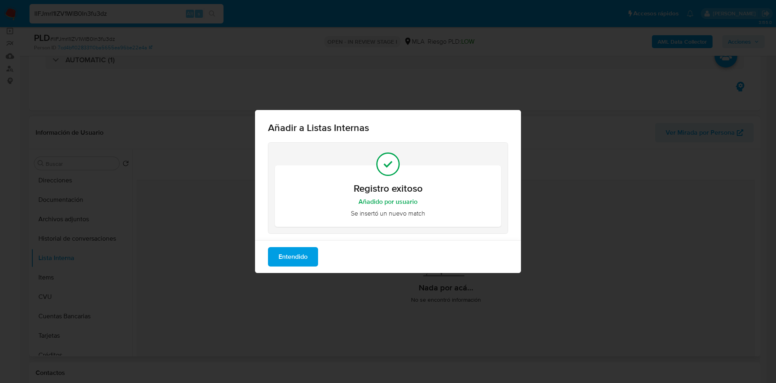
click at [287, 256] on span "Entendido" at bounding box center [293, 257] width 29 height 18
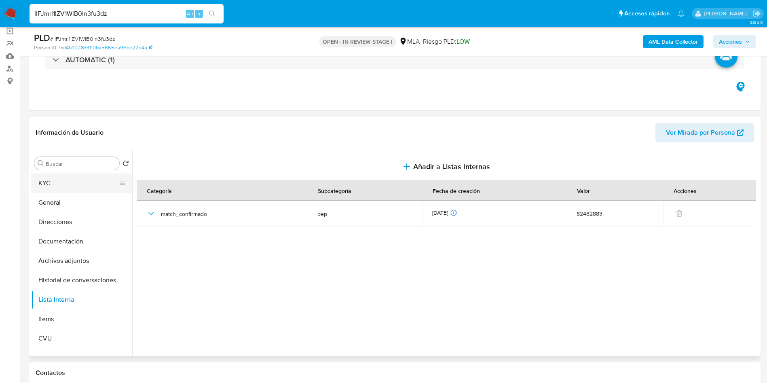
scroll to position [0, 0]
click at [67, 204] on button "KYC" at bounding box center [78, 201] width 95 height 19
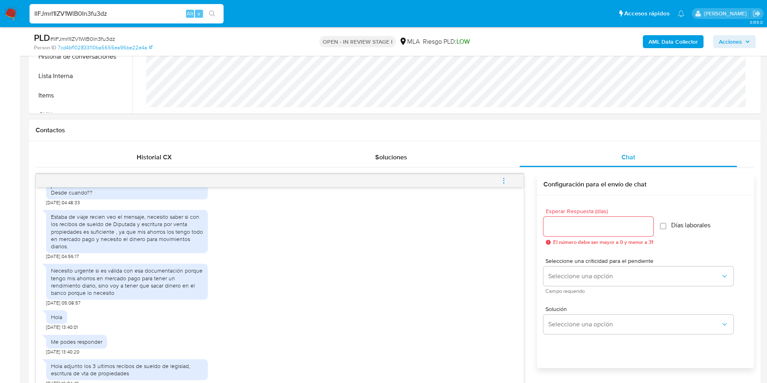
scroll to position [485, 0]
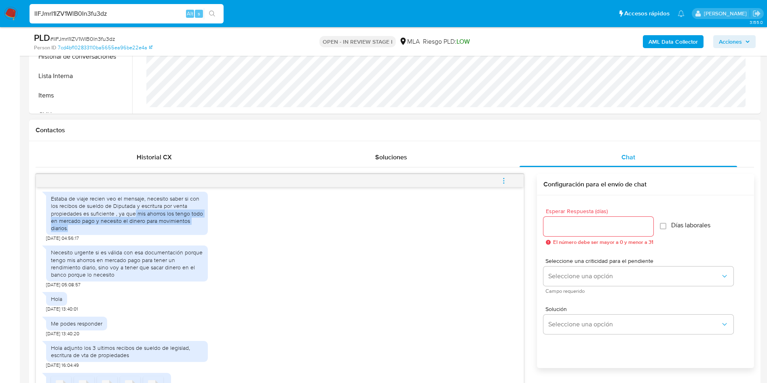
drag, startPoint x: 135, startPoint y: 227, endPoint x: 142, endPoint y: 241, distance: 15.0
click at [142, 232] on div "Estaba de viaje recien veo el mensaje, necesito saber si con los recibos de sue…" at bounding box center [127, 213] width 152 height 37
copy div "mis ahorros los tengo todo en mercado pago y necesito el dinero para movimiento…"
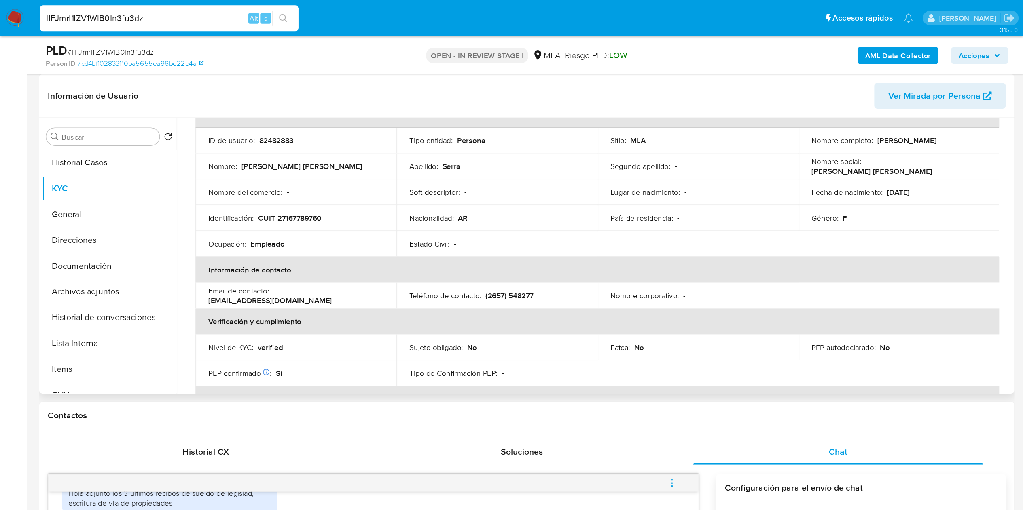
scroll to position [0, 0]
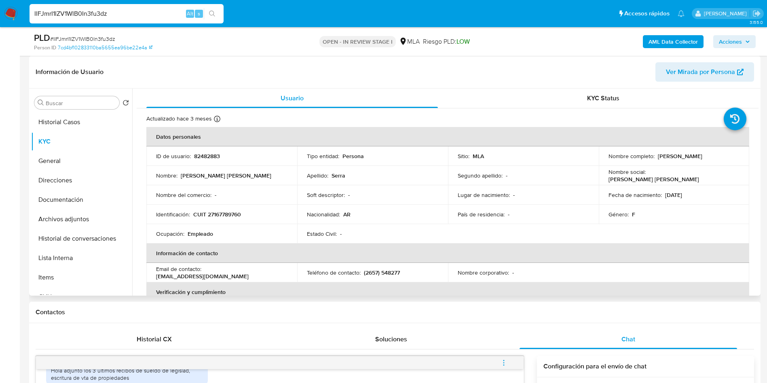
drag, startPoint x: 288, startPoint y: 273, endPoint x: 205, endPoint y: 274, distance: 82.9
click at [205, 274] on td "Email de contacto : miriamaliciaserra@hotmail.com" at bounding box center [221, 272] width 151 height 19
copy p "miriamaliciaserra@hotmail.com"
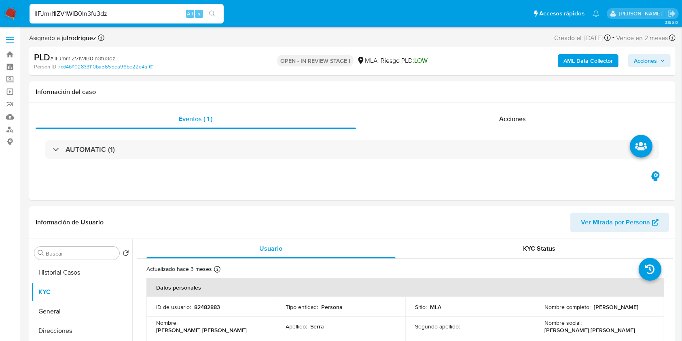
scroll to position [531, 0]
click at [296, 223] on header "Información de Usuario Ver Mirada por Persona" at bounding box center [352, 221] width 633 height 19
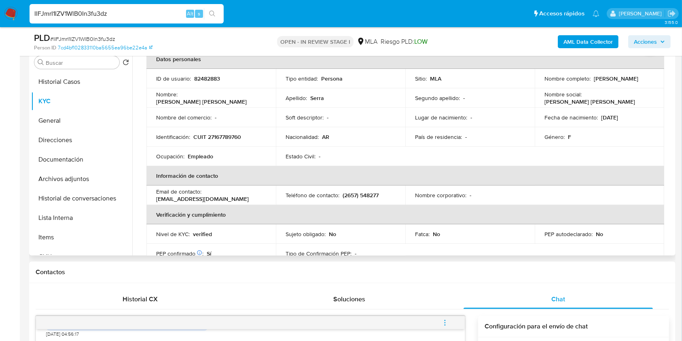
scroll to position [0, 0]
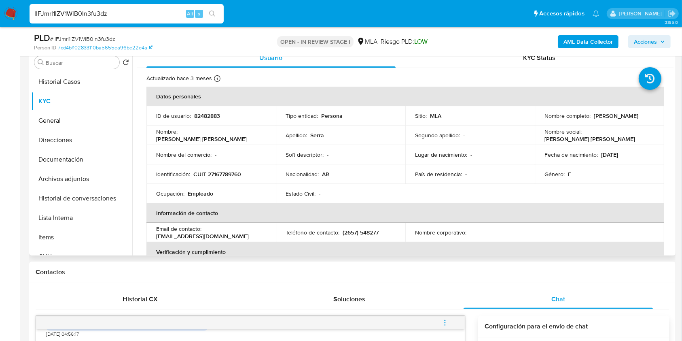
click at [206, 122] on td "ID de usuario : 82482883" at bounding box center [210, 115] width 129 height 19
click at [206, 121] on td "ID de usuario : 82482883" at bounding box center [210, 115] width 129 height 19
click at [206, 116] on p "82482883" at bounding box center [207, 115] width 26 height 7
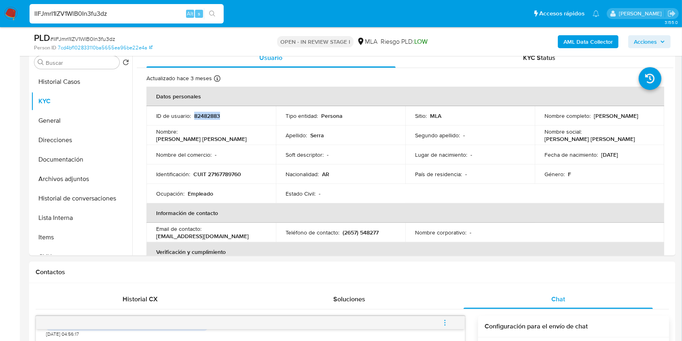
copy p "82482883"
click at [108, 39] on span "# IIFJmrI1IZV1WlB0In3fu3dz" at bounding box center [82, 39] width 65 height 8
copy span "IIFJmrI1IZV1WlB0In3fu3dz"
click at [78, 191] on button "Historial de conversaciones" at bounding box center [78, 197] width 95 height 19
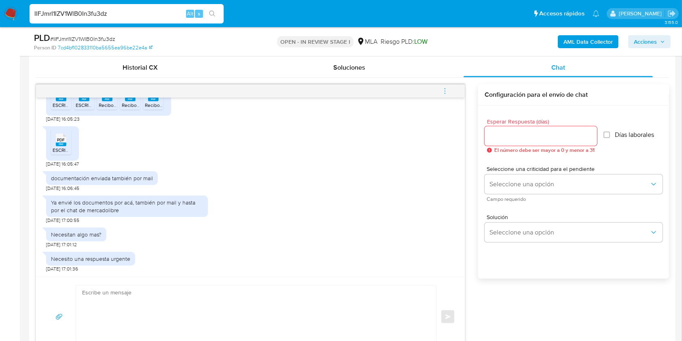
scroll to position [431, 0]
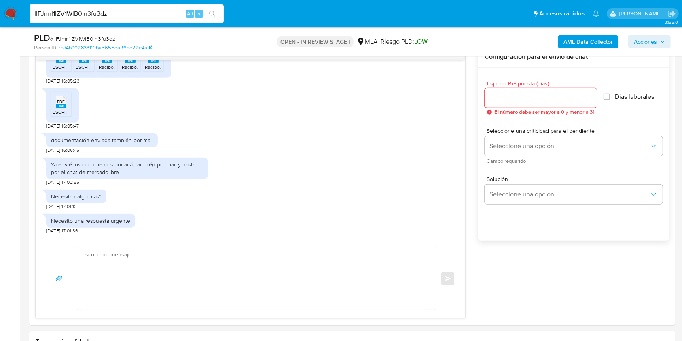
click at [94, 37] on span "# IIFJmrI1IZV1WlB0In3fu3dz" at bounding box center [82, 39] width 65 height 8
copy span "IIFJmrI1IZV1WlB0In3fu3dz"
click at [512, 97] on input "Esperar Respuesta (días)" at bounding box center [540, 98] width 112 height 11
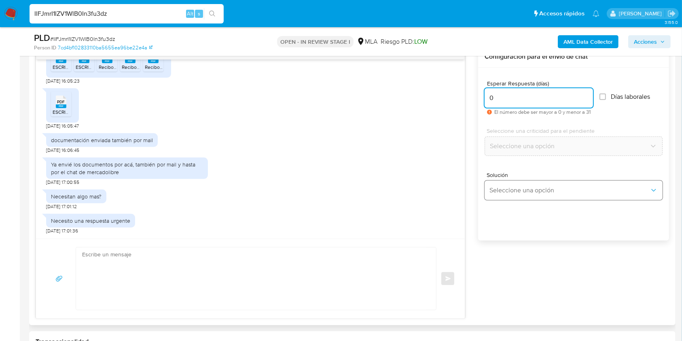
type input "0"
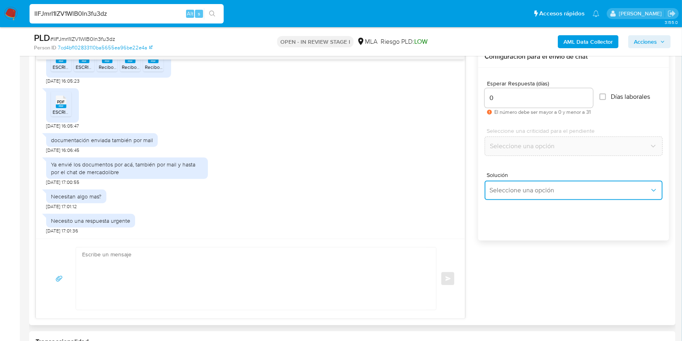
click at [525, 184] on button "Seleccione una opción" at bounding box center [573, 189] width 178 height 19
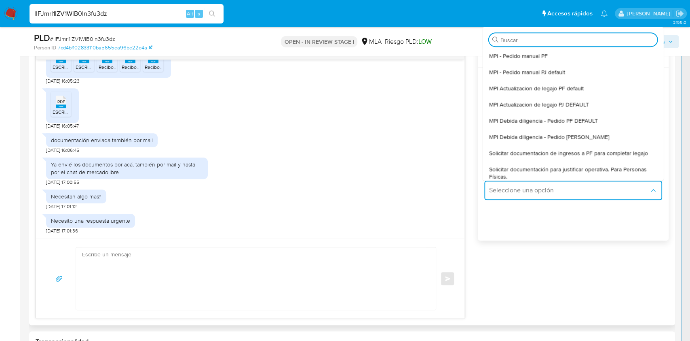
drag, startPoint x: 549, startPoint y: 157, endPoint x: 195, endPoint y: 170, distance: 354.9
click at [548, 157] on span "Solicitar documentacion de ingresos a PF para completar legajo" at bounding box center [568, 152] width 159 height 7
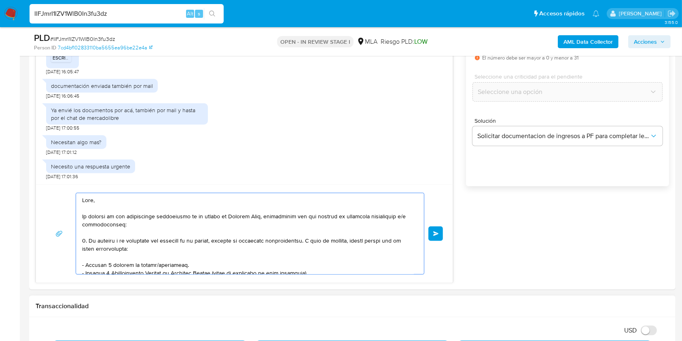
scroll to position [121, 0]
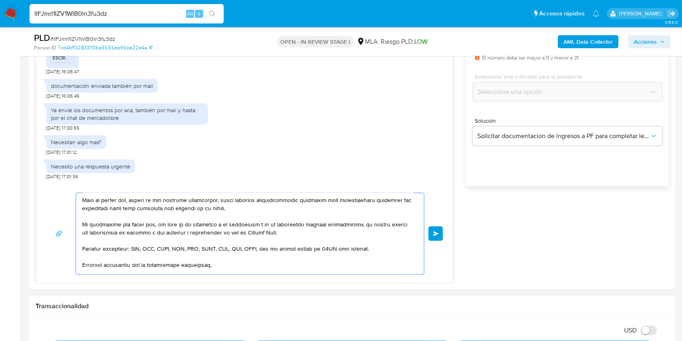
drag, startPoint x: 86, startPoint y: 212, endPoint x: 271, endPoint y: 335, distance: 222.6
type textarea "Hola, E"
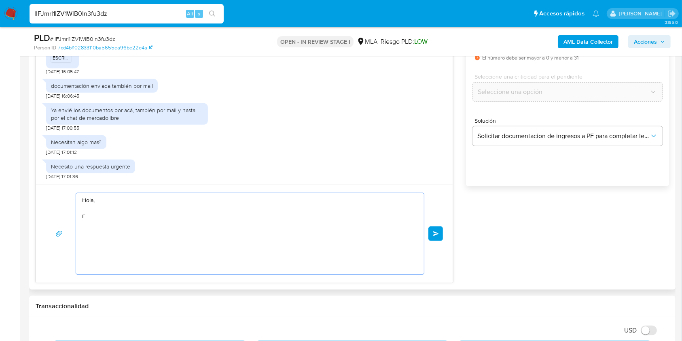
scroll to position [0, 0]
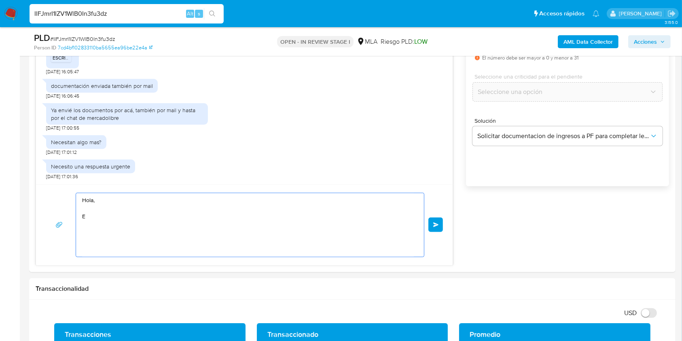
drag, startPoint x: 136, startPoint y: 226, endPoint x: 28, endPoint y: 181, distance: 117.2
paste textarea "Buenas tardes, ¡Muchas gracias por tu respuesta! Confirmamos la recepción de la…"
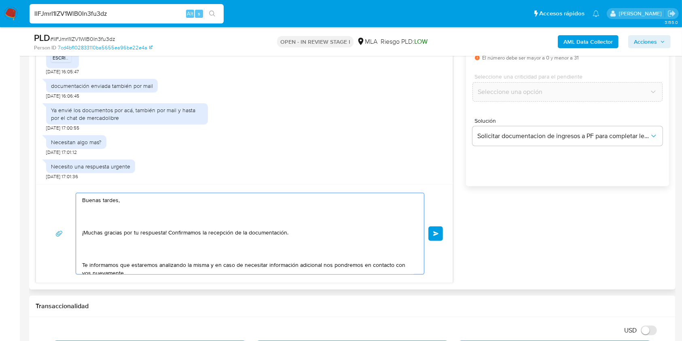
scroll to position [38, 0]
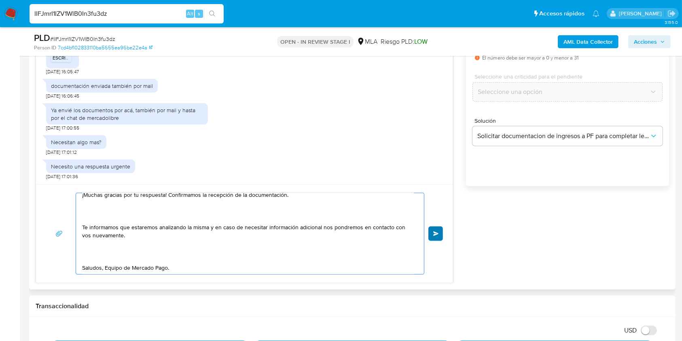
type textarea "Buenas tardes, ¡Muchas gracias por tu respuesta! Confirmamos la recepción de la…"
click at [437, 229] on button "Enviar" at bounding box center [435, 233] width 15 height 15
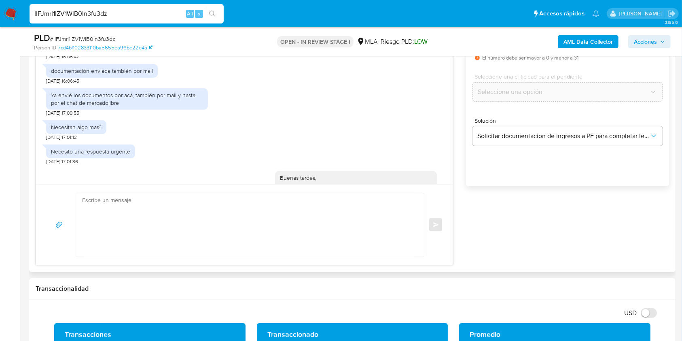
scroll to position [0, 0]
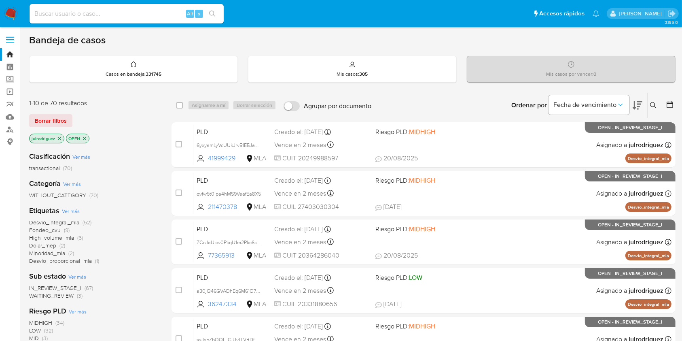
click at [658, 103] on button at bounding box center [653, 105] width 13 height 10
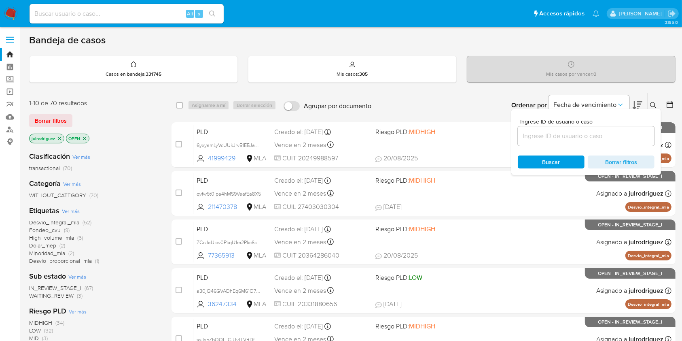
click at [601, 129] on div at bounding box center [586, 135] width 137 height 19
click at [593, 134] on input at bounding box center [586, 136] width 137 height 11
paste input "IIFJmrI1IZV1WlB0In3fu3dz"
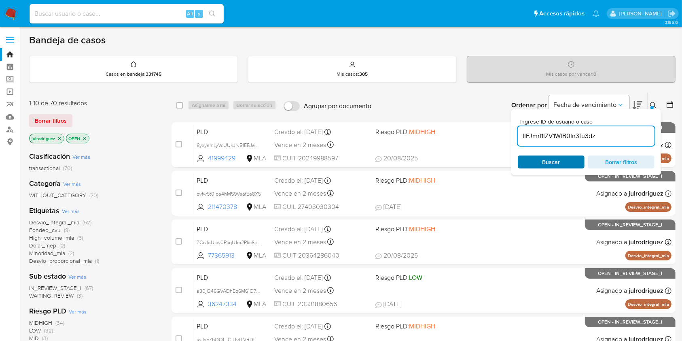
type input "IIFJmrI1IZV1WlB0In3fu3dz"
click at [543, 159] on span "Buscar" at bounding box center [551, 161] width 18 height 13
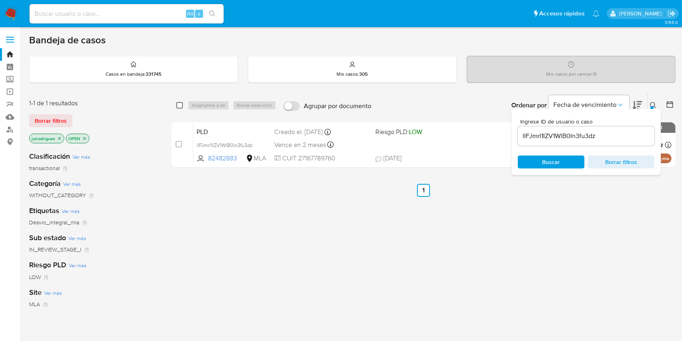
click at [182, 105] on input "checkbox" at bounding box center [179, 105] width 6 height 6
checkbox input "true"
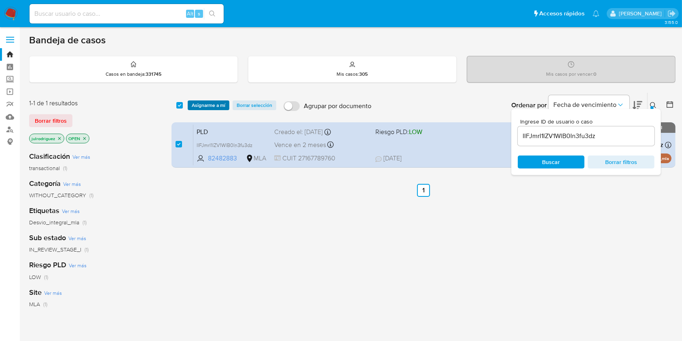
click at [226, 103] on button "Asignarme a mí" at bounding box center [209, 105] width 42 height 10
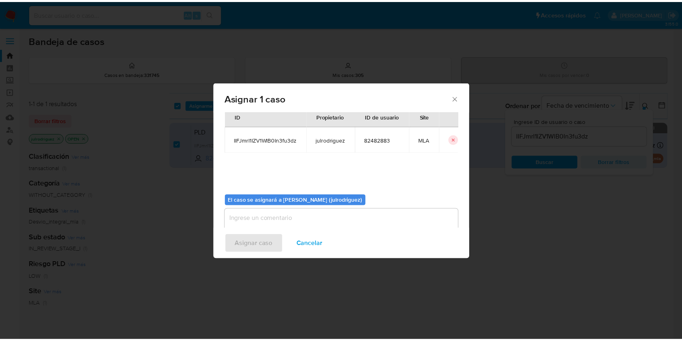
scroll to position [41, 0]
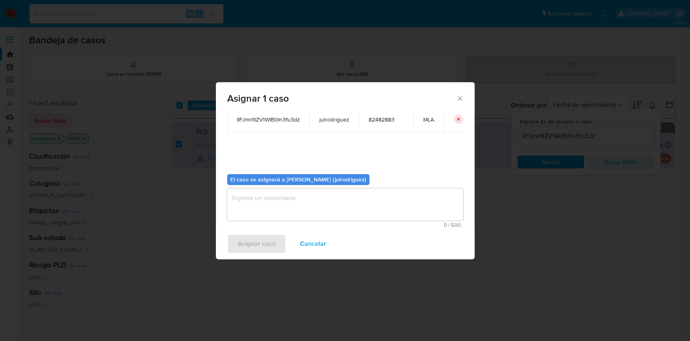
click at [326, 213] on textarea "assign-modal" at bounding box center [345, 204] width 236 height 32
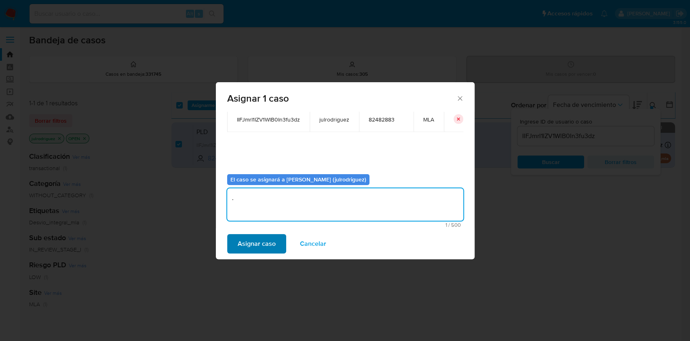
type textarea "."
click at [258, 238] on span "Asignar caso" at bounding box center [257, 244] width 38 height 18
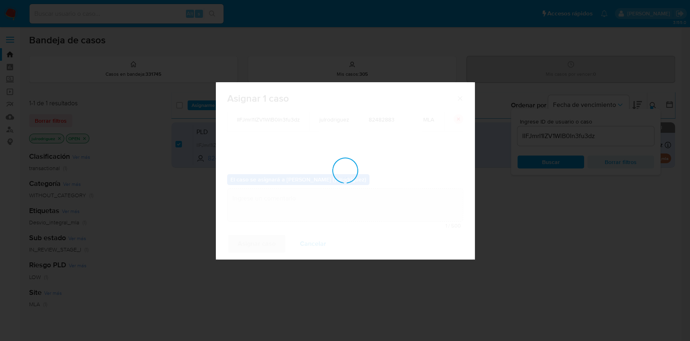
checkbox input "false"
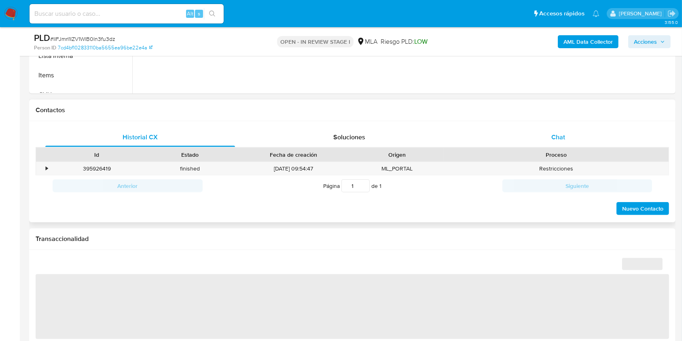
click at [558, 137] on span "Chat" at bounding box center [558, 136] width 14 height 9
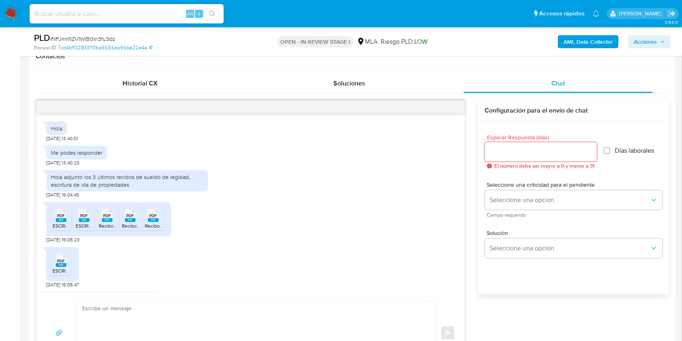
scroll to position [246, 0]
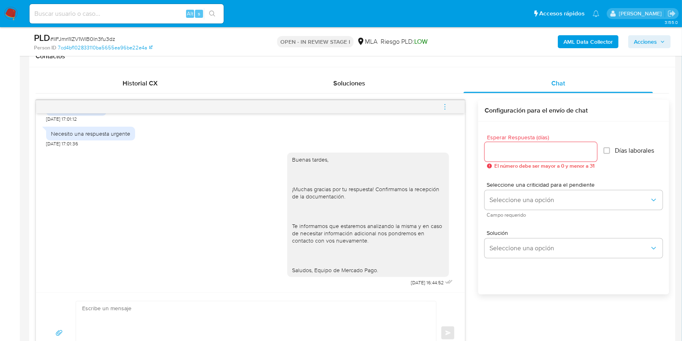
click at [446, 110] on span "menu-action" at bounding box center [444, 106] width 7 height 19
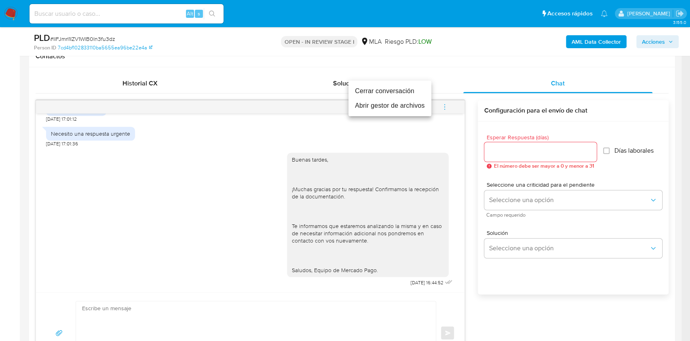
select select "10"
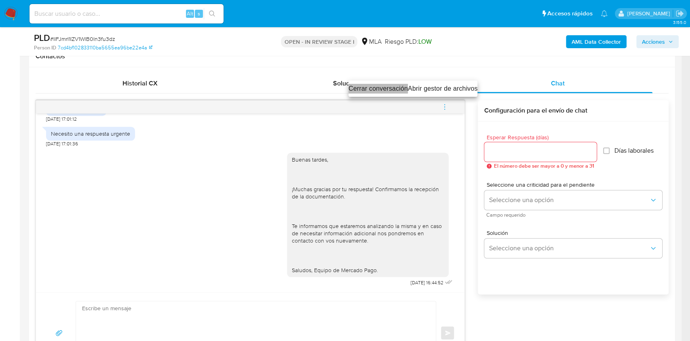
click at [370, 86] on li "Cerrar conversación" at bounding box center [378, 89] width 59 height 10
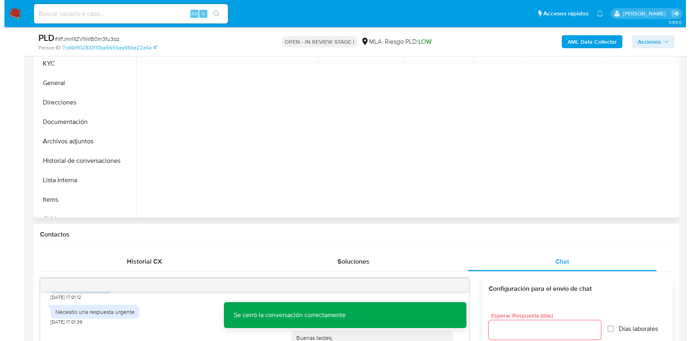
scroll to position [108, 0]
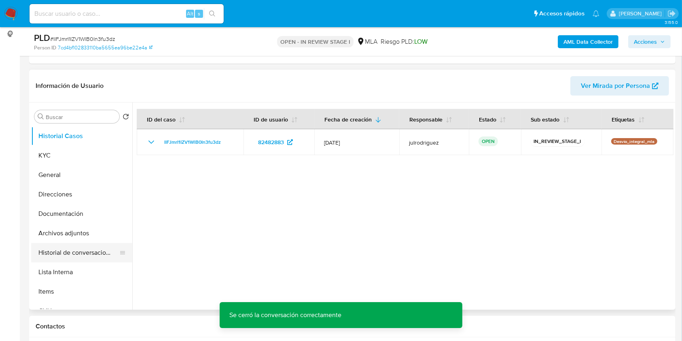
click at [78, 246] on button "Historial de conversaciones" at bounding box center [78, 252] width 95 height 19
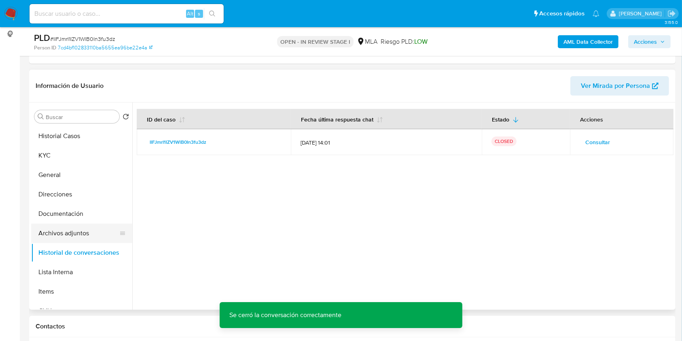
click at [65, 235] on button "Archivos adjuntos" at bounding box center [78, 232] width 95 height 19
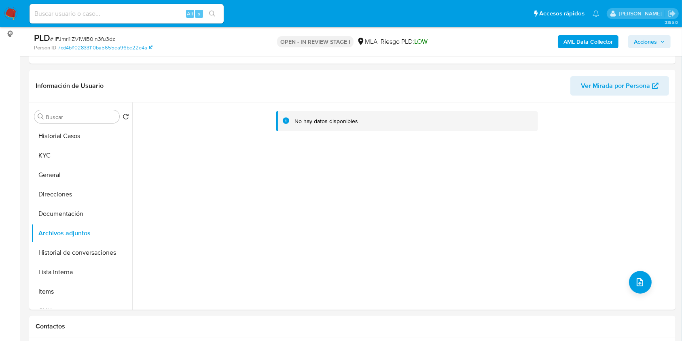
click at [588, 43] on b "AML Data Collector" at bounding box center [587, 41] width 49 height 13
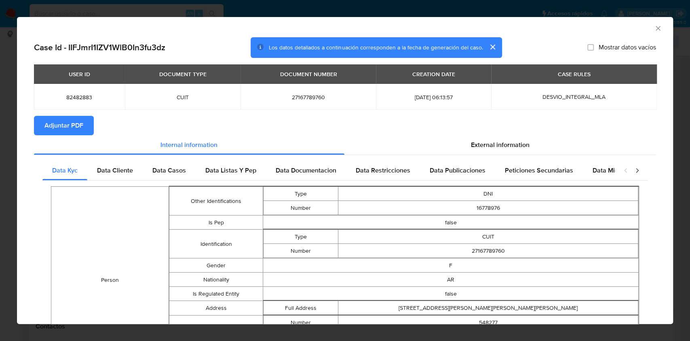
click at [69, 126] on span "Adjuntar PDF" at bounding box center [63, 125] width 39 height 18
click at [654, 28] on div "AML Data Collector" at bounding box center [345, 27] width 656 height 20
click at [656, 27] on icon "Cerrar ventana" at bounding box center [658, 28] width 4 height 4
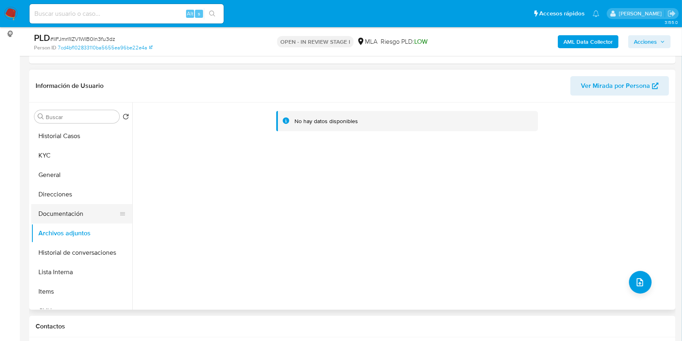
click at [55, 210] on button "Documentación" at bounding box center [78, 213] width 95 height 19
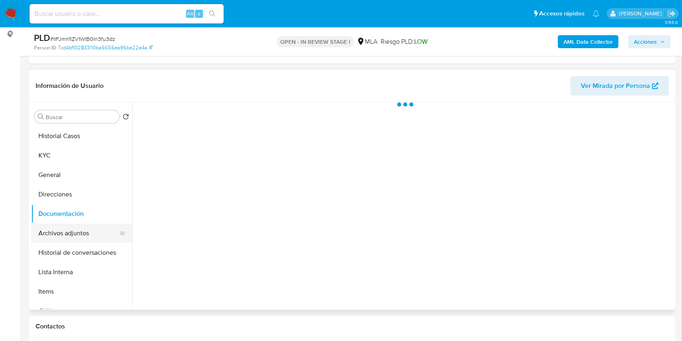
click at [60, 231] on button "Archivos adjuntos" at bounding box center [78, 232] width 95 height 19
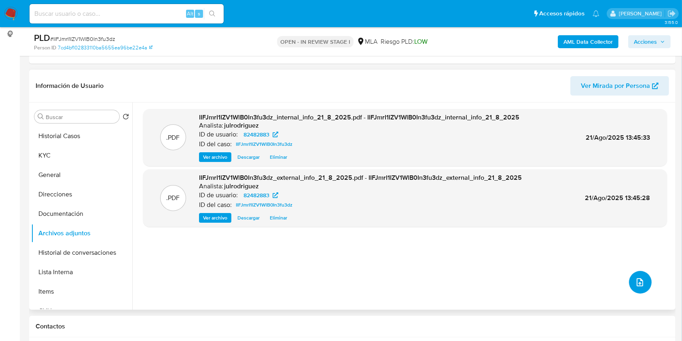
click at [639, 286] on button "upload-file" at bounding box center [640, 282] width 23 height 23
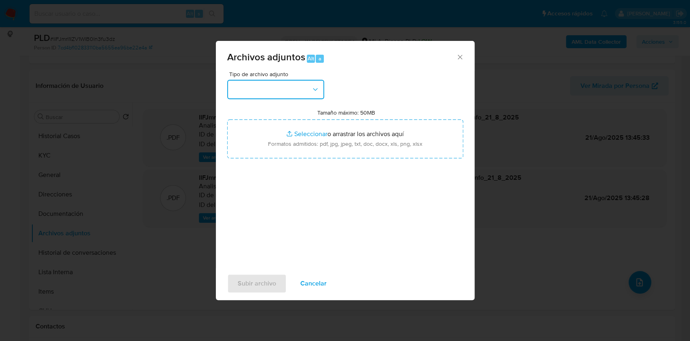
click at [294, 85] on button "button" at bounding box center [275, 89] width 97 height 19
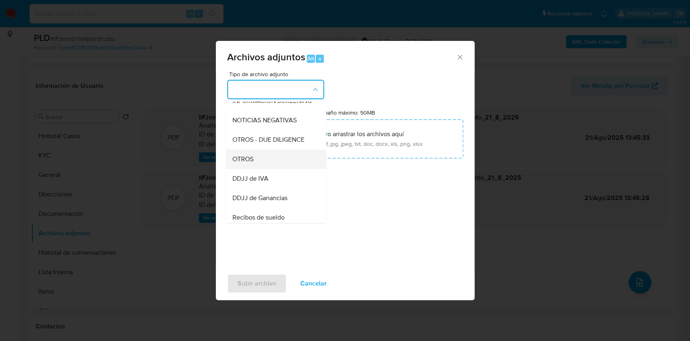
click at [267, 163] on div "OTROS" at bounding box center [273, 158] width 82 height 19
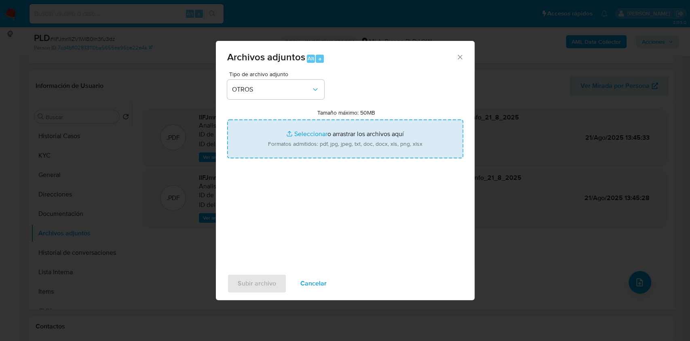
click at [341, 131] on input "Tamaño máximo: 50MB Seleccionar archivos" at bounding box center [345, 138] width 236 height 39
type input "C:\fakepath\Ecritura de venta de propiedad 1- 82482883 - IIFJmrI1IZV1WlB0In3fu3…"
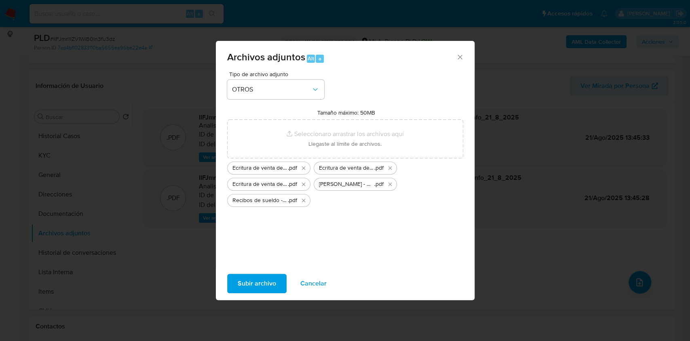
click at [269, 283] on span "Subir archivo" at bounding box center [257, 283] width 38 height 18
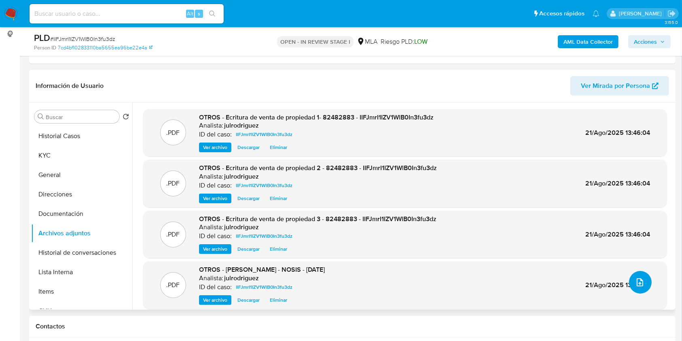
click at [635, 289] on button "upload-file" at bounding box center [640, 282] width 23 height 23
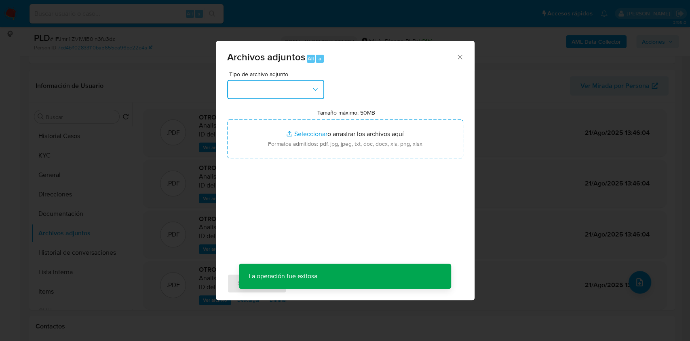
click at [277, 87] on button "button" at bounding box center [275, 89] width 97 height 19
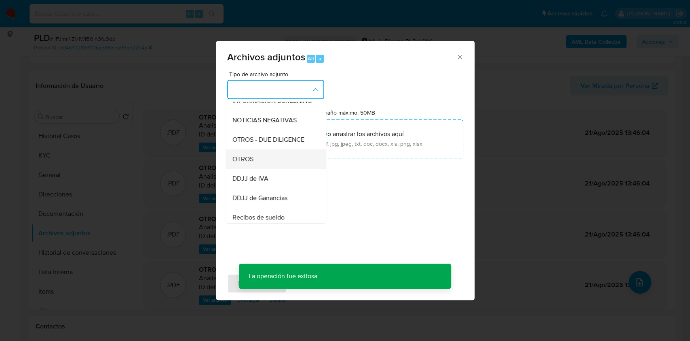
click at [259, 163] on div "OTROS" at bounding box center [273, 158] width 82 height 19
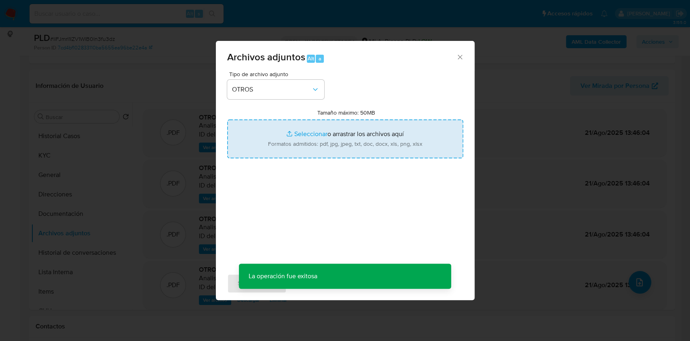
click at [347, 133] on input "Tamaño máximo: 50MB Seleccionar archivos" at bounding box center [345, 138] width 236 height 39
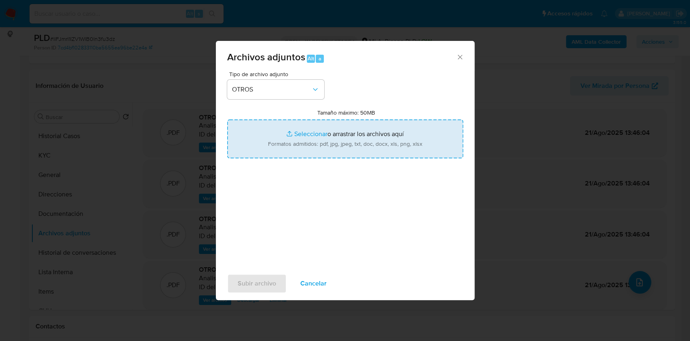
type input "C:\fakepath\Movimientos - 82482883 - IIFJmrI1IZV1WlB0In3fu3dz.xlsx"
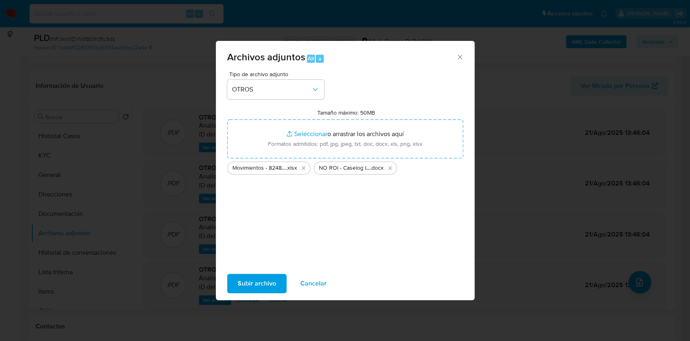
click at [263, 287] on span "Subir archivo" at bounding box center [257, 283] width 38 height 18
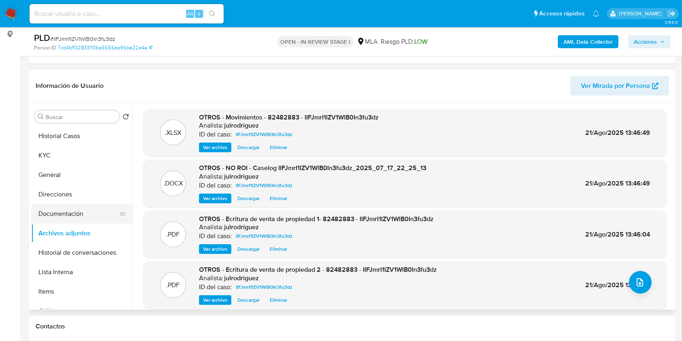
click at [72, 217] on button "Documentación" at bounding box center [78, 213] width 95 height 19
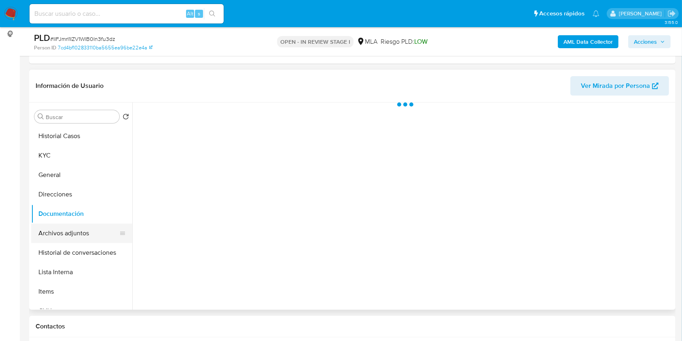
click at [71, 231] on button "Archivos adjuntos" at bounding box center [78, 232] width 95 height 19
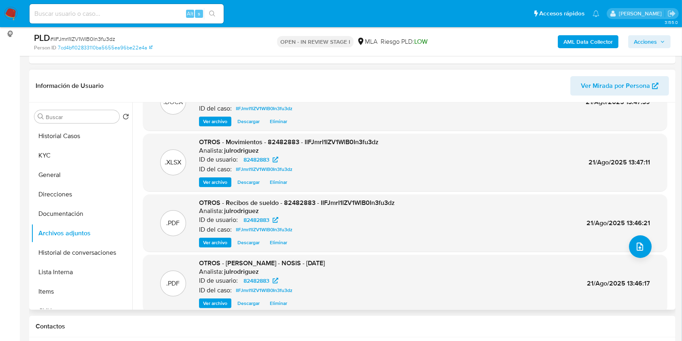
scroll to position [68, 0]
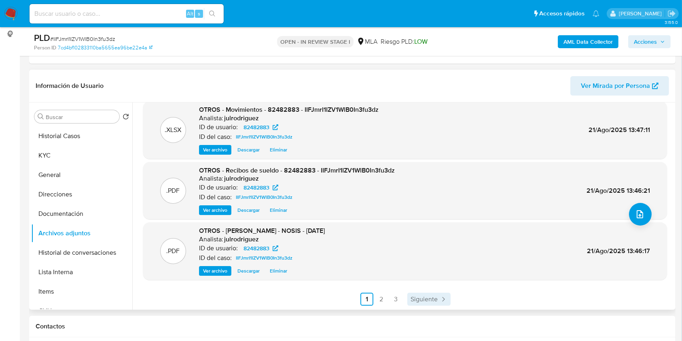
click at [429, 296] on span "Siguiente" at bounding box center [423, 299] width 27 height 6
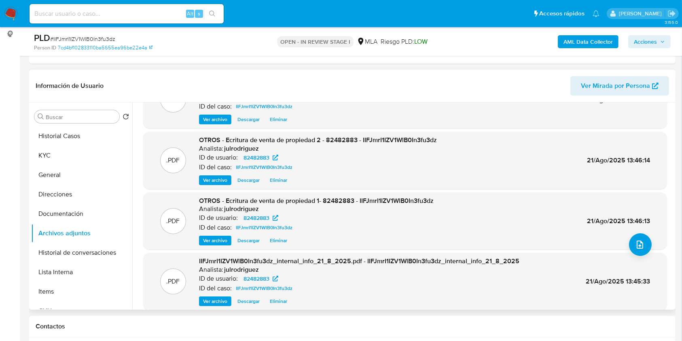
scroll to position [54, 0]
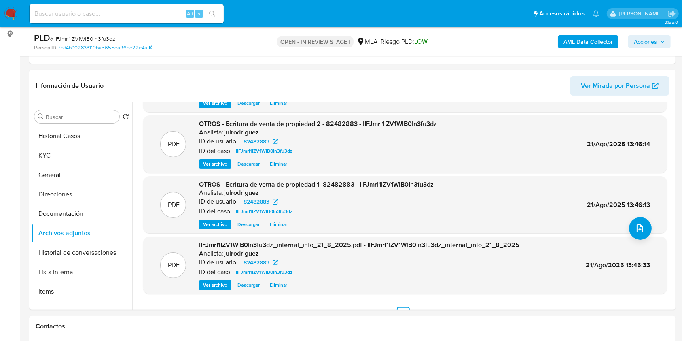
click at [671, 41] on div "PLD # IIFJmrI1IZV1WlB0In3fu3dz Person ID 7cd4bf102833110ba5655ea96be22e4a OPEN …" at bounding box center [352, 41] width 646 height 29
drag, startPoint x: 660, startPoint y: 41, endPoint x: 637, endPoint y: 45, distance: 23.0
click at [660, 41] on icon "button" at bounding box center [662, 41] width 5 height 5
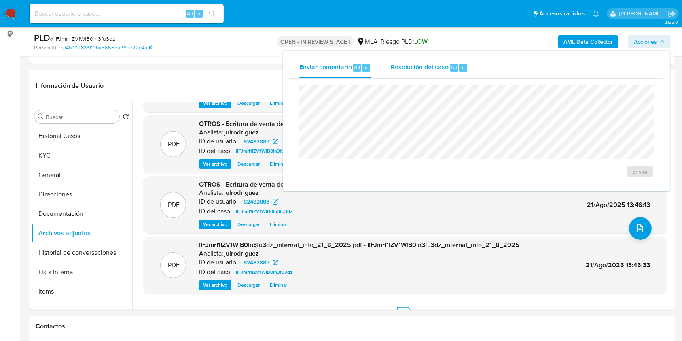
click at [438, 66] on span "Resolución del caso" at bounding box center [420, 66] width 58 height 9
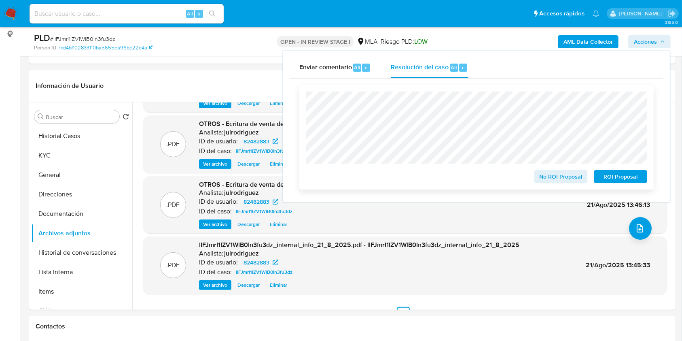
click at [551, 178] on span "No ROI Proposal" at bounding box center [561, 176] width 42 height 11
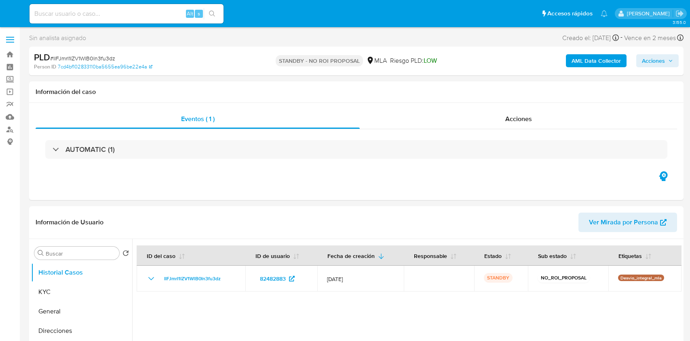
select select "10"
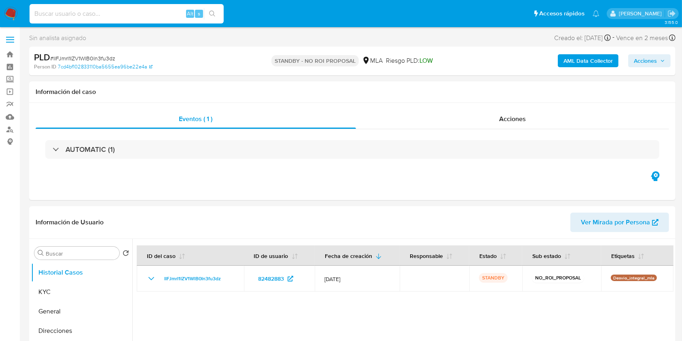
click at [131, 10] on input at bounding box center [127, 13] width 194 height 11
paste input "CkEoRmVmbelz7E1GHHOCHOUj"
type input "CkEoRmVmbelz7E1GHHOCHOUj"
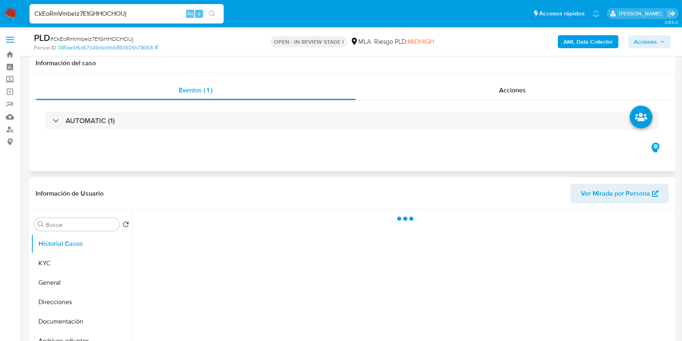
scroll to position [54, 0]
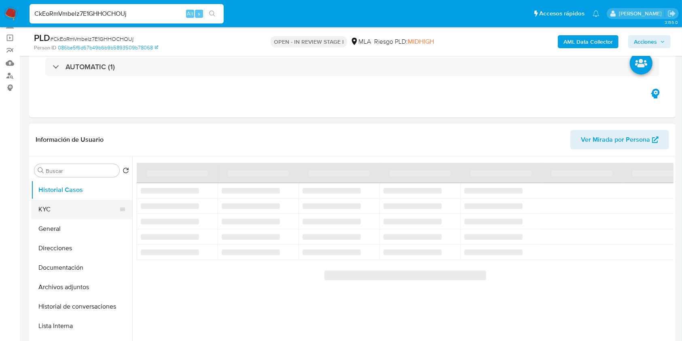
click at [86, 202] on button "KYC" at bounding box center [78, 208] width 95 height 19
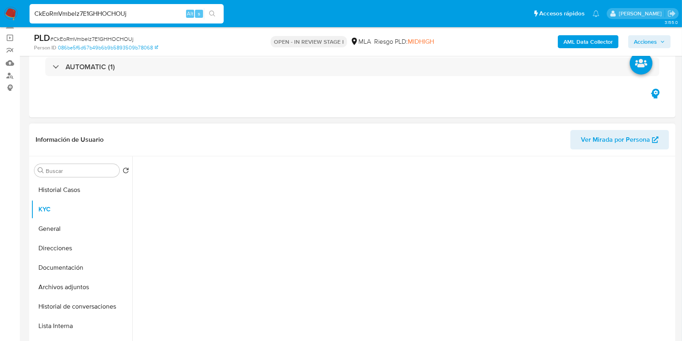
select select "10"
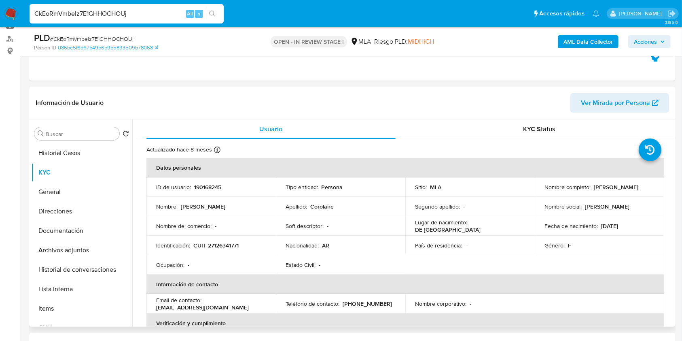
scroll to position [108, 0]
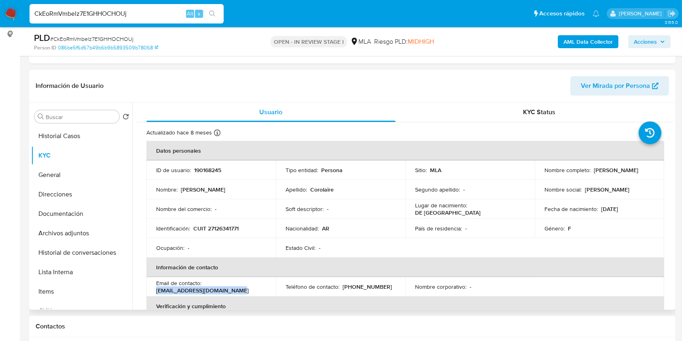
drag, startPoint x: 239, startPoint y: 287, endPoint x: 156, endPoint y: 289, distance: 82.9
click at [156, 289] on div "Email de contacto : [EMAIL_ADDRESS][DOMAIN_NAME]" at bounding box center [211, 286] width 110 height 15
click at [372, 289] on p "[PHONE_NUMBER]" at bounding box center [367, 286] width 49 height 7
copy p "5693450"
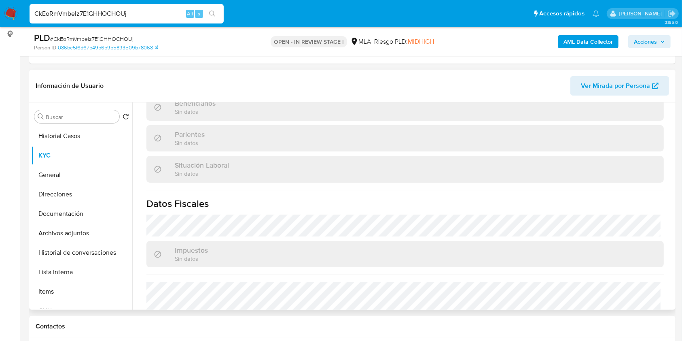
scroll to position [426, 0]
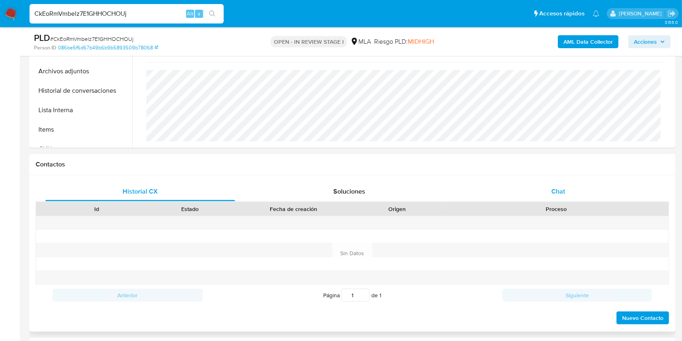
click at [547, 191] on div "Chat" at bounding box center [558, 191] width 190 height 19
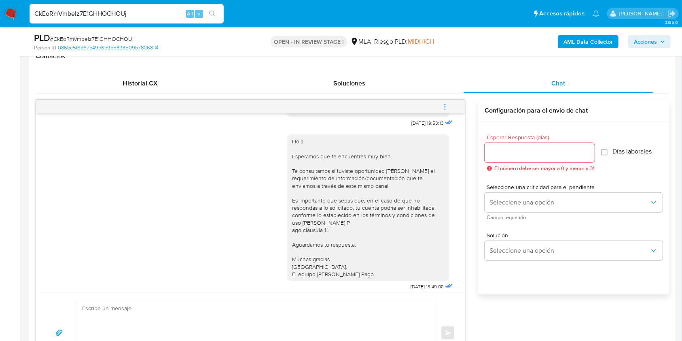
scroll to position [606, 0]
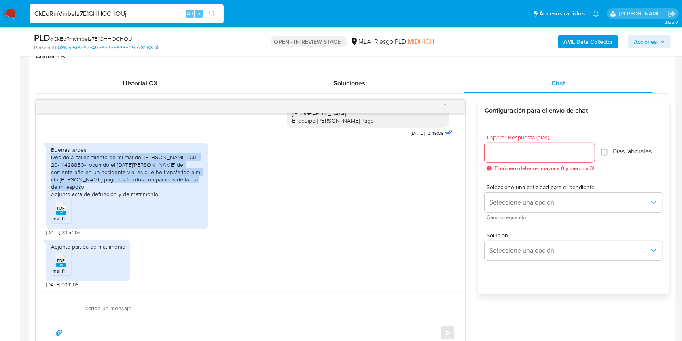
drag, startPoint x: 50, startPoint y: 154, endPoint x: 204, endPoint y: 186, distance: 157.3
click at [204, 186] on div "Buenas tardes. Debido al fallecimiento de mi marido, [PERSON_NAME], Cuil: 20- 1…" at bounding box center [127, 186] width 162 height 86
copy div "Debido al fallecimiento de mi marido, [PERSON_NAME], Cuil: 20- 11428850-1 ocurr…"
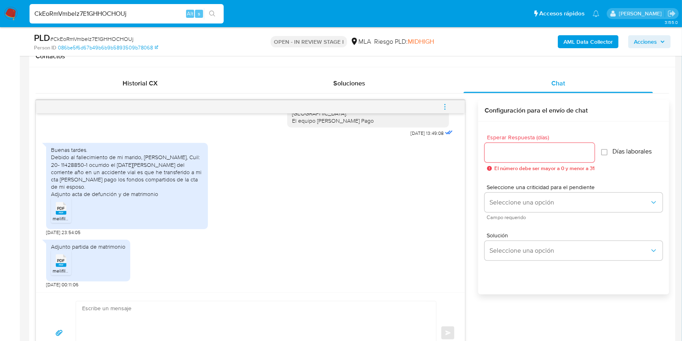
click at [92, 39] on span "# CkEoRmVmbelz7E1GHHOCHOUj" at bounding box center [91, 39] width 83 height 8
copy span "CkEoRmVmbelz7E1GHHOCHOUj"
click at [89, 36] on span "# CkEoRmVmbelz7E1GHHOCHOUj" at bounding box center [91, 39] width 83 height 8
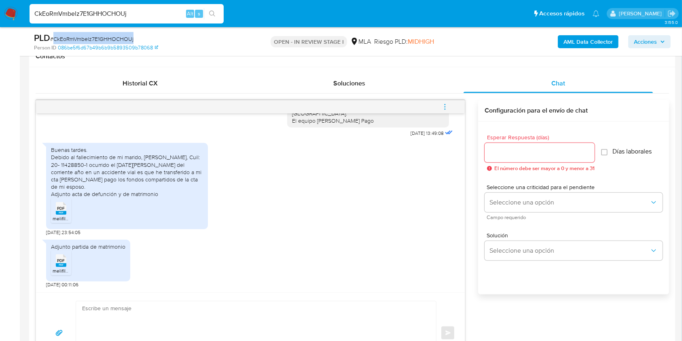
click at [89, 36] on span "# CkEoRmVmbelz7E1GHHOCHOUj" at bounding box center [91, 39] width 83 height 8
click at [520, 147] on input "Esperar Respuesta (días)" at bounding box center [539, 152] width 110 height 11
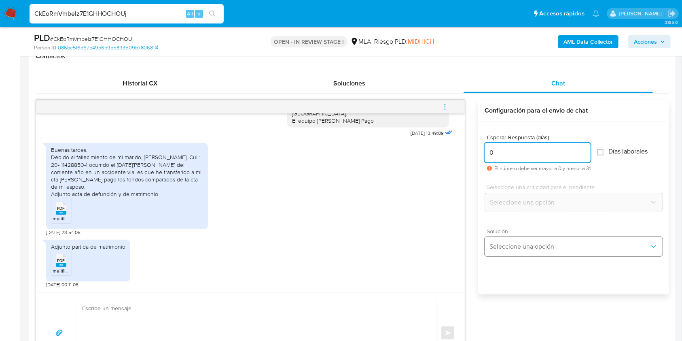
type input "0"
click at [517, 248] on span "Seleccione una opción" at bounding box center [569, 246] width 160 height 8
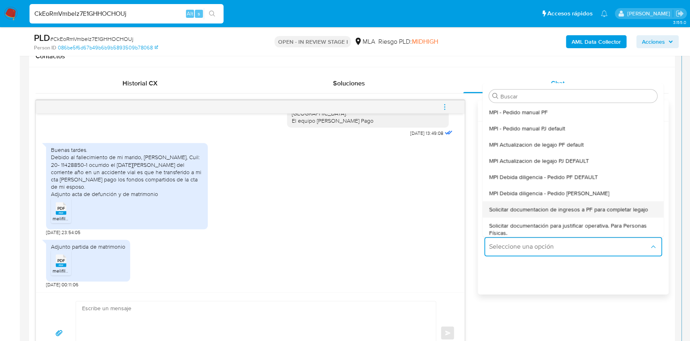
click at [532, 202] on div "Solicitar documentacion de ingresos a PF para completar legajo" at bounding box center [573, 209] width 168 height 16
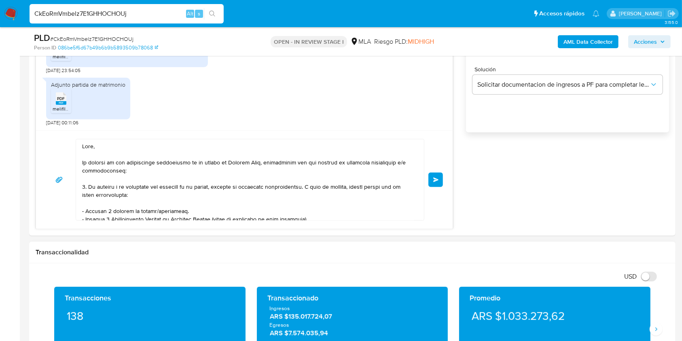
scroll to position [165, 0]
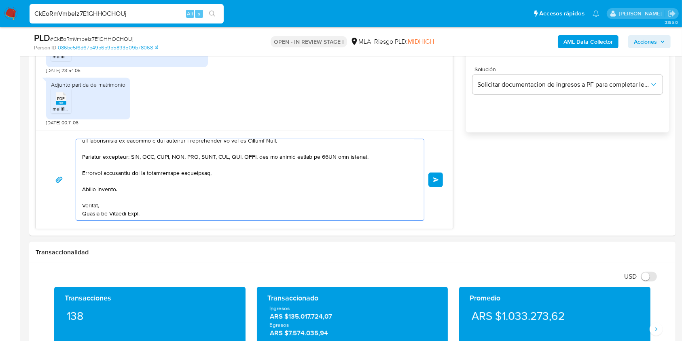
drag, startPoint x: 104, startPoint y: 157, endPoint x: 331, endPoint y: 306, distance: 272.2
type textarea "Hola,"
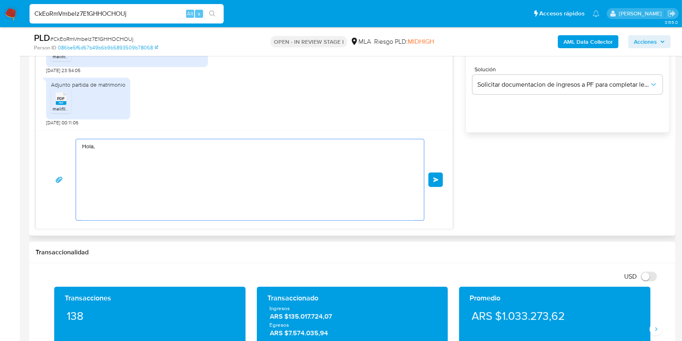
scroll to position [0, 0]
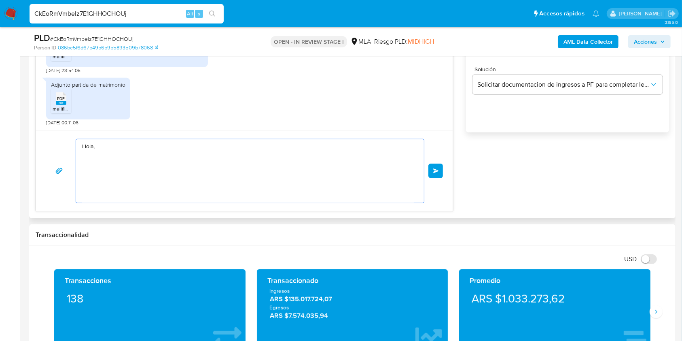
drag, startPoint x: 119, startPoint y: 152, endPoint x: 97, endPoint y: 142, distance: 24.3
click at [54, 132] on div "Hola, Enviar" at bounding box center [244, 170] width 417 height 81
paste textarea "Buenas tardes, ¡Muchas gracias por tu respuesta! Confirmamos la recepción de la…"
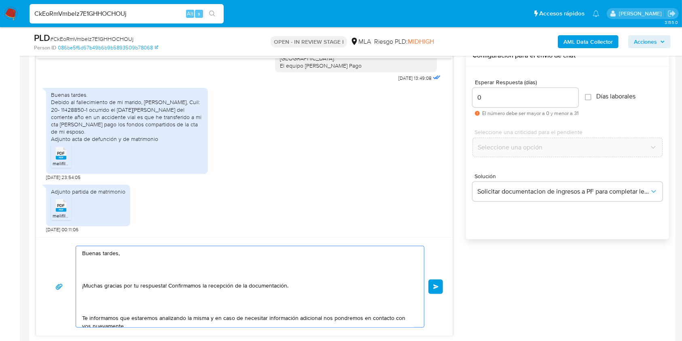
scroll to position [431, 0]
type textarea "Buenas tardes, ¡Muchas gracias por tu respuesta! Confirmamos la recepción de la…"
click at [437, 285] on span "Enviar" at bounding box center [436, 287] width 6 height 5
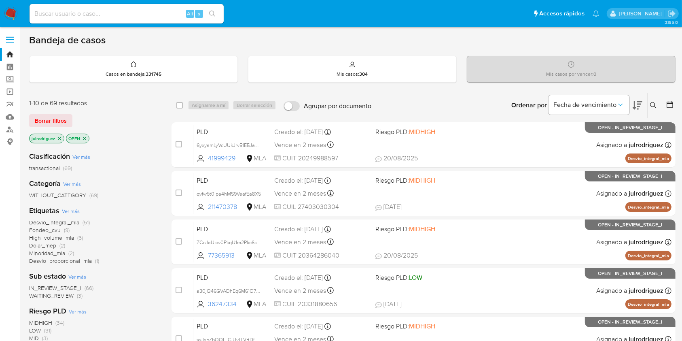
click at [655, 105] on icon at bounding box center [653, 105] width 6 height 6
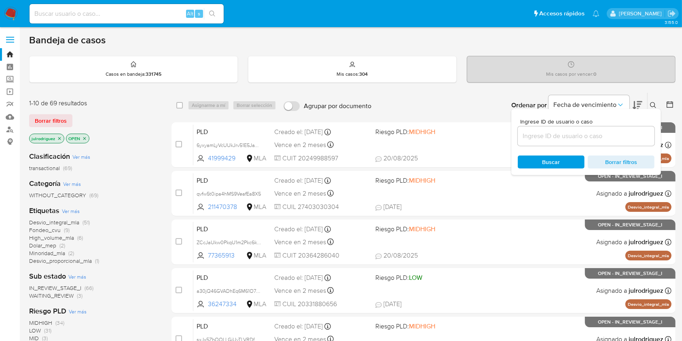
click at [537, 135] on input at bounding box center [586, 136] width 137 height 11
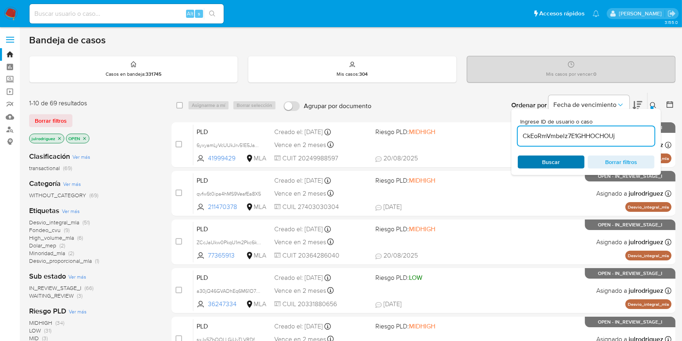
type input "CkEoRmVmbelz7E1GHHOCHOUj"
click at [539, 160] on span "Buscar" at bounding box center [550, 161] width 55 height 11
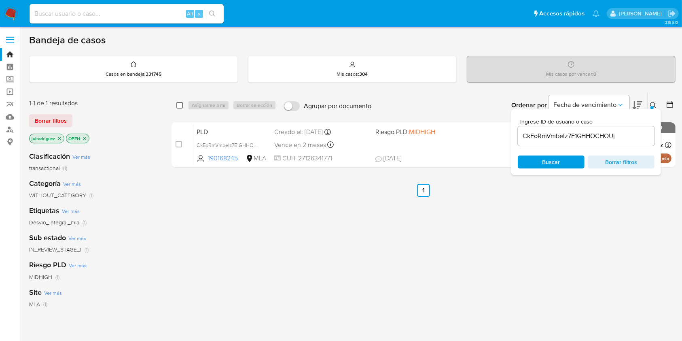
click at [179, 105] on input "checkbox" at bounding box center [179, 105] width 6 height 6
checkbox input "true"
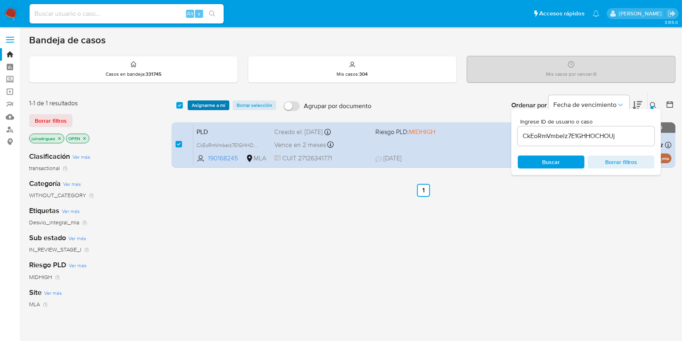
click at [214, 102] on span "Asignarme a mí" at bounding box center [209, 105] width 34 height 8
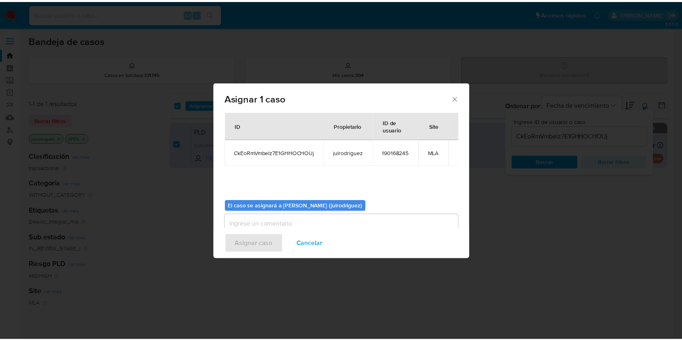
scroll to position [41, 0]
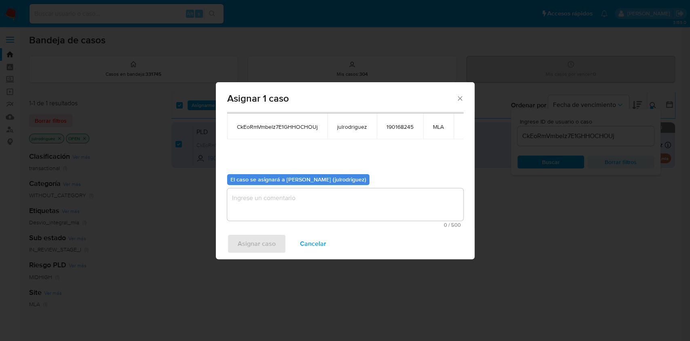
click at [346, 210] on textarea "assign-modal" at bounding box center [345, 204] width 236 height 32
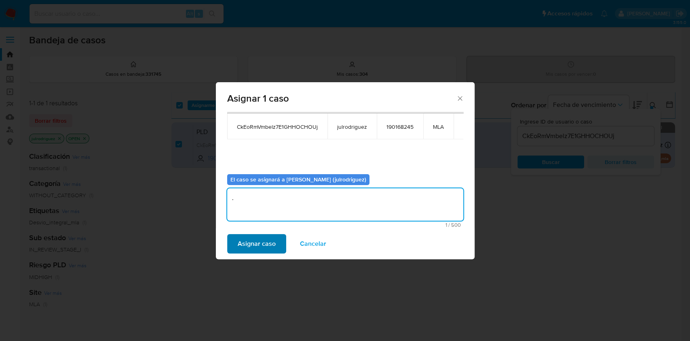
type textarea "."
click at [278, 238] on button "Asignar caso" at bounding box center [256, 243] width 59 height 19
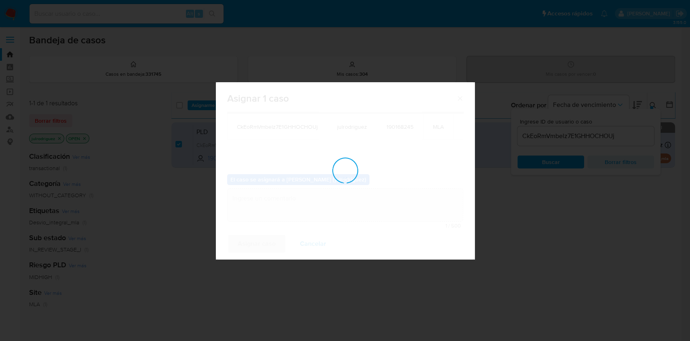
checkbox input "false"
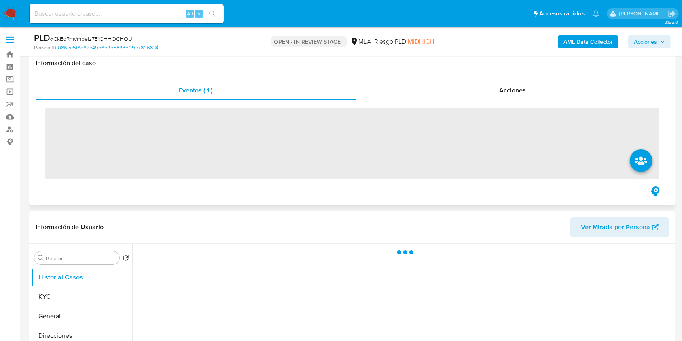
scroll to position [216, 0]
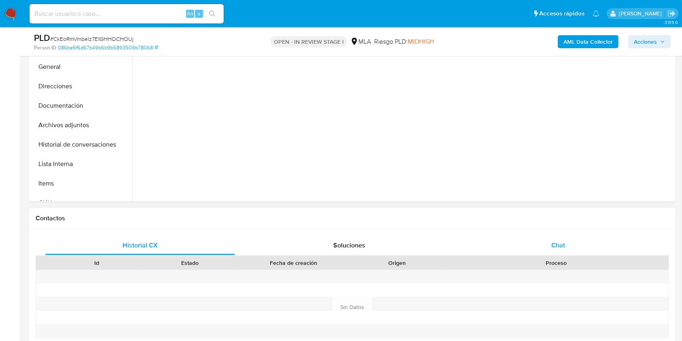
click at [563, 246] on span "Chat" at bounding box center [558, 244] width 14 height 9
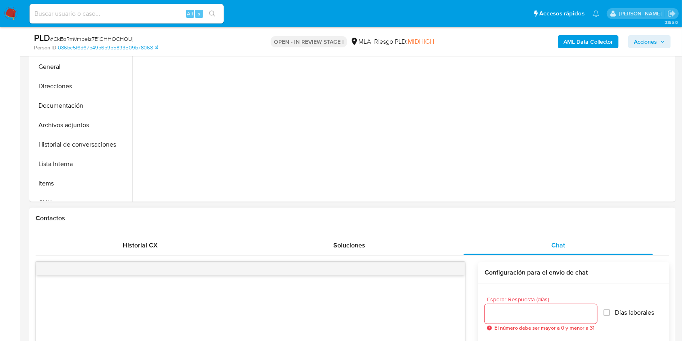
scroll to position [431, 0]
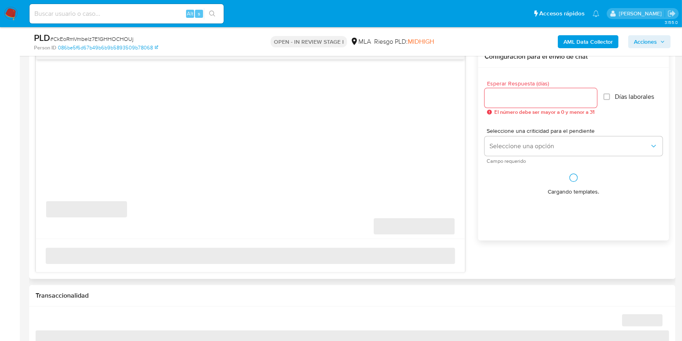
select select "10"
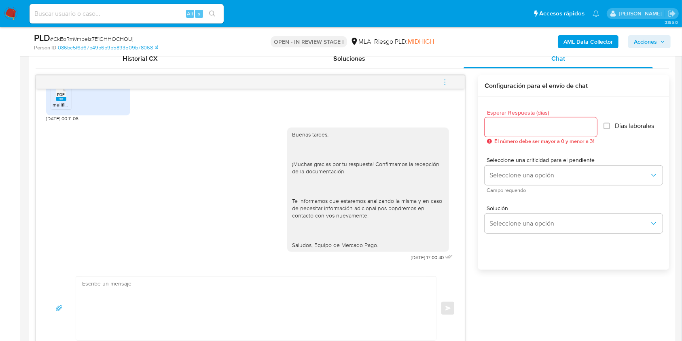
scroll to position [377, 0]
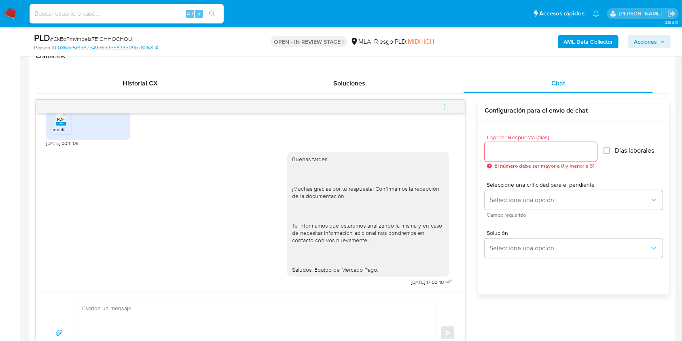
click at [439, 106] on button "menu-action" at bounding box center [444, 106] width 27 height 19
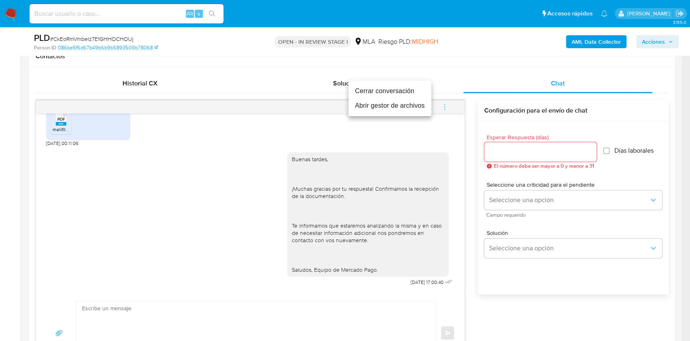
click at [370, 91] on li "Cerrar conversación" at bounding box center [390, 91] width 83 height 15
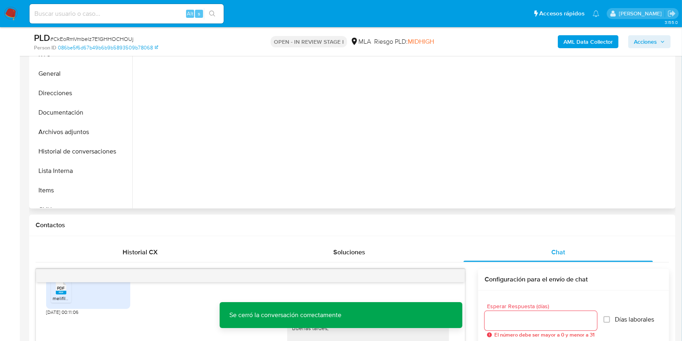
scroll to position [108, 0]
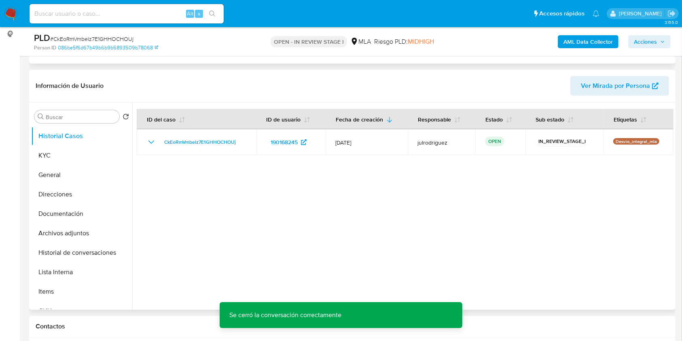
drag, startPoint x: 74, startPoint y: 247, endPoint x: 249, endPoint y: 216, distance: 177.9
click at [74, 247] on button "Historial de conversaciones" at bounding box center [81, 252] width 101 height 19
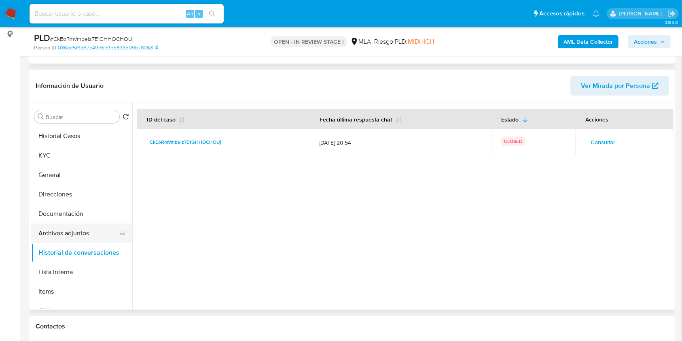
click at [72, 229] on button "Archivos adjuntos" at bounding box center [78, 232] width 95 height 19
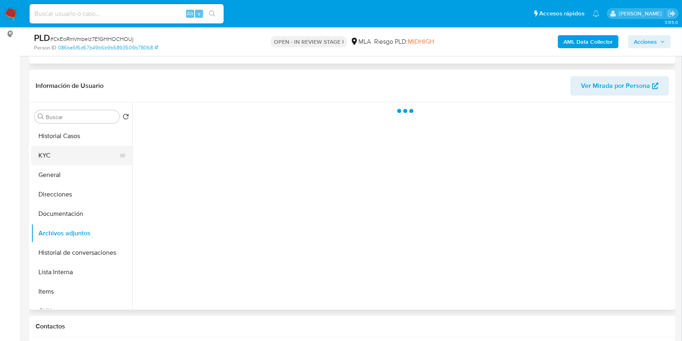
click at [78, 150] on button "KYC" at bounding box center [78, 155] width 95 height 19
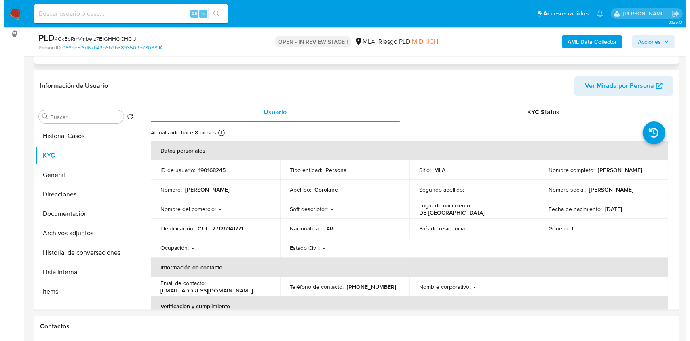
scroll to position [705, 0]
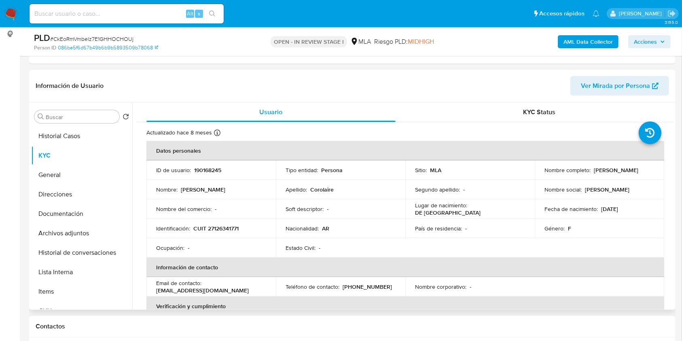
click at [211, 172] on p "190168245" at bounding box center [207, 170] width 27 height 7
copy p "190168245"
click at [116, 36] on span "# CkEoRmVmbelz7E1GHHOCHOUj" at bounding box center [91, 39] width 83 height 8
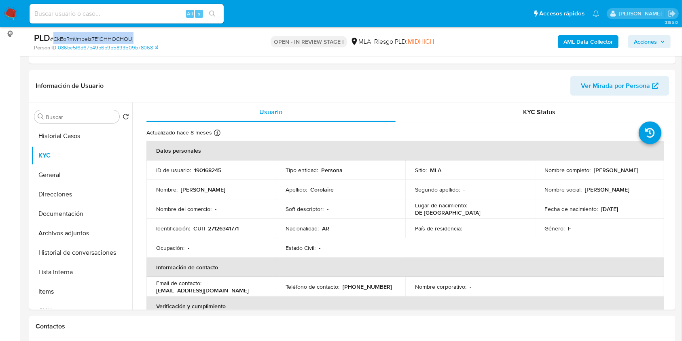
copy span "CkEoRmVmbelz7E1GHHOCHOUj"
click at [81, 249] on button "Historial de conversaciones" at bounding box center [81, 252] width 101 height 19
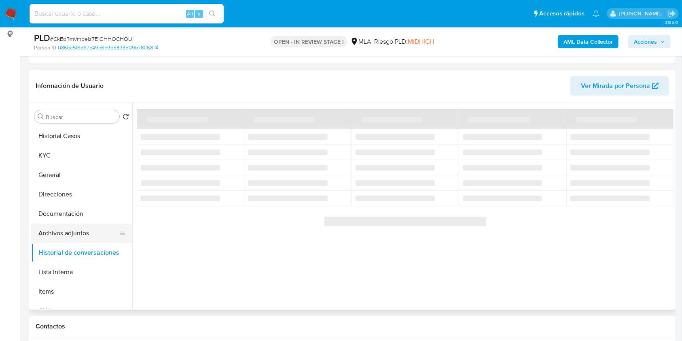
click at [74, 233] on button "Archivos adjuntos" at bounding box center [78, 232] width 95 height 19
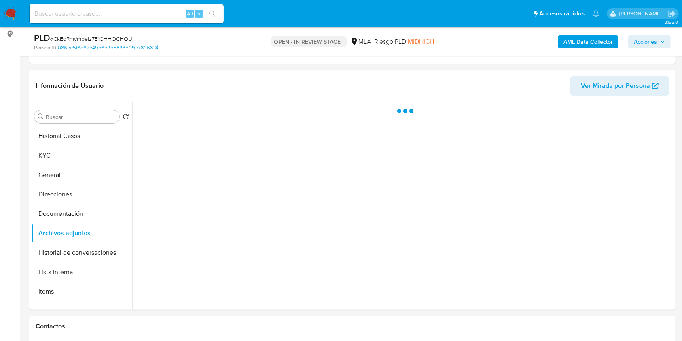
click at [572, 36] on b "AML Data Collector" at bounding box center [587, 41] width 49 height 13
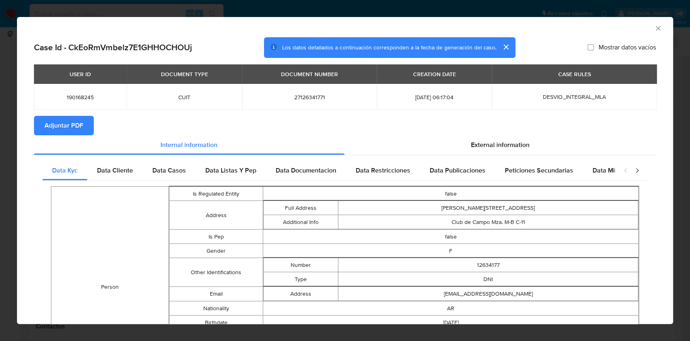
click at [65, 127] on span "Adjuntar PDF" at bounding box center [63, 125] width 39 height 18
click at [654, 27] on icon "Cerrar ventana" at bounding box center [658, 28] width 8 height 8
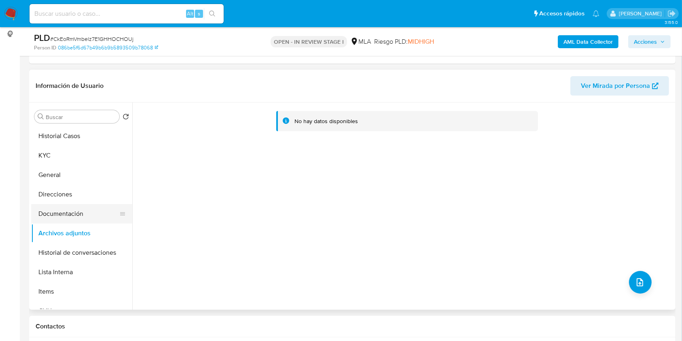
click at [72, 210] on button "Documentación" at bounding box center [78, 213] width 95 height 19
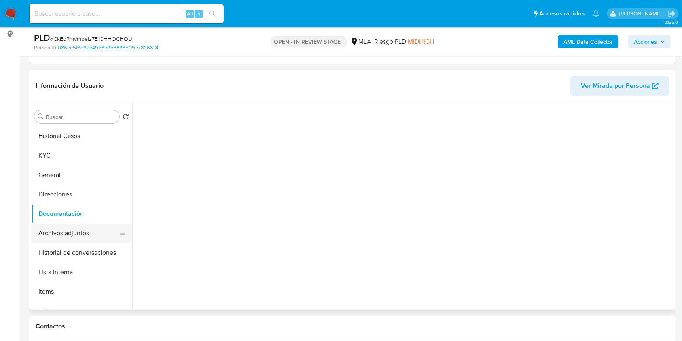
click at [70, 233] on button "Archivos adjuntos" at bounding box center [78, 232] width 95 height 19
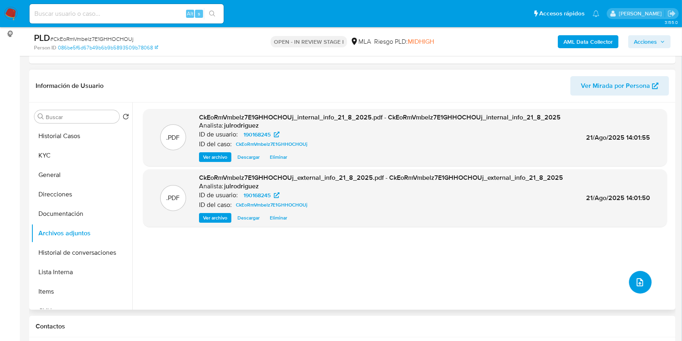
click at [638, 277] on icon "upload-file" at bounding box center [640, 282] width 10 height 10
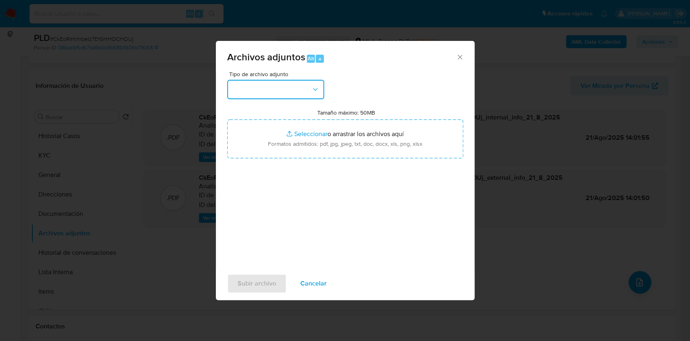
click at [293, 89] on button "button" at bounding box center [275, 89] width 97 height 19
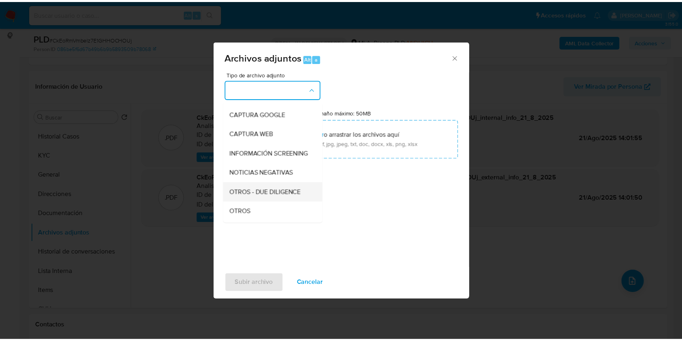
scroll to position [108, 0]
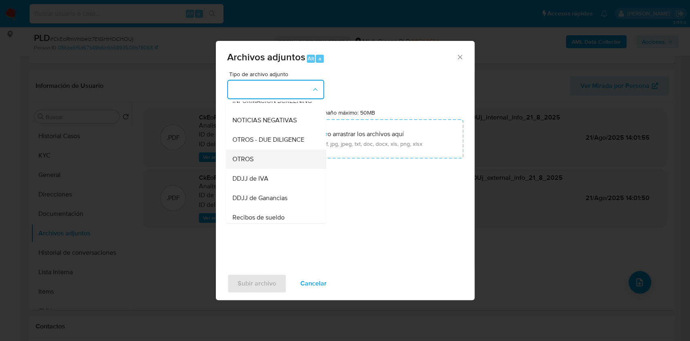
click at [256, 165] on div "OTROS" at bounding box center [273, 158] width 82 height 19
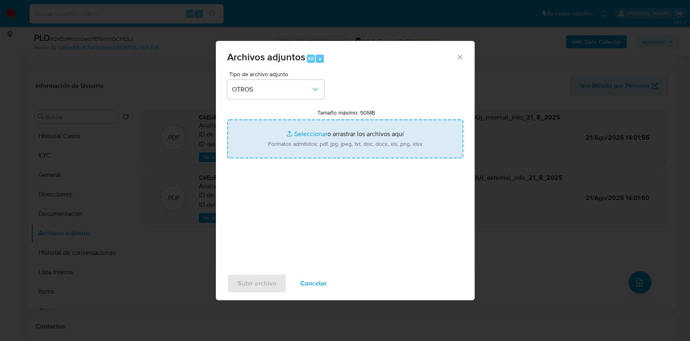
click at [349, 146] on input "Tamaño máximo: 50MB Seleccionar archivos" at bounding box center [345, 138] width 236 height 39
type input "C:\fakepath\Acta de defunción - 190168245 - CkEoRmVmbelz7E1GHHOCHOUj.pdf"
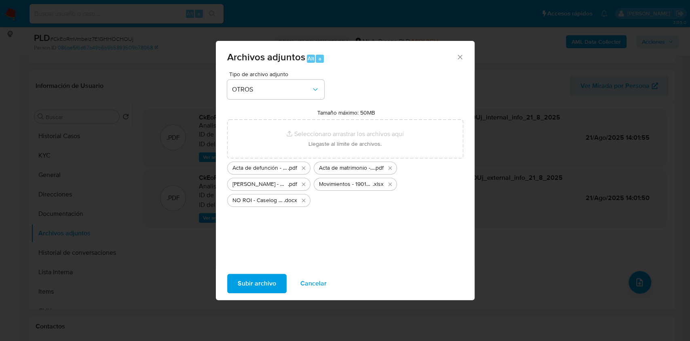
click at [259, 278] on span "Subir archivo" at bounding box center [257, 283] width 38 height 18
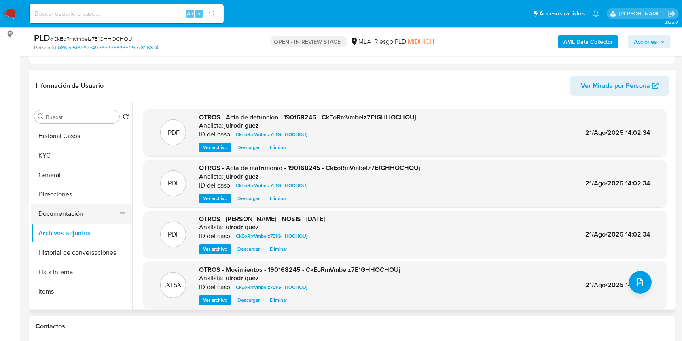
click at [70, 216] on button "Documentación" at bounding box center [78, 213] width 95 height 19
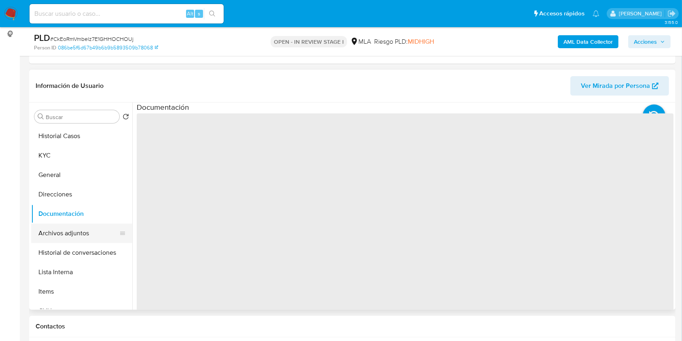
click at [74, 232] on button "Archivos adjuntos" at bounding box center [78, 232] width 95 height 19
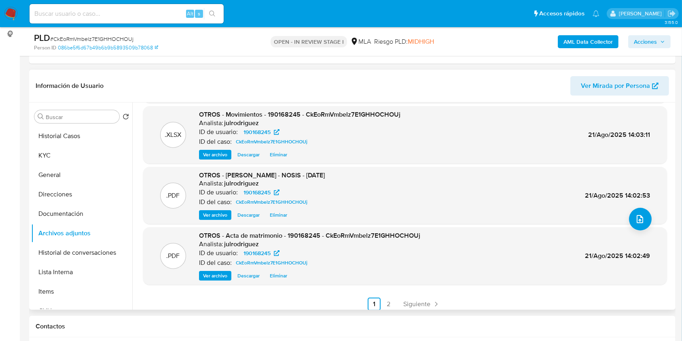
scroll to position [68, 0]
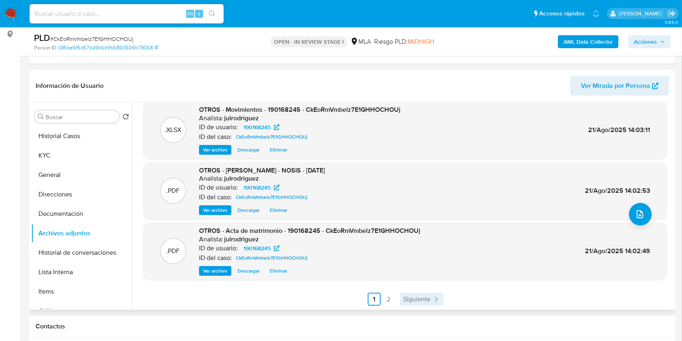
click at [417, 297] on span "Siguiente" at bounding box center [416, 299] width 27 height 6
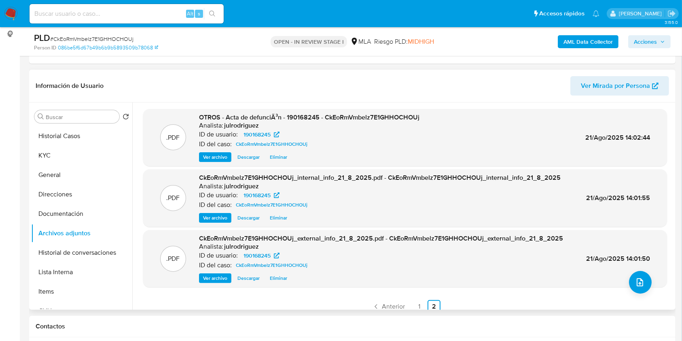
click at [646, 42] on span "Acciones" at bounding box center [645, 41] width 23 height 13
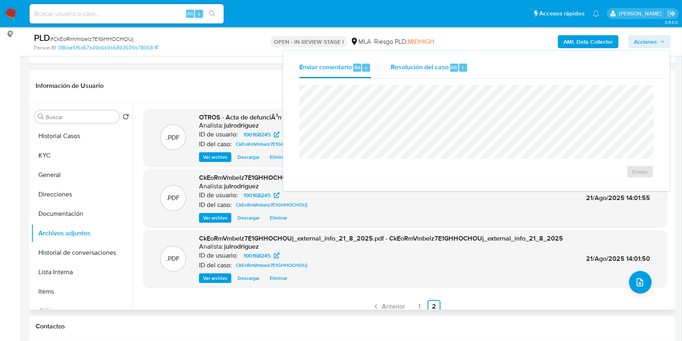
click at [409, 68] on span "Resolución del caso" at bounding box center [420, 66] width 58 height 9
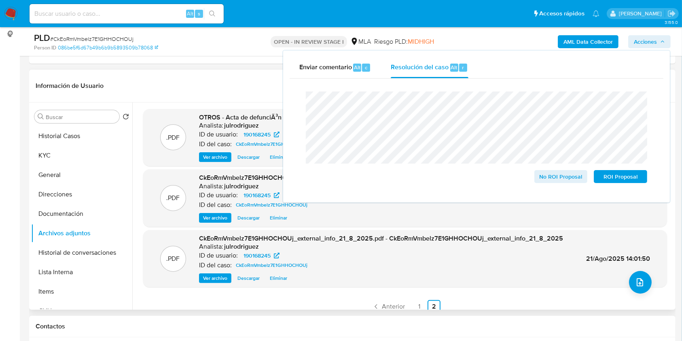
click at [415, 329] on h1 "Contactos" at bounding box center [352, 326] width 633 height 8
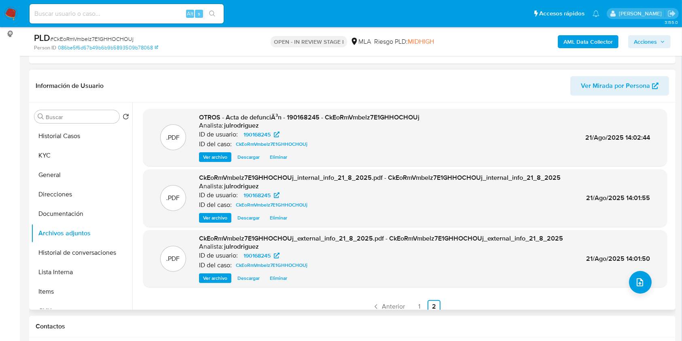
click at [640, 41] on span "Acciones" at bounding box center [645, 41] width 23 height 13
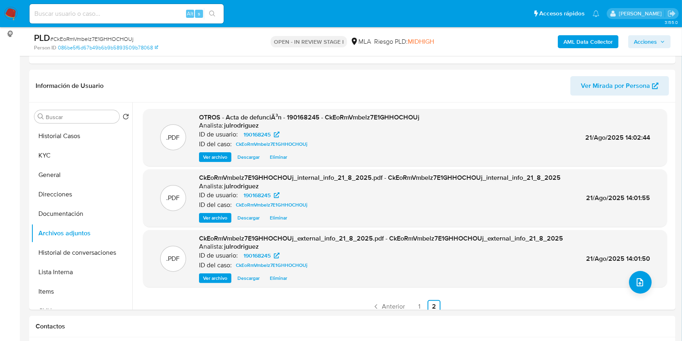
click at [630, 42] on button "Acciones" at bounding box center [649, 41] width 42 height 13
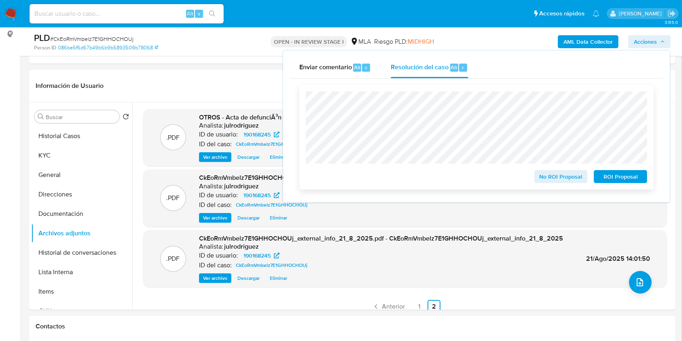
click at [305, 101] on div "No ROI Proposal ROI Proposal" at bounding box center [476, 137] width 354 height 104
click at [547, 177] on span "No ROI Proposal" at bounding box center [561, 176] width 42 height 11
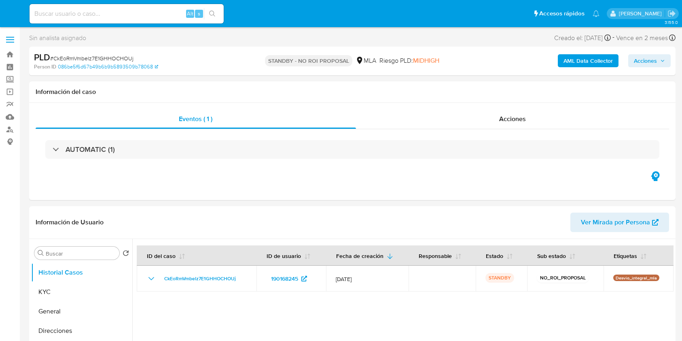
select select "10"
click at [111, 17] on input at bounding box center [127, 13] width 194 height 11
paste input "168954980"
type input "168954980"
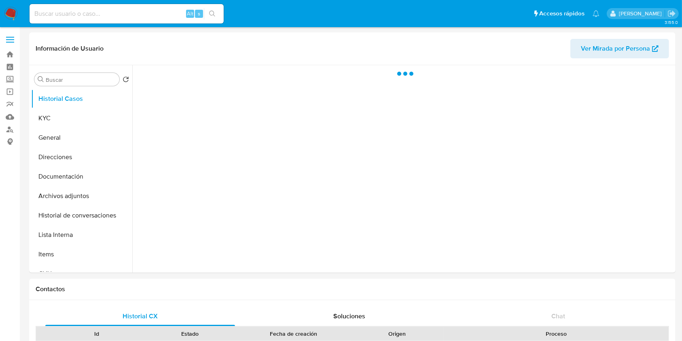
select select "10"
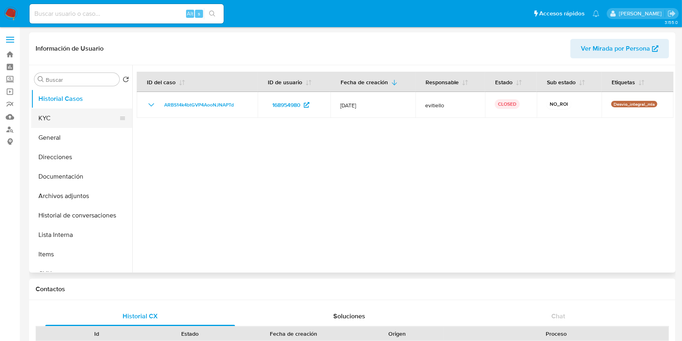
click at [65, 124] on button "KYC" at bounding box center [78, 117] width 95 height 19
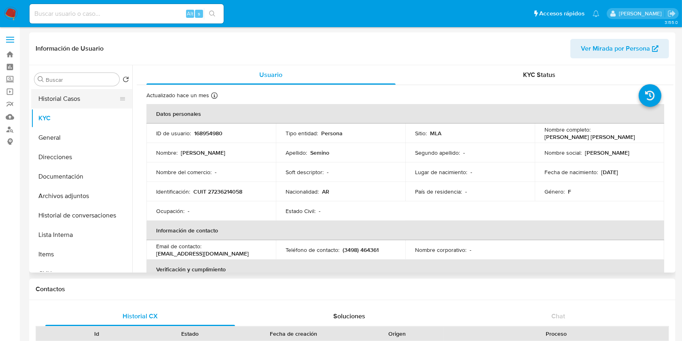
click at [85, 95] on button "Historial Casos" at bounding box center [78, 98] width 95 height 19
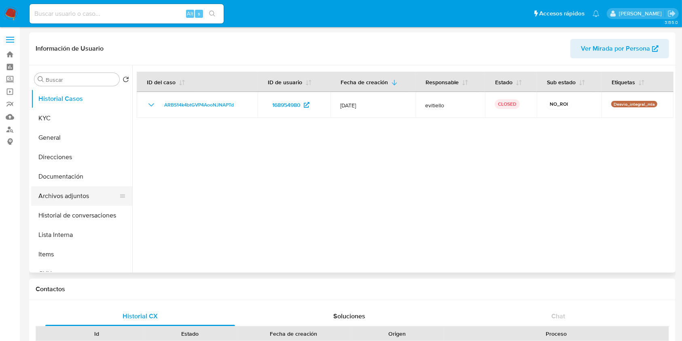
click at [71, 191] on button "Archivos adjuntos" at bounding box center [78, 195] width 95 height 19
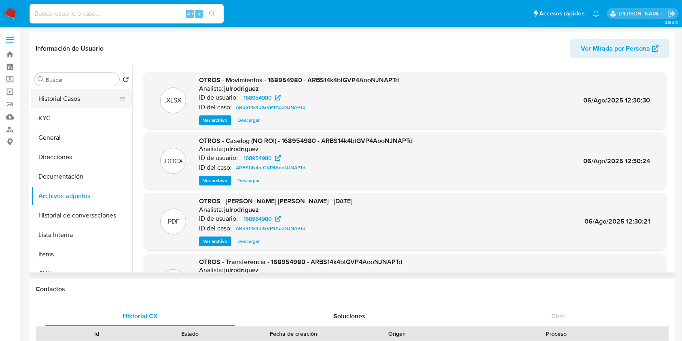
click at [77, 96] on button "Historial Casos" at bounding box center [78, 98] width 95 height 19
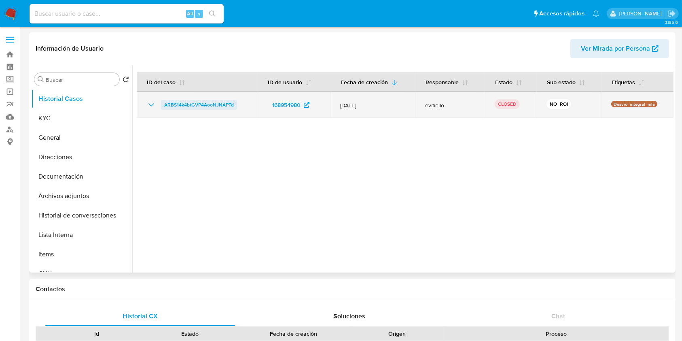
click at [204, 107] on span "ARBS14k4btGVP4AooNJNAPTd" at bounding box center [199, 105] width 70 height 10
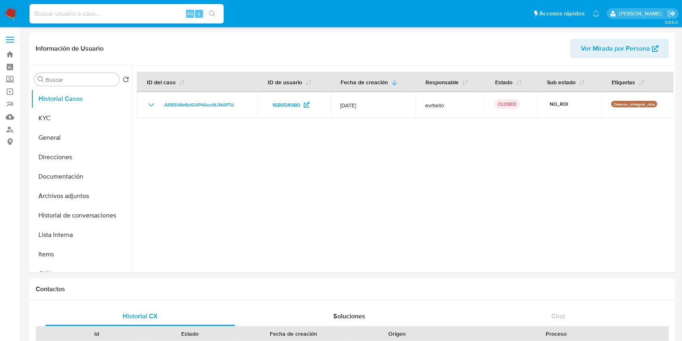
click at [109, 9] on input at bounding box center [127, 13] width 194 height 11
paste input "1lDbSyzoghj2P2nsF5THexdf"
type input "1lDbSyzoghj2P2nsF5THexdf"
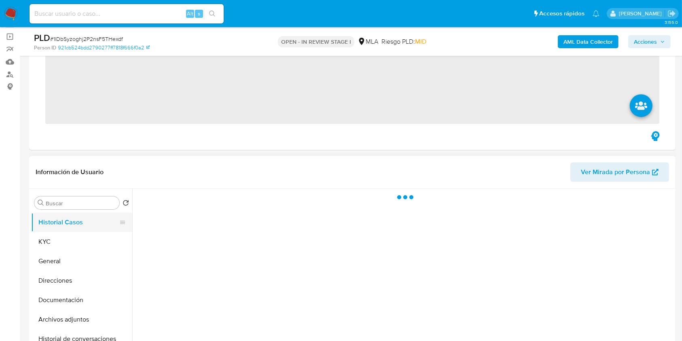
scroll to position [108, 0]
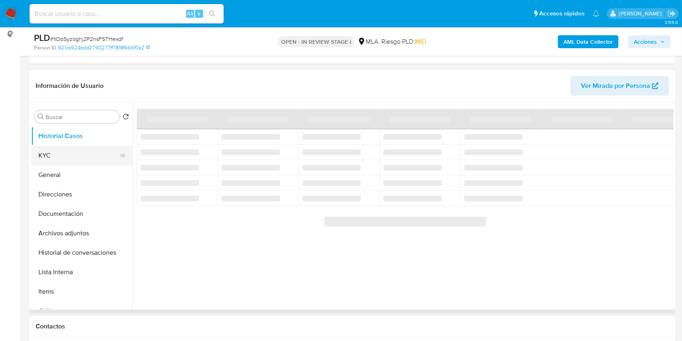
click at [62, 156] on button "KYC" at bounding box center [78, 155] width 95 height 19
select select "10"
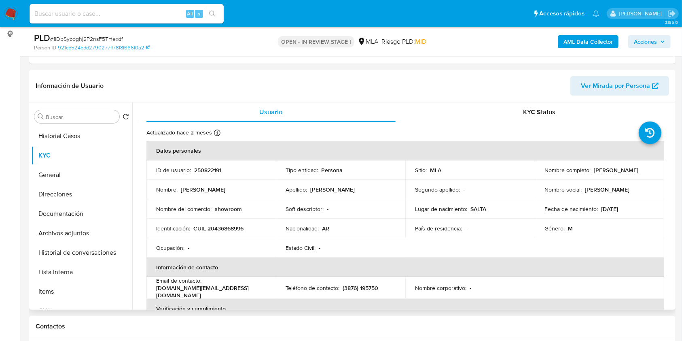
drag, startPoint x: 541, startPoint y: 173, endPoint x: 638, endPoint y: 173, distance: 96.7
click at [638, 173] on div "Nombre completo : [PERSON_NAME]" at bounding box center [599, 169] width 110 height 7
copy p "Sergio Gonzalo Moyano"
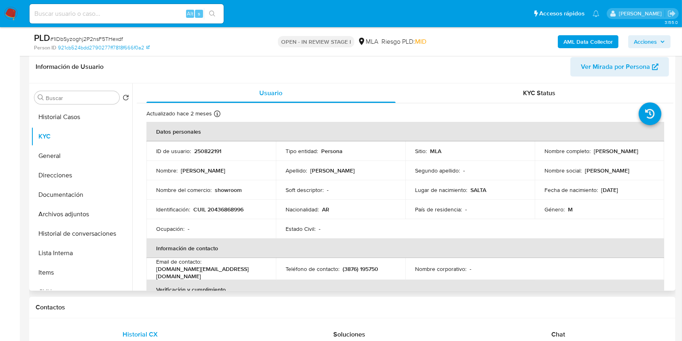
scroll to position [89, 0]
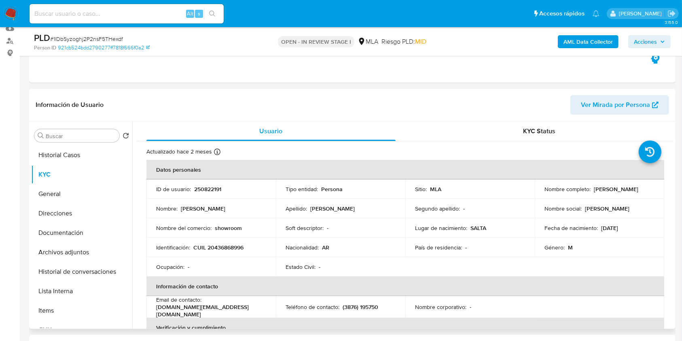
click at [209, 194] on td "ID de usuario : 250822191" at bounding box center [210, 188] width 129 height 19
click at [209, 189] on p "250822191" at bounding box center [207, 188] width 27 height 7
copy p "250822191"
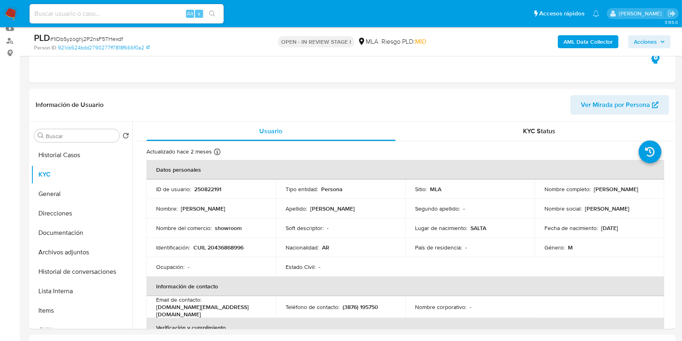
click at [118, 36] on span "# 1lDbSyzoghj2P2nsF5THexdf" at bounding box center [86, 39] width 73 height 8
copy span "1lDbSyzoghj2P2nsF5THexdf"
click at [223, 245] on p "CUIL 20436868996" at bounding box center [218, 246] width 50 height 7
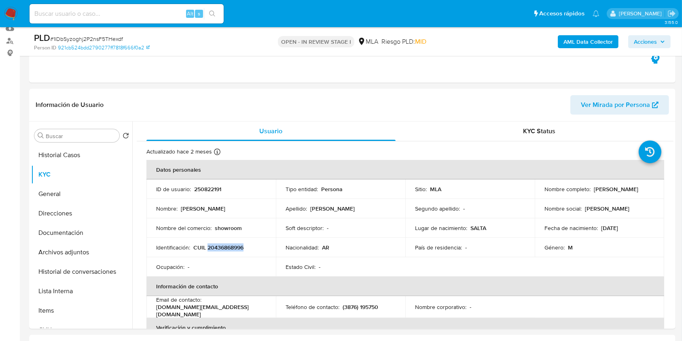
copy p "20436868996"
click at [213, 189] on p "250822191" at bounding box center [207, 188] width 27 height 7
copy p "250822191"
drag, startPoint x: 541, startPoint y: 191, endPoint x: 611, endPoint y: 195, distance: 70.9
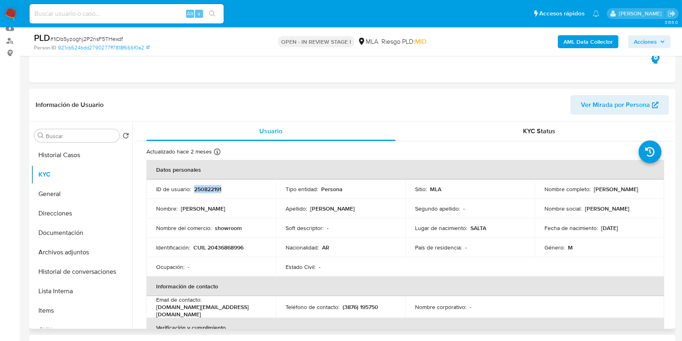
click at [611, 195] on td "Nombre completo : Sergio Gonzalo Moyano" at bounding box center [599, 188] width 129 height 19
copy p "Sergio Gonzalo Moyano"
click at [230, 243] on p "CUIL 20436868996" at bounding box center [218, 246] width 50 height 7
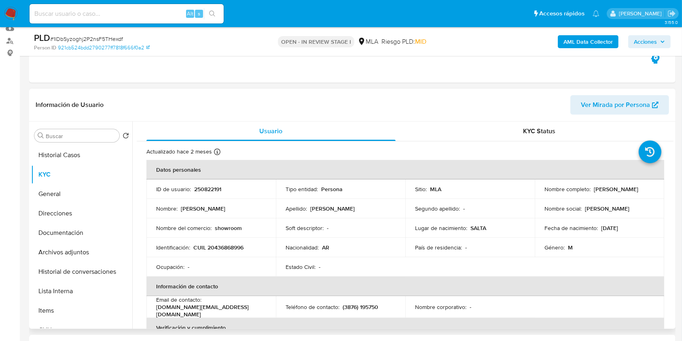
click at [227, 245] on p "CUIL 20436868996" at bounding box center [218, 246] width 50 height 7
copy p "20436868996"
click at [235, 244] on p "CUIL 20436868996" at bounding box center [218, 246] width 50 height 7
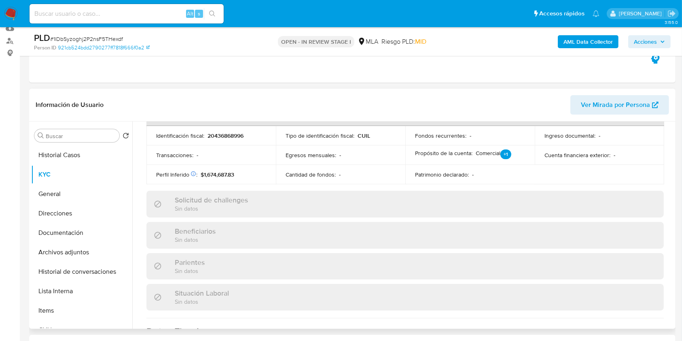
scroll to position [426, 0]
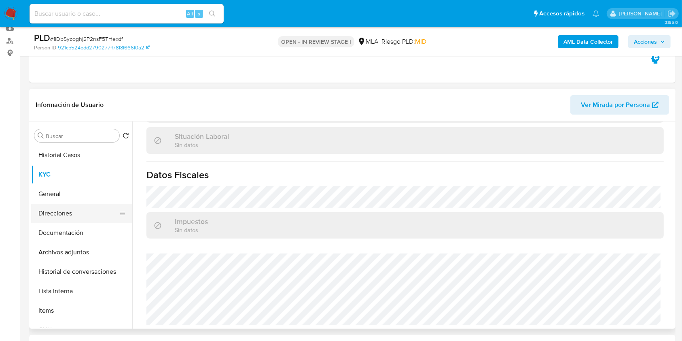
click at [61, 214] on button "Direcciones" at bounding box center [78, 212] width 95 height 19
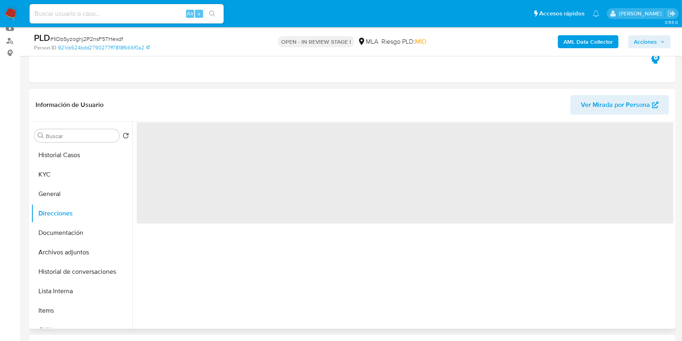
scroll to position [0, 0]
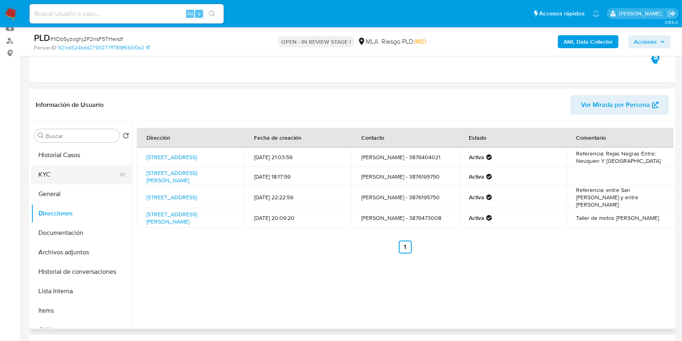
click at [40, 170] on button "KYC" at bounding box center [78, 174] width 95 height 19
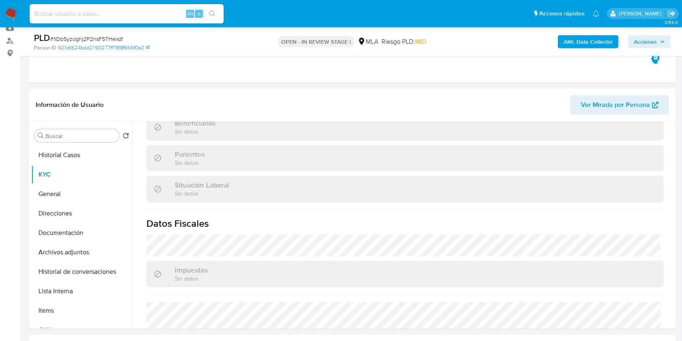
scroll to position [426, 0]
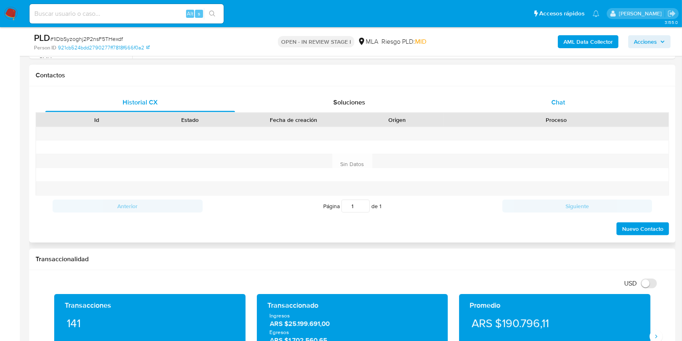
click at [547, 99] on div "Chat" at bounding box center [558, 102] width 190 height 19
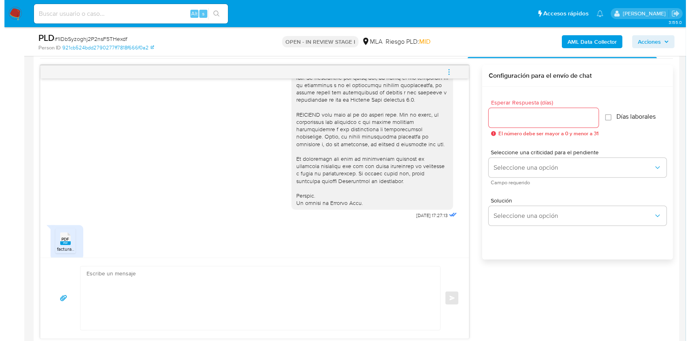
scroll to position [332, 0]
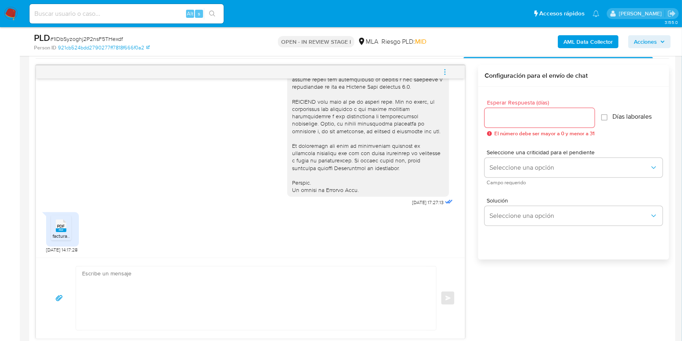
click at [60, 233] on span "facturas emitidas goni.pdf" at bounding box center [81, 235] width 56 height 7
click at [505, 121] on input "Esperar Respuesta (días)" at bounding box center [539, 117] width 110 height 11
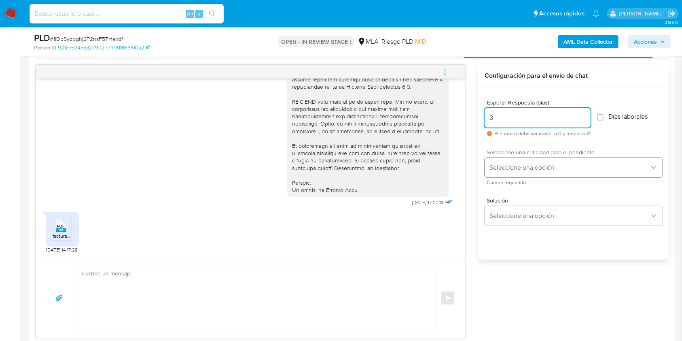
type input "3"
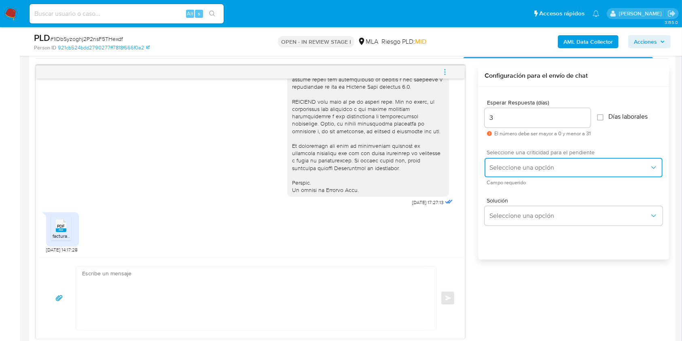
click at [508, 169] on span "Seleccione una opción" at bounding box center [569, 167] width 160 height 8
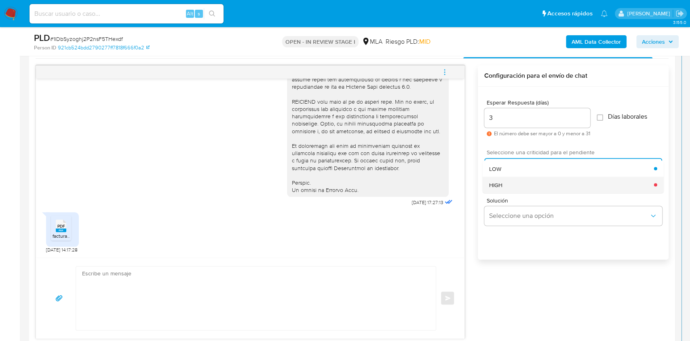
click at [508, 189] on div "HIGH" at bounding box center [571, 184] width 165 height 16
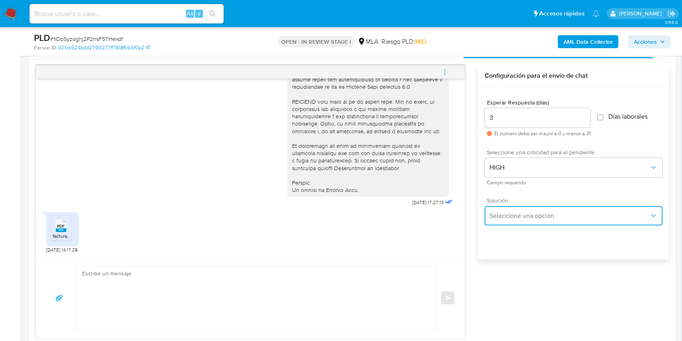
click at [508, 215] on span "Seleccione una opción" at bounding box center [569, 216] width 160 height 8
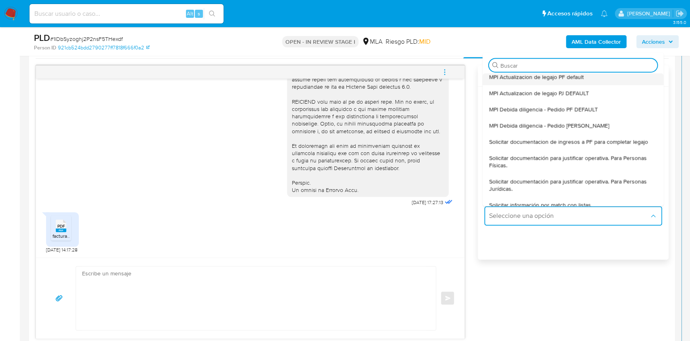
scroll to position [54, 0]
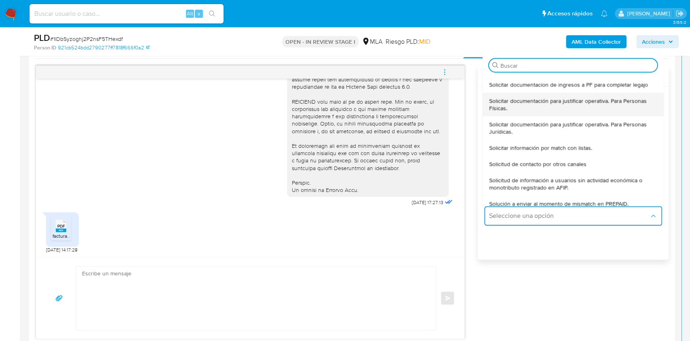
click at [548, 144] on ul "MPI - Pedido manual PF MPI - Pedido manual PJ default MPI Actualizacion de lega…" at bounding box center [573, 139] width 181 height 133
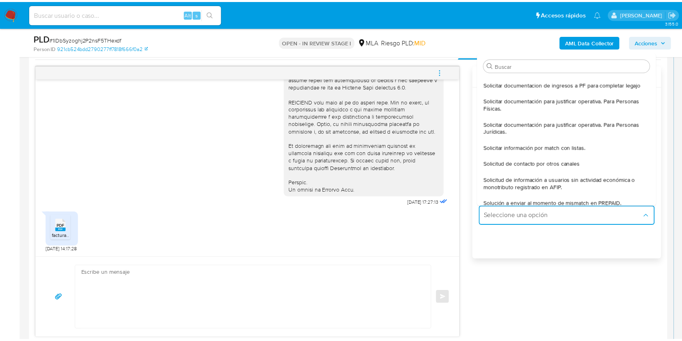
scroll to position [108, 0]
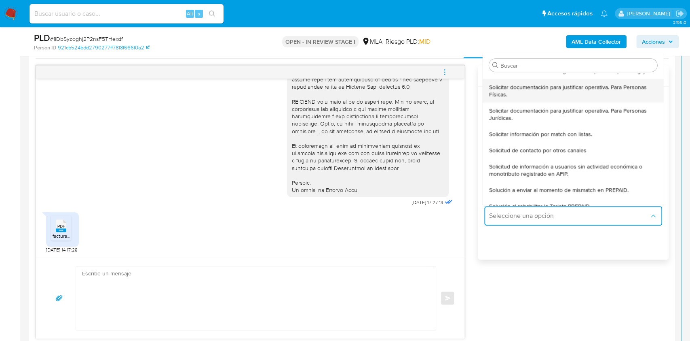
click at [526, 93] on span "Solicitar documentación para justificar operativa. Para Personas Físicas." at bounding box center [573, 90] width 168 height 15
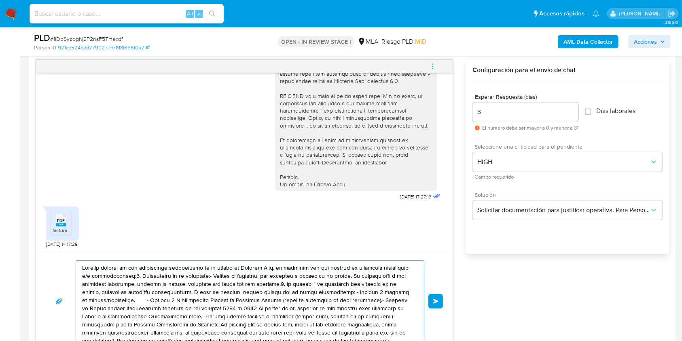
scroll to position [5, 0]
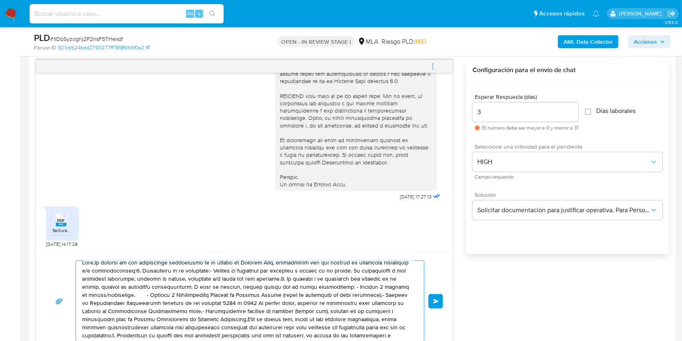
drag, startPoint x: 112, startPoint y: 267, endPoint x: 273, endPoint y: 353, distance: 182.6
type textarea "Hola,En functado o si lo presentado resulta insuficiente, tu cuenta podría ser …"
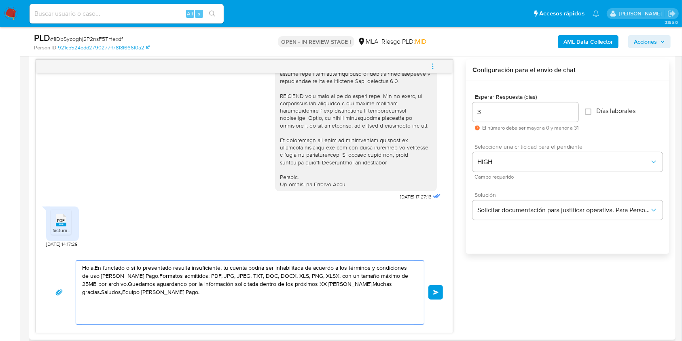
scroll to position [0, 0]
drag, startPoint x: 203, startPoint y: 290, endPoint x: 11, endPoint y: 242, distance: 197.4
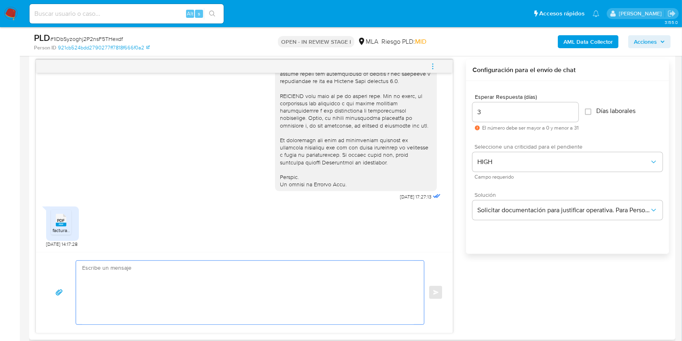
paste textarea "Buenas tardes, Queremos aclararte que la Resolución General ARCA 5696/2025 indi…"
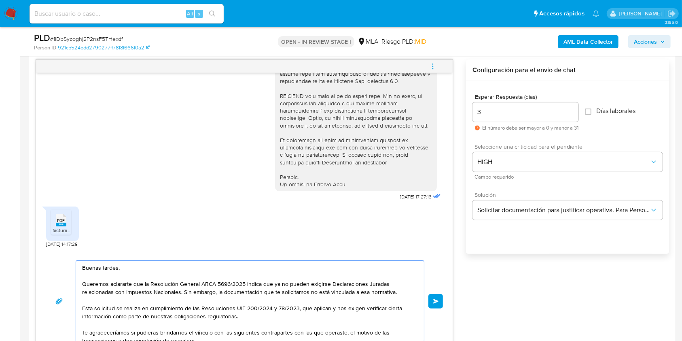
scroll to position [87, 0]
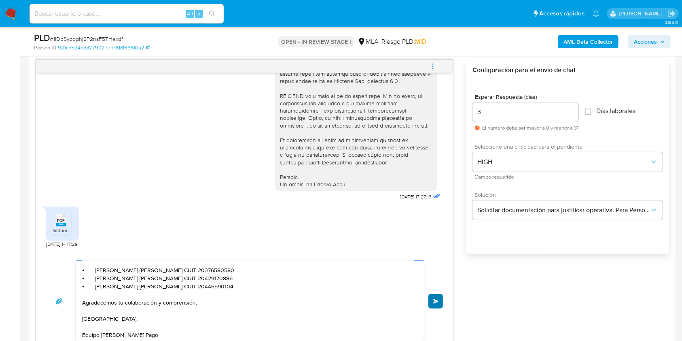
type textarea "Buenas tardes, Queremos aclararte que la Resolución General ARCA 5696/2025 indi…"
click at [433, 298] on span "Enviar" at bounding box center [436, 300] width 6 height 5
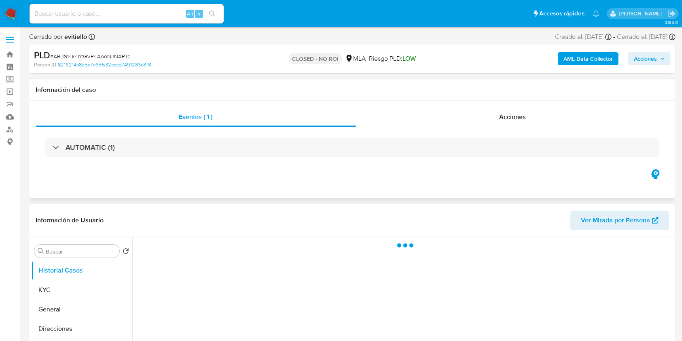
click at [507, 104] on div "Eventos ( 1 ) Acciones AUTOMATIC (1)" at bounding box center [352, 149] width 646 height 97
click at [510, 113] on span "Acciones" at bounding box center [512, 116] width 27 height 9
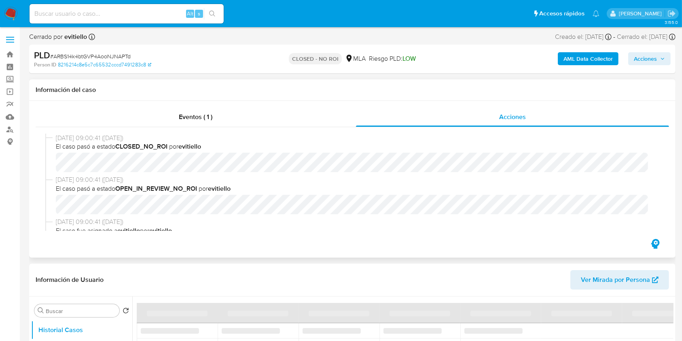
select select "10"
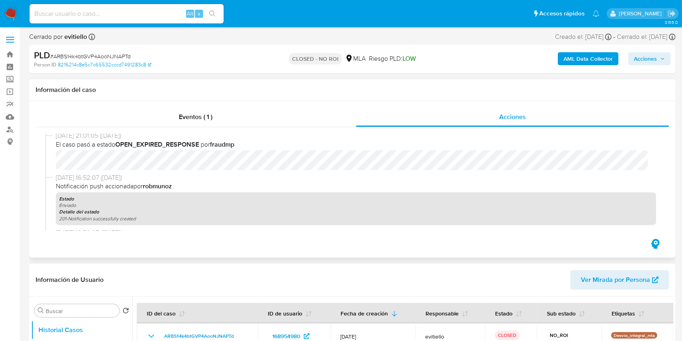
scroll to position [1992, 0]
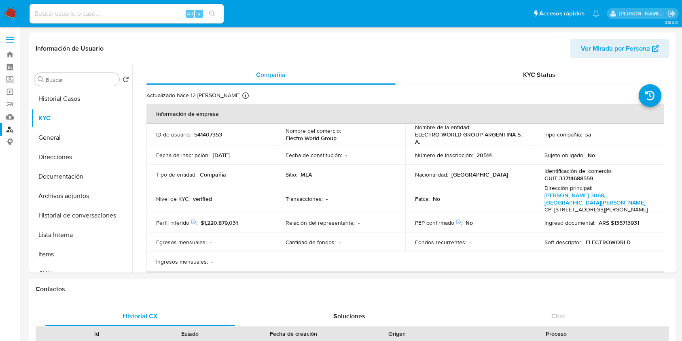
select select "10"
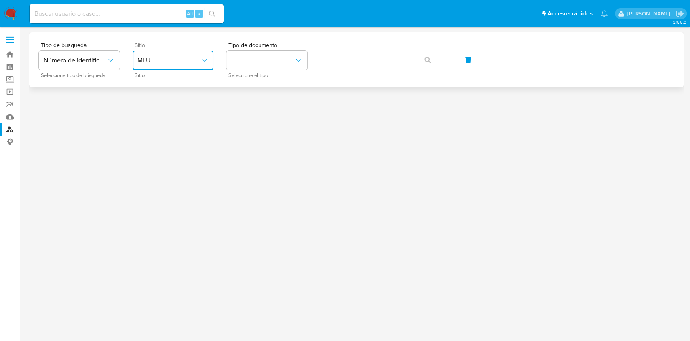
click at [158, 59] on span "MLU" at bounding box center [168, 60] width 63 height 8
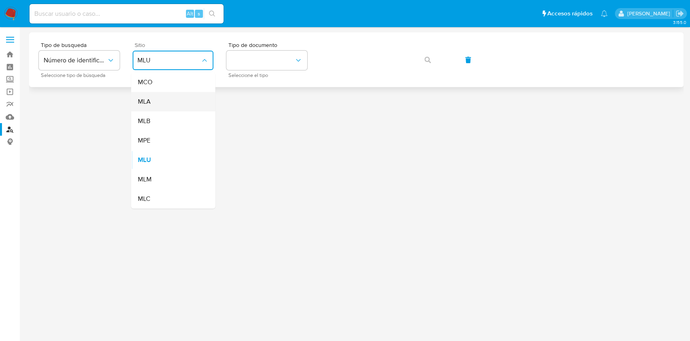
click at [153, 99] on div "MLA" at bounding box center [170, 101] width 66 height 19
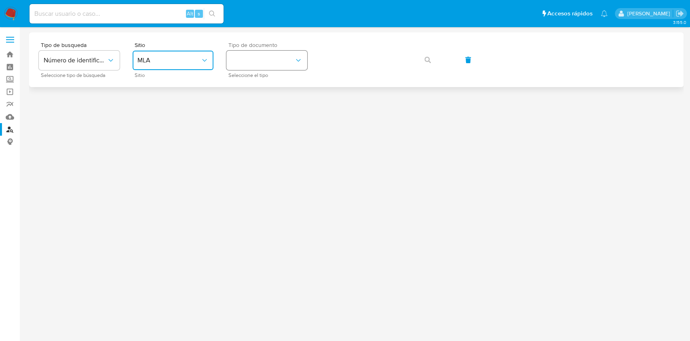
click at [268, 66] on button "identificationType" at bounding box center [266, 60] width 81 height 19
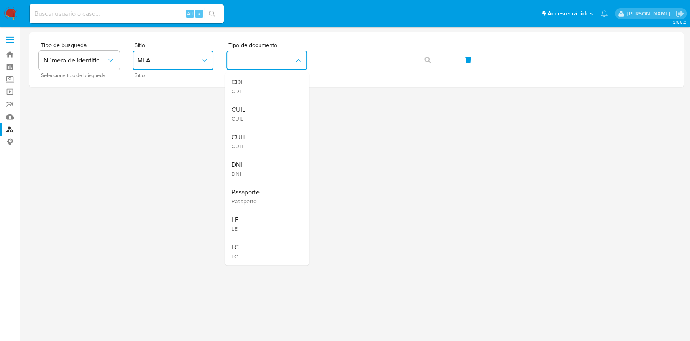
click at [246, 105] on div "CUIL CUIL" at bounding box center [264, 113] width 66 height 27
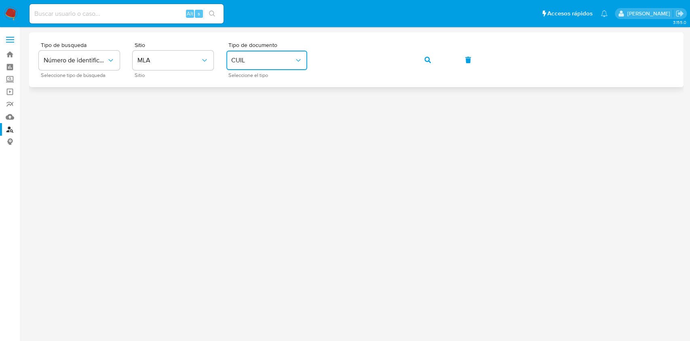
drag, startPoint x: 432, startPoint y: 59, endPoint x: 430, endPoint y: 70, distance: 10.6
click at [431, 59] on button "button" at bounding box center [427, 59] width 27 height 19
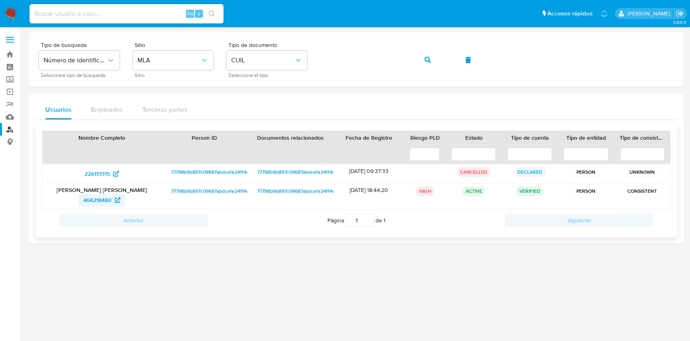
click at [103, 198] on span "464218480" at bounding box center [97, 199] width 28 height 13
click at [421, 60] on button "button" at bounding box center [427, 59] width 27 height 19
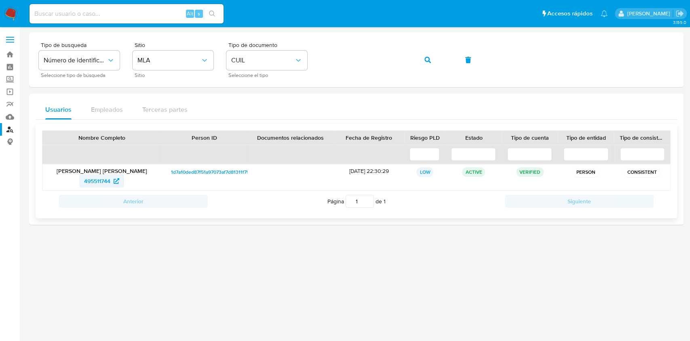
click at [95, 179] on span "495511744" at bounding box center [97, 180] width 26 height 13
click at [429, 63] on icon "button" at bounding box center [428, 60] width 6 height 6
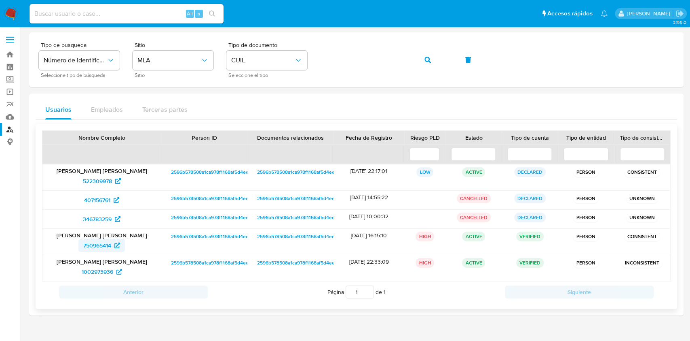
click at [94, 244] on span "750965414" at bounding box center [97, 245] width 28 height 13
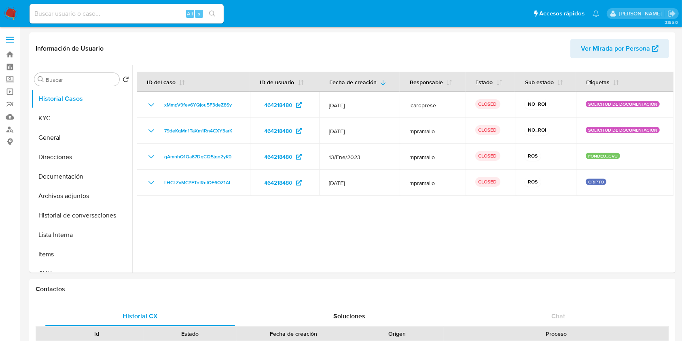
select select "10"
click at [65, 115] on button "KYC" at bounding box center [78, 117] width 95 height 19
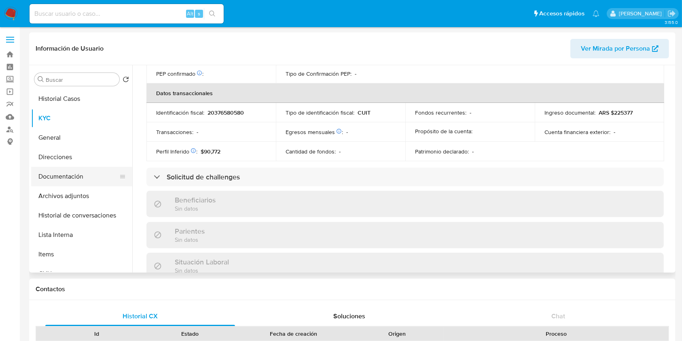
scroll to position [418, 0]
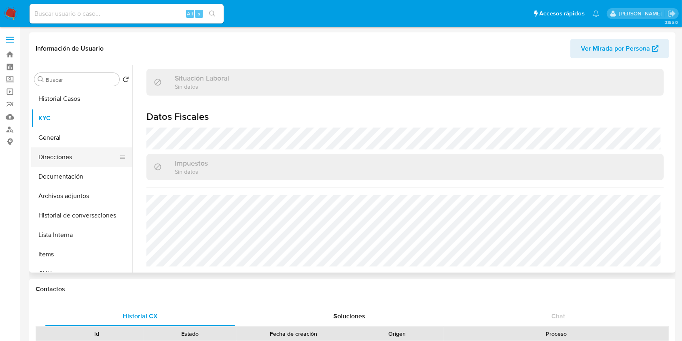
click at [61, 159] on button "Direcciones" at bounding box center [78, 156] width 95 height 19
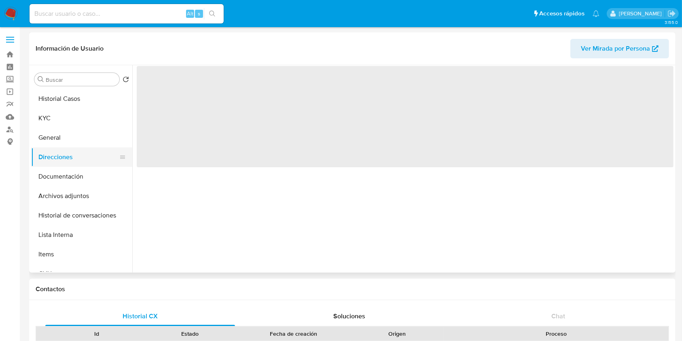
scroll to position [0, 0]
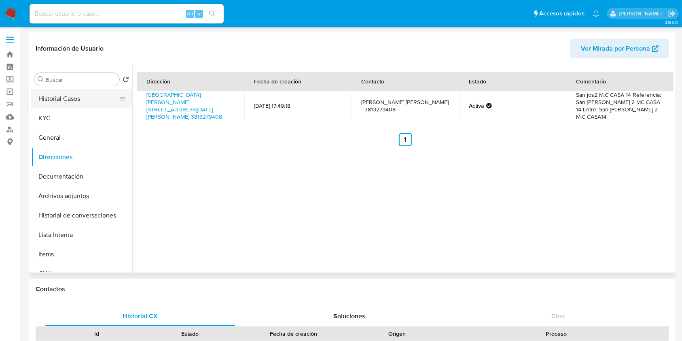
click at [57, 99] on button "Historial Casos" at bounding box center [78, 98] width 95 height 19
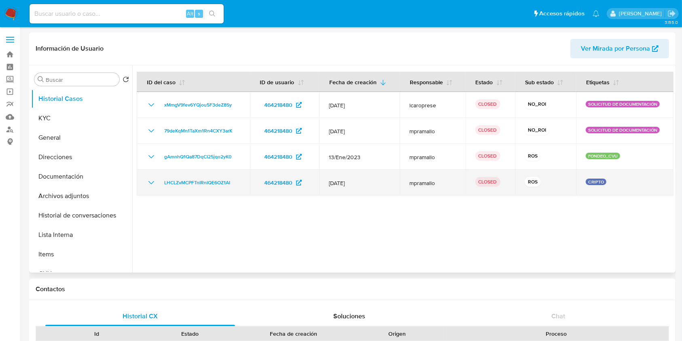
click at [150, 178] on icon "Mostrar/Ocultar" at bounding box center [151, 183] width 10 height 10
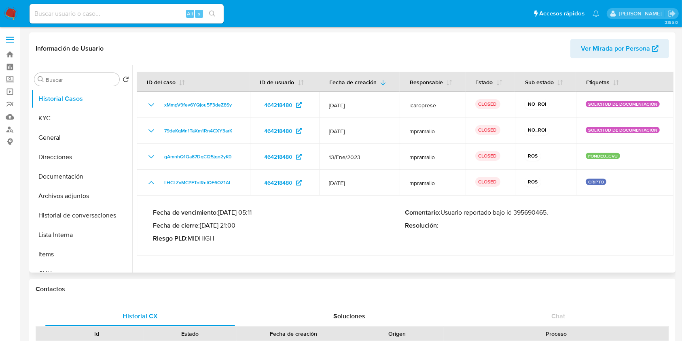
click at [535, 209] on p "Comentario : Usuario reportado bajo id 395690465." at bounding box center [531, 212] width 252 height 8
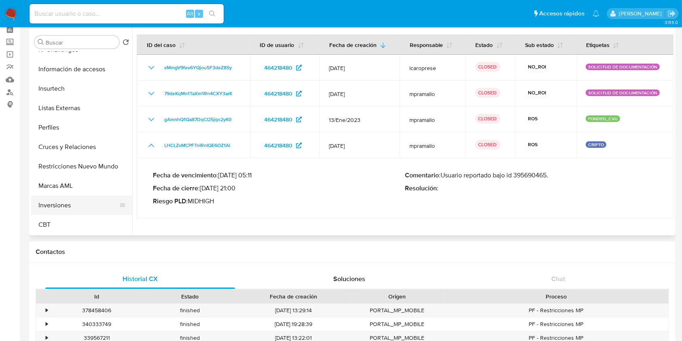
scroll to position [54, 0]
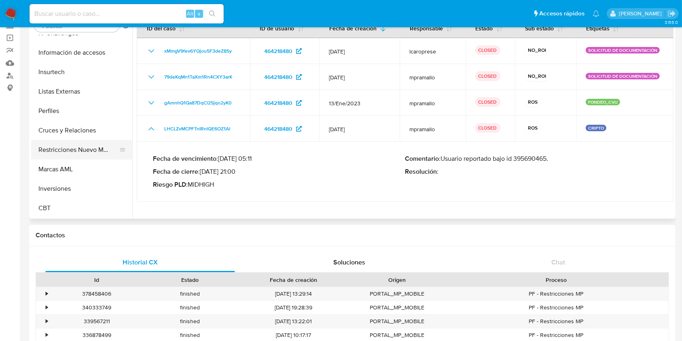
click at [79, 146] on button "Restricciones Nuevo Mundo" at bounding box center [78, 149] width 95 height 19
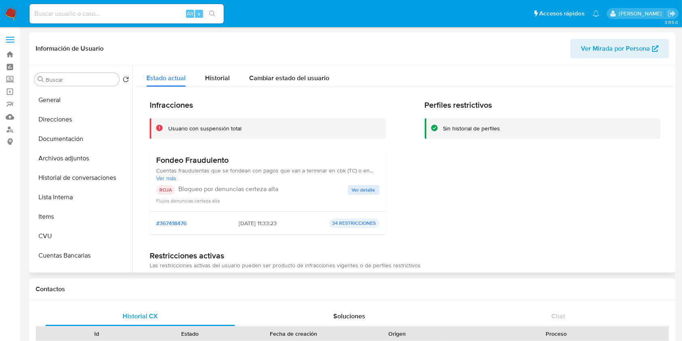
scroll to position [0, 0]
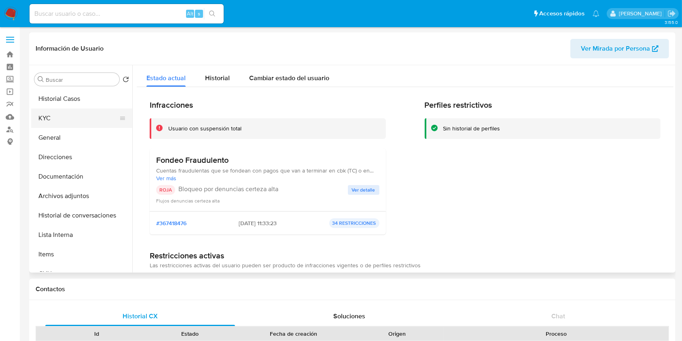
click at [63, 126] on button "KYC" at bounding box center [78, 117] width 95 height 19
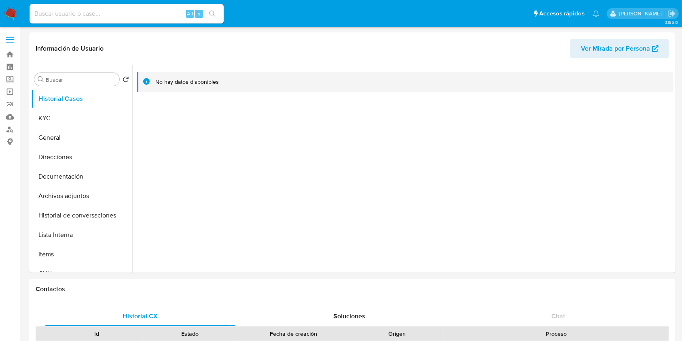
select select "10"
click at [78, 127] on button "KYC" at bounding box center [78, 117] width 95 height 19
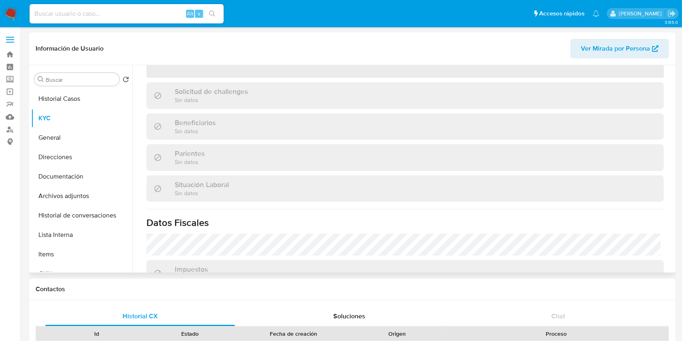
scroll to position [242, 0]
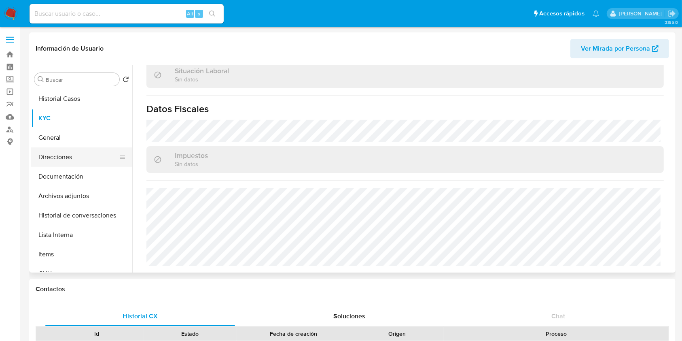
click at [72, 152] on button "Direcciones" at bounding box center [78, 156] width 95 height 19
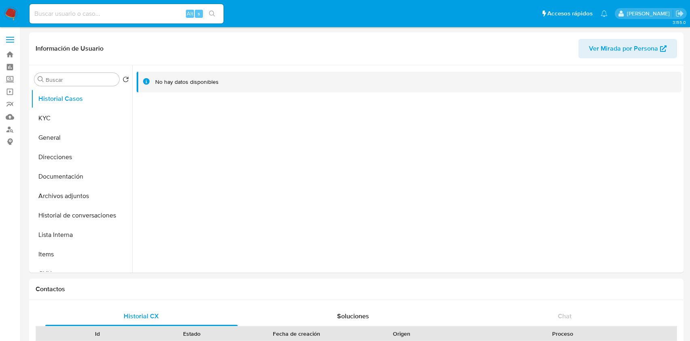
select select "10"
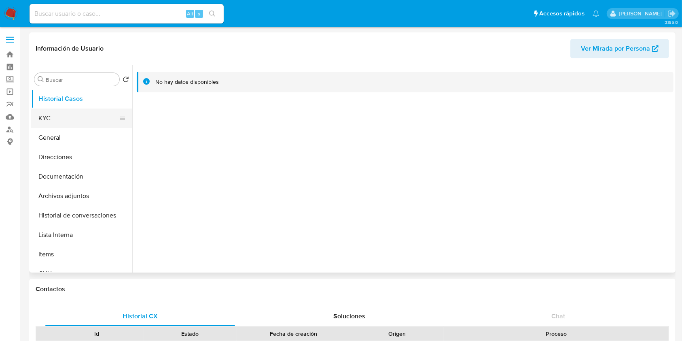
click at [49, 118] on button "KYC" at bounding box center [78, 117] width 95 height 19
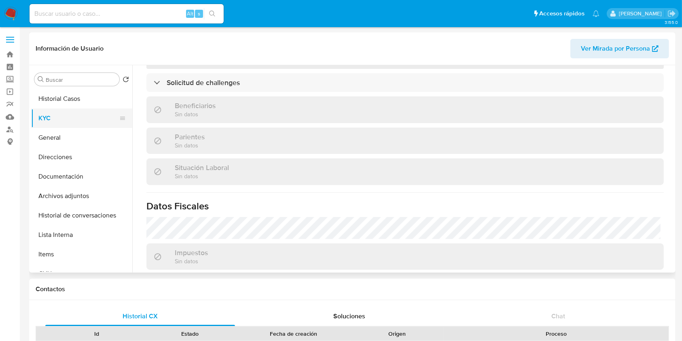
scroll to position [208, 0]
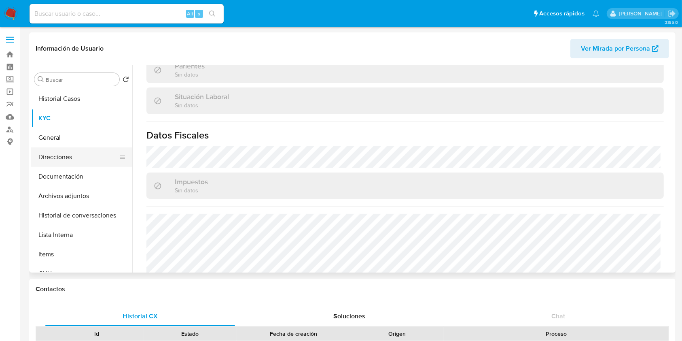
click at [71, 160] on button "Direcciones" at bounding box center [78, 156] width 95 height 19
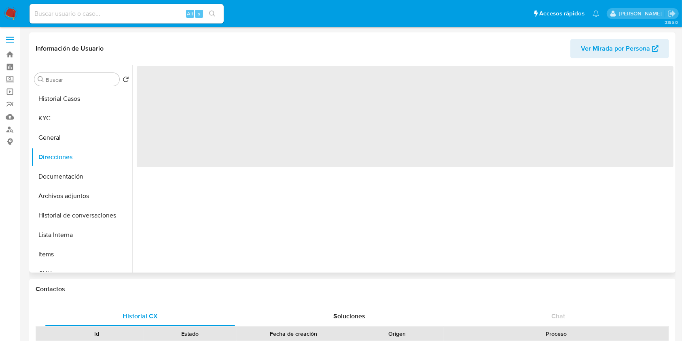
scroll to position [0, 0]
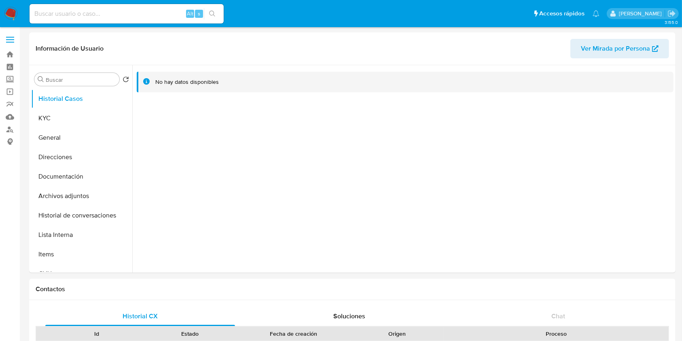
select select "10"
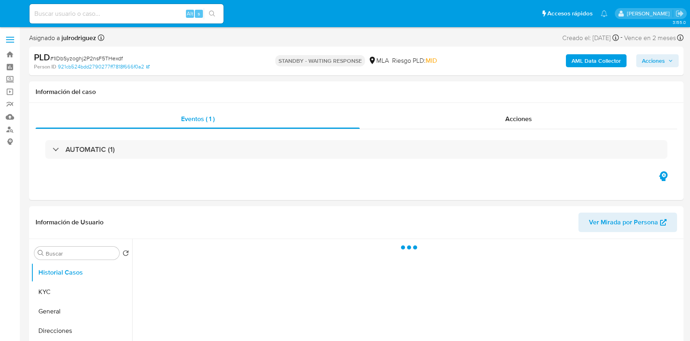
select select "10"
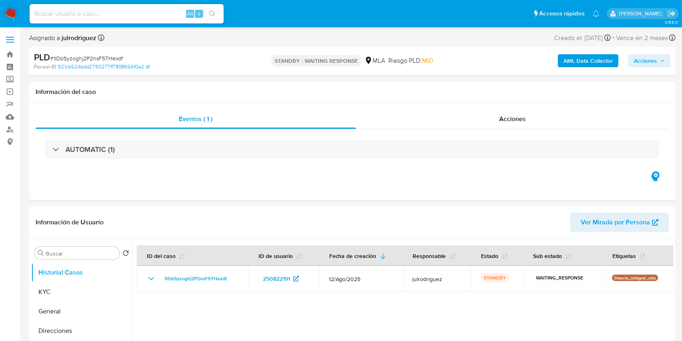
click at [106, 18] on input at bounding box center [127, 13] width 194 height 11
paste input "3xhb2HKgEje6tZbCvOcHLAhG"
type input "3xhb2HKgEje6tZbCvOcHLAhG"
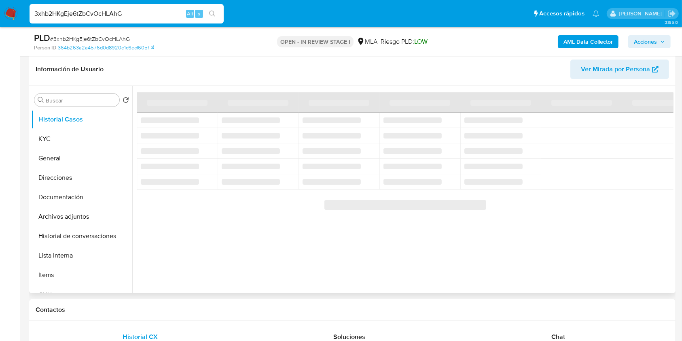
scroll to position [108, 0]
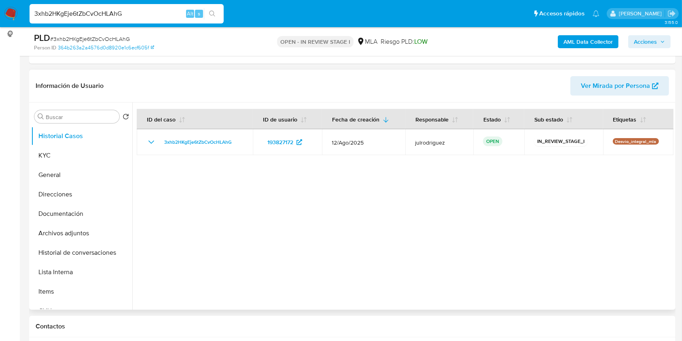
select select "10"
